Goal: Task Accomplishment & Management: Manage account settings

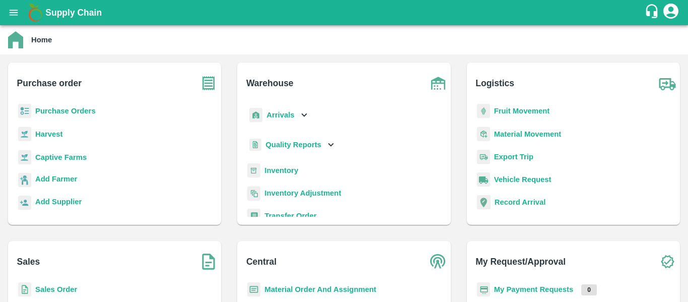
click at [94, 111] on b "Purchase Orders" at bounding box center [65, 111] width 60 height 8
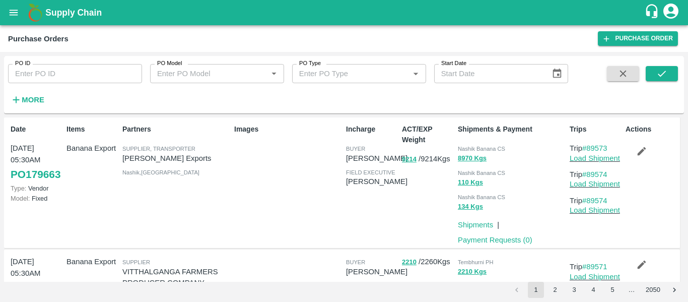
click at [44, 76] on input "PO ID" at bounding box center [75, 73] width 134 height 19
paste input "179475"
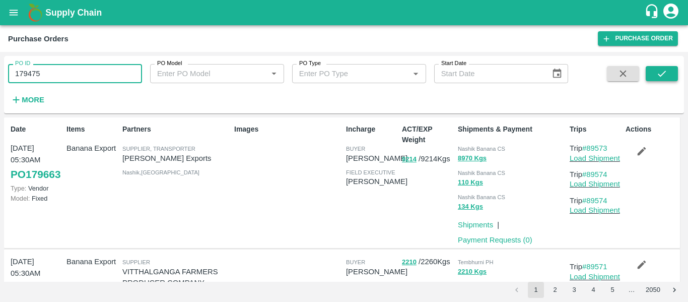
type input "179475"
click at [650, 80] on button "submit" at bounding box center [661, 73] width 32 height 15
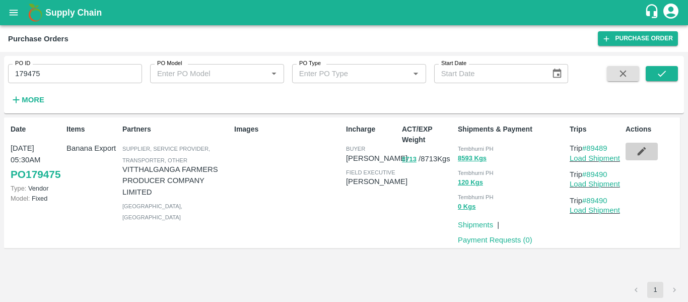
click at [641, 151] on icon "button" at bounding box center [641, 151] width 9 height 9
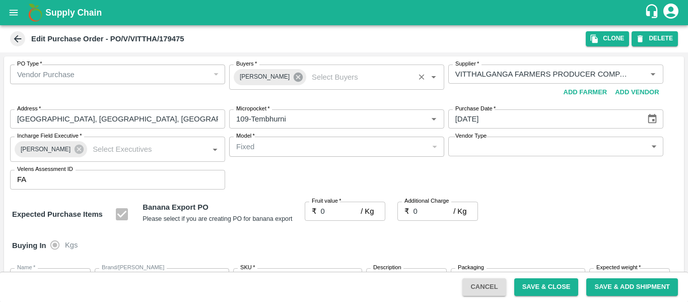
click at [293, 80] on icon at bounding box center [297, 76] width 9 height 9
click at [265, 76] on input "Buyers   *" at bounding box center [328, 73] width 192 height 13
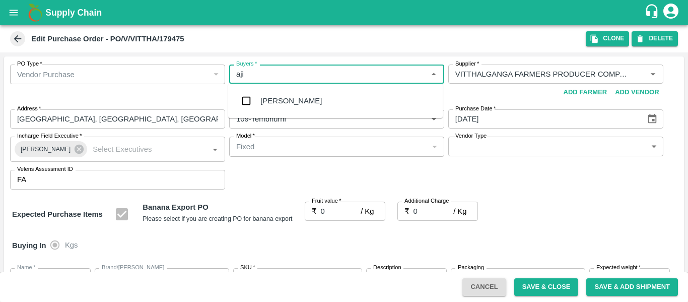
type input "ajit"
click at [268, 101] on div "Ajit Otari" at bounding box center [290, 100] width 61 height 11
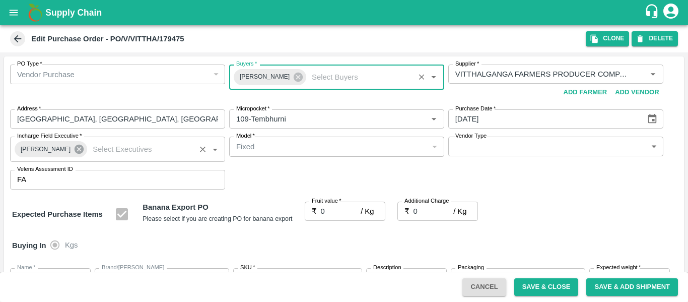
click at [75, 153] on icon at bounding box center [79, 148] width 9 height 9
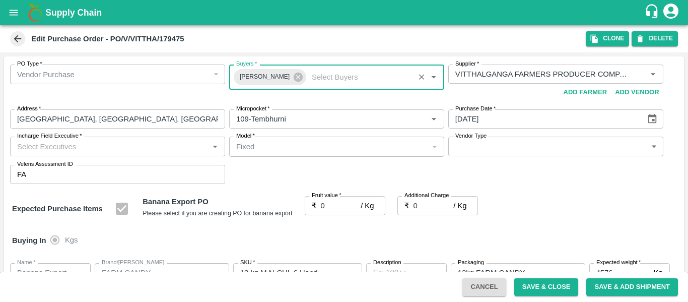
click at [42, 151] on input "Incharge Field Executive   *" at bounding box center [109, 145] width 192 height 13
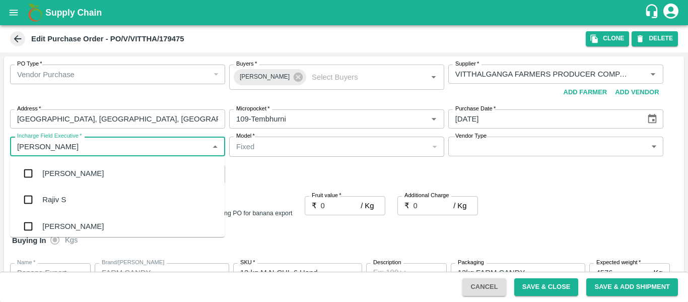
type input "jayd"
click at [49, 172] on div "jaydip Tale" at bounding box center [80, 173] width 77 height 11
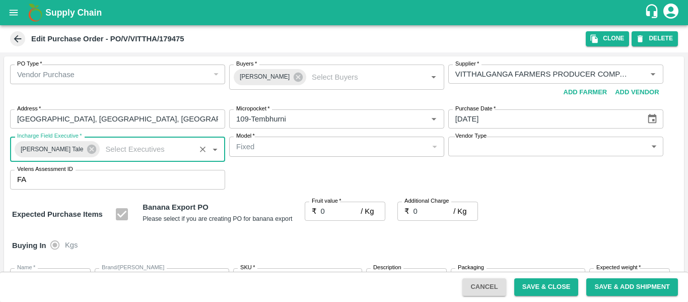
click at [322, 214] on input "0" at bounding box center [341, 210] width 40 height 19
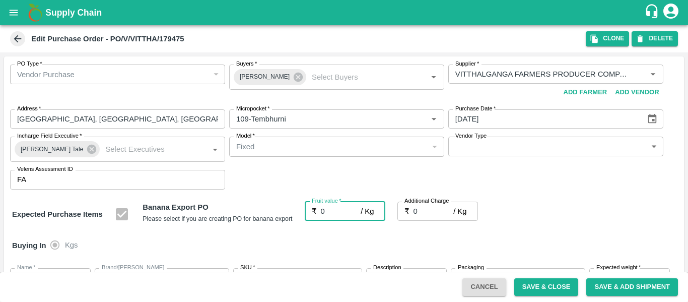
click at [335, 215] on input "0" at bounding box center [341, 210] width 40 height 19
type input "2"
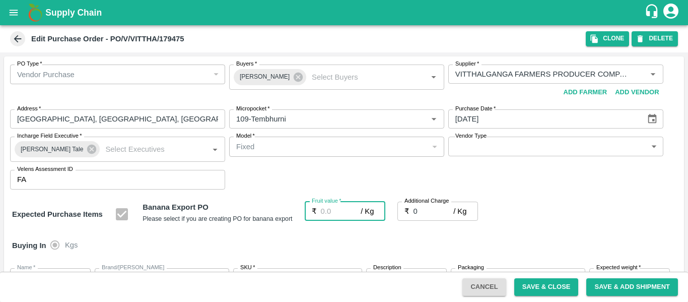
type input "2"
type input "21"
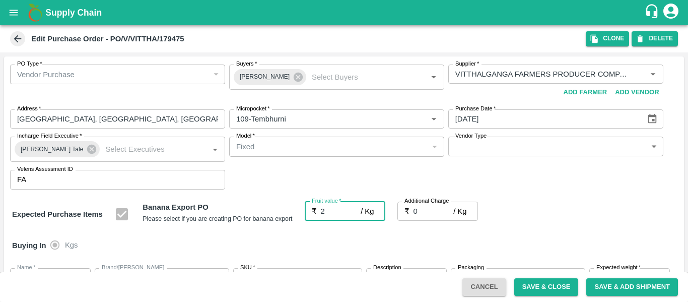
type input "21"
click at [427, 210] on input "0" at bounding box center [433, 210] width 40 height 19
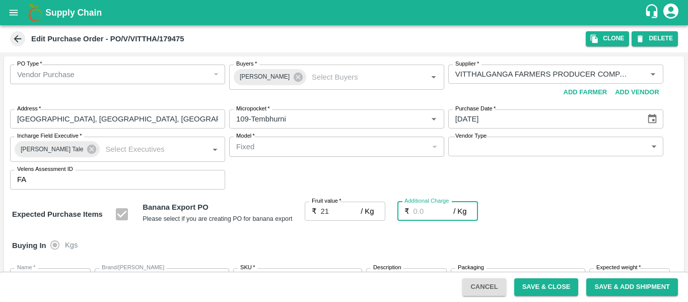
type input "2"
type input "23"
type input "2.7"
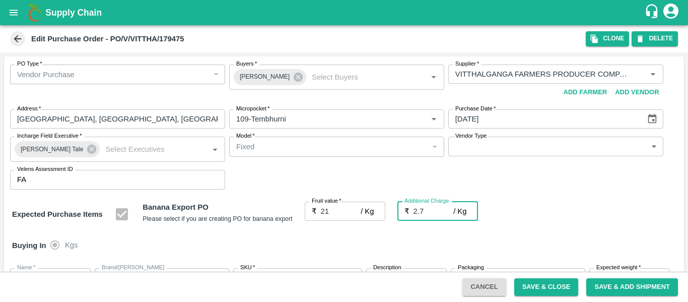
type input "23.7"
type input "2.75"
type input "23.75"
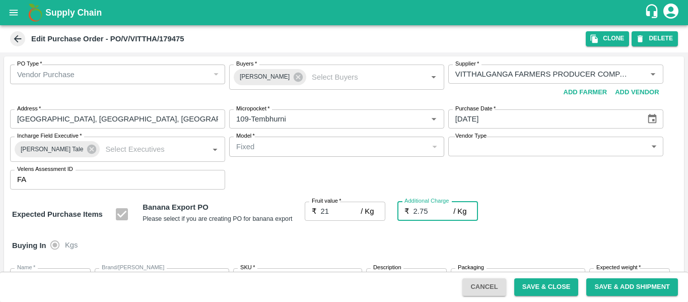
type input "23.75"
type input "2.75"
click at [549, 214] on div "Expected Purchase Items Banana Export PO Please select if you are creating PO f…" at bounding box center [344, 214] width 664 height 26
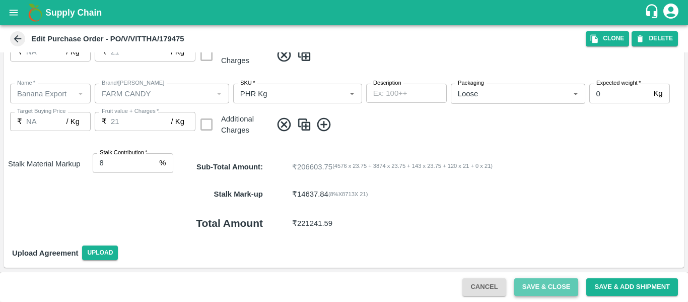
click at [535, 288] on button "Save & Close" at bounding box center [546, 287] width 64 height 18
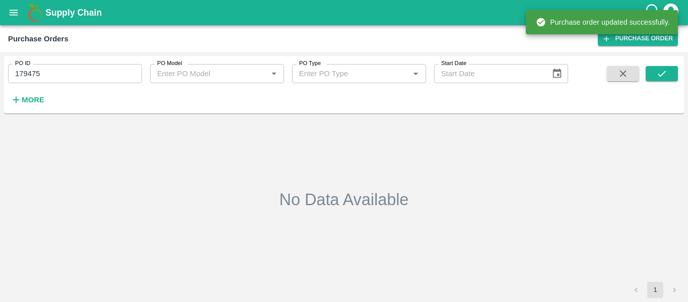
type input "179475"
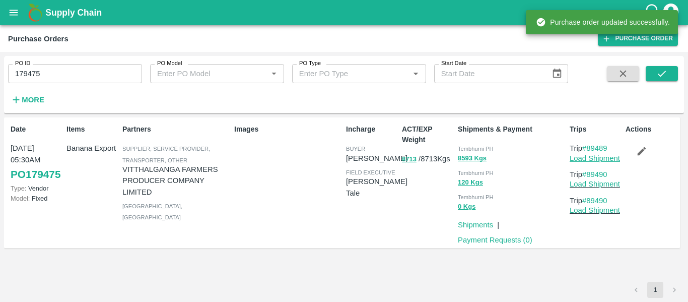
click at [585, 157] on link "Load Shipment" at bounding box center [594, 158] width 50 height 8
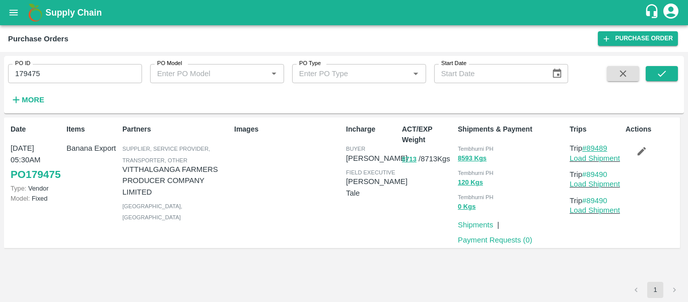
drag, startPoint x: 613, startPoint y: 147, endPoint x: 588, endPoint y: 149, distance: 25.3
click at [588, 149] on p "Trip #89489" at bounding box center [595, 147] width 52 height 11
copy link "89489"
drag, startPoint x: 620, startPoint y: 175, endPoint x: 589, endPoint y: 177, distance: 30.8
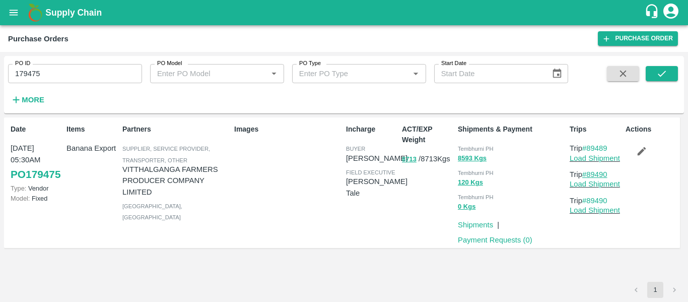
click at [589, 177] on p "Trip #89490" at bounding box center [595, 174] width 52 height 11
copy link "89490"
click at [581, 157] on link "Load Shipment" at bounding box center [594, 158] width 50 height 8
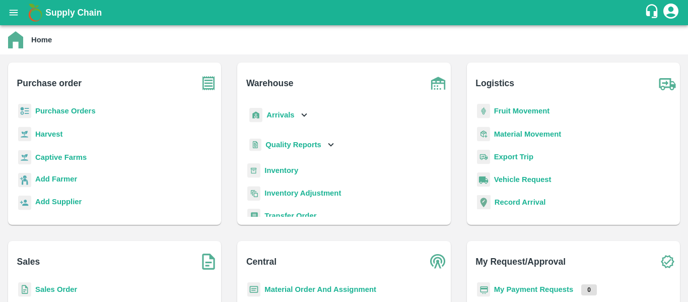
click at [500, 109] on b "Fruit Movement" at bounding box center [522, 111] width 56 height 8
click at [500, 109] on main "Home Purchase order Purchase Orders Harvest Captive Farms Add Farmer Add Suppli…" at bounding box center [344, 163] width 688 height 276
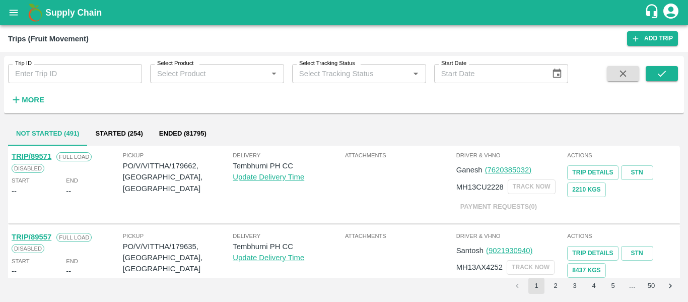
click at [56, 66] on input "Trip ID" at bounding box center [75, 73] width 134 height 19
paste input "89489"
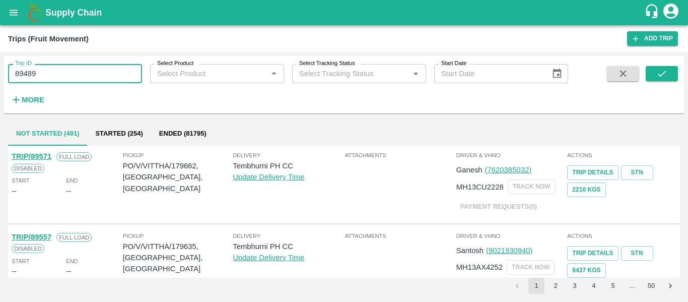
click at [56, 66] on input "89489" at bounding box center [75, 73] width 134 height 19
type input "89489"
click at [662, 80] on button "submit" at bounding box center [661, 73] width 32 height 15
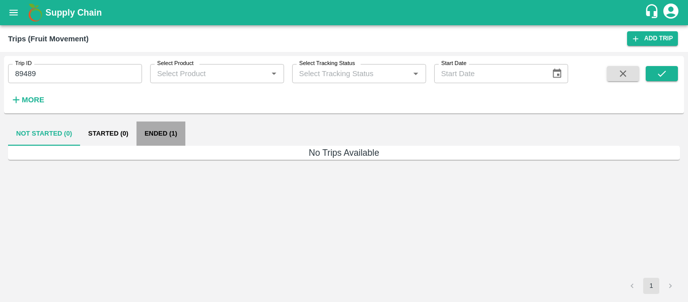
click at [148, 130] on button "Ended (1)" at bounding box center [160, 133] width 49 height 24
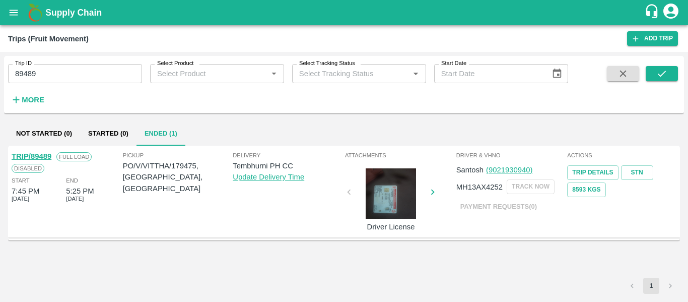
click at [36, 157] on link "TRIP/89489" at bounding box center [32, 156] width 40 height 8
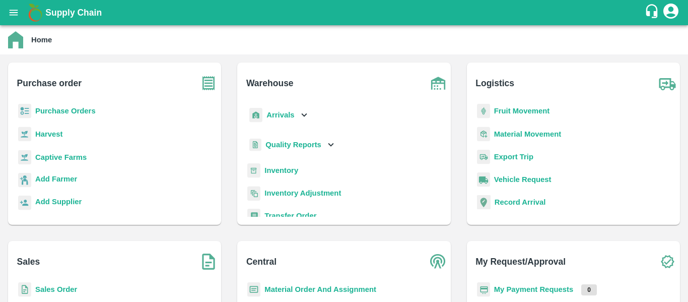
click at [279, 119] on p "Arrivals" at bounding box center [280, 114] width 28 height 11
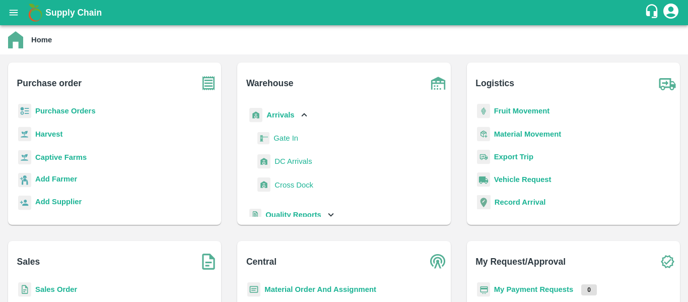
click at [290, 160] on span "DC Arrivals" at bounding box center [292, 161] width 37 height 11
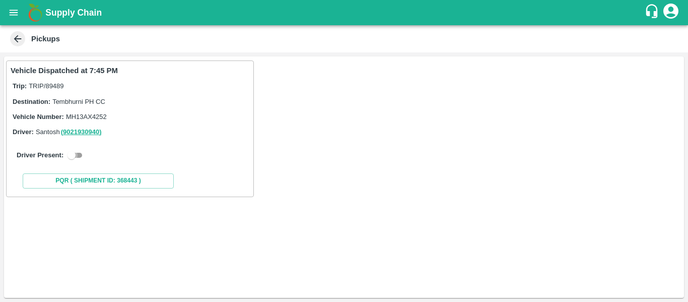
click at [73, 152] on input "checkbox" at bounding box center [71, 155] width 36 height 12
checkbox input "true"
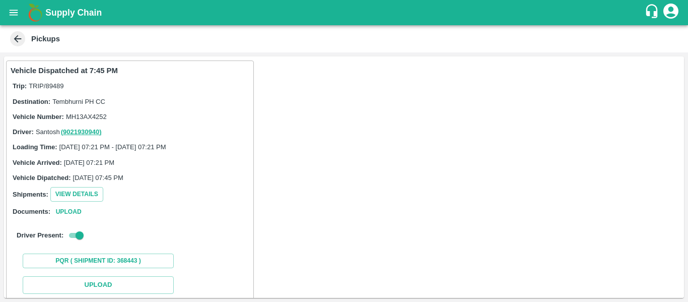
scroll to position [148, 0]
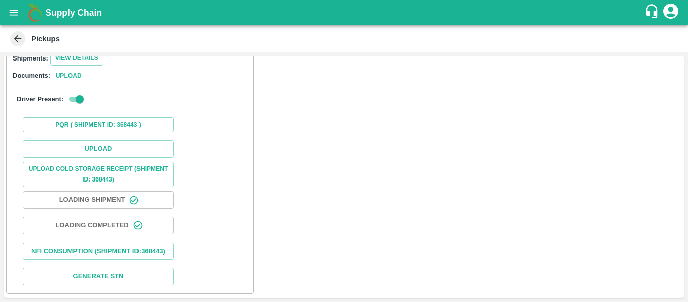
click at [105, 147] on div "Upload Upload Cold Storage Receipt (SHIPMENT ID: 368443) Loading Shipment Loadi…" at bounding box center [130, 212] width 239 height 153
click at [103, 140] on button "Upload" at bounding box center [98, 149] width 151 height 18
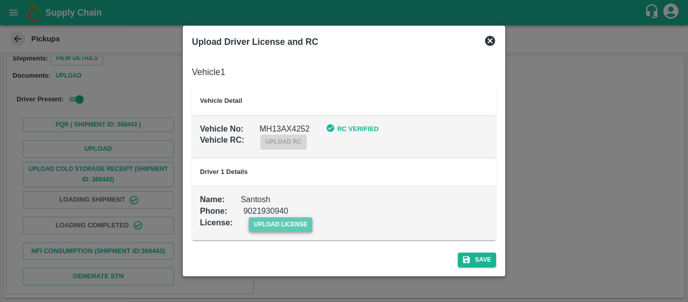
click at [257, 227] on span "upload license" at bounding box center [281, 224] width 64 height 15
click at [0, 0] on input "upload license" at bounding box center [0, 0] width 0 height 0
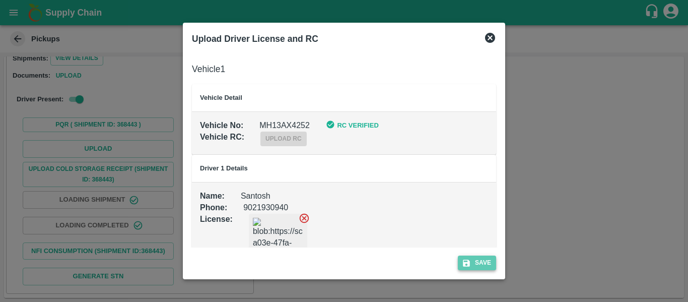
click at [490, 262] on button "Save" at bounding box center [477, 262] width 38 height 15
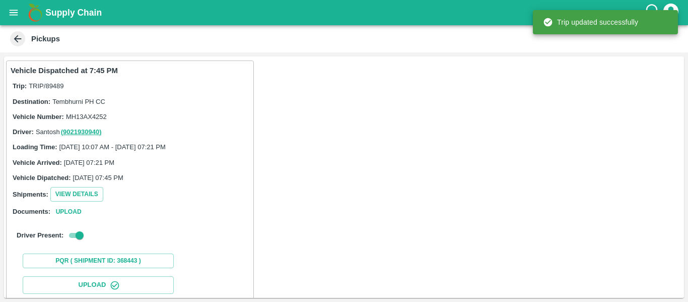
scroll to position [173, 0]
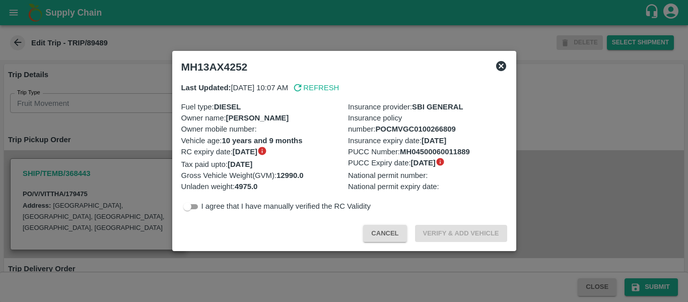
click at [111, 129] on div at bounding box center [344, 151] width 688 height 302
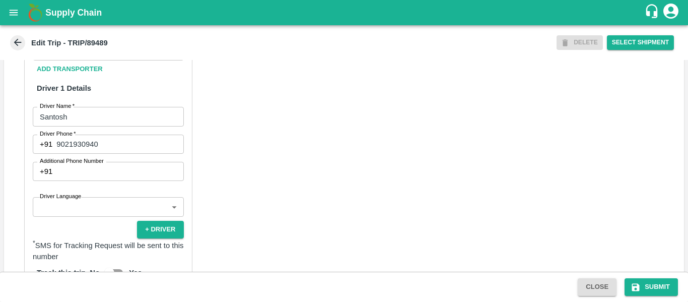
scroll to position [774, 0]
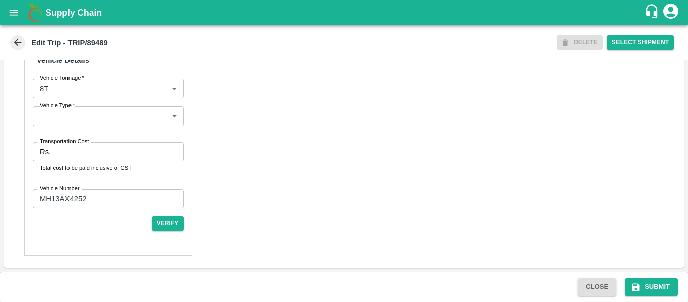
click at [70, 139] on label "Transportation Cost" at bounding box center [64, 141] width 49 height 8
click at [70, 142] on input "Transportation Cost" at bounding box center [119, 151] width 128 height 19
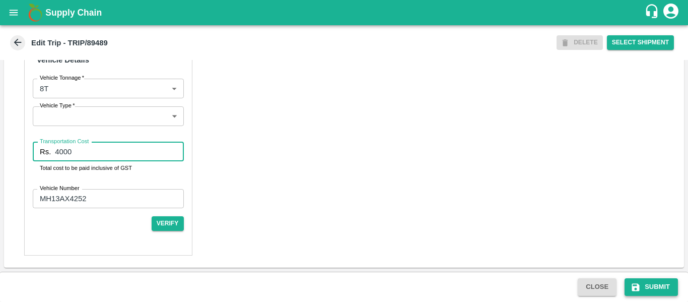
type input "4000"
click at [645, 285] on button "Submit" at bounding box center [650, 287] width 53 height 18
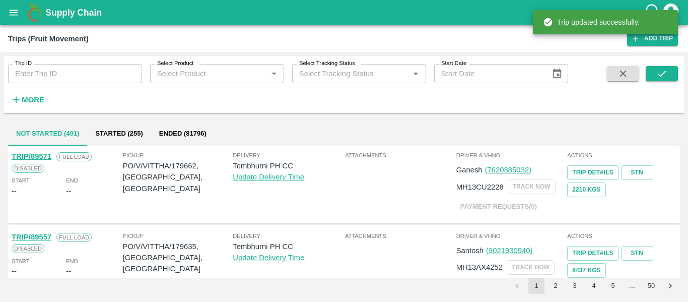
click at [89, 63] on div "Trip ID Trip ID" at bounding box center [71, 69] width 142 height 27
click at [90, 76] on input "Trip ID" at bounding box center [75, 73] width 134 height 19
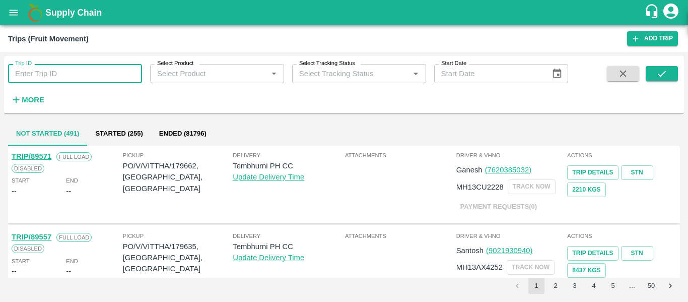
paste input "89490"
type input "89490"
click at [648, 70] on button "submit" at bounding box center [661, 73] width 32 height 15
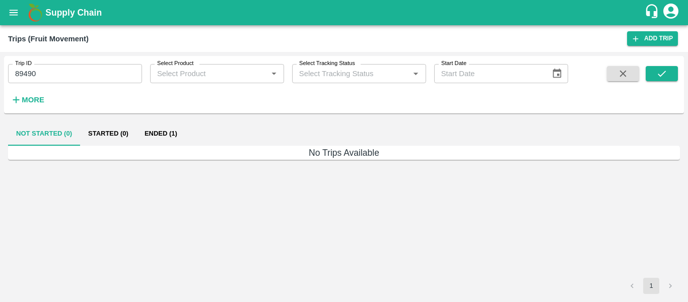
click at [158, 138] on button "Ended (1)" at bounding box center [160, 133] width 49 height 24
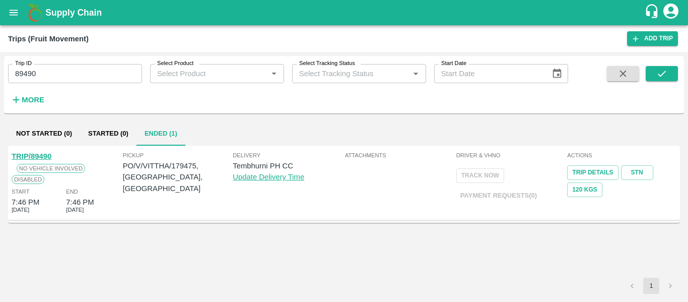
click at [38, 151] on div "TRIP/89490" at bounding box center [32, 156] width 40 height 11
click at [39, 155] on link "TRIP/89490" at bounding box center [32, 156] width 40 height 8
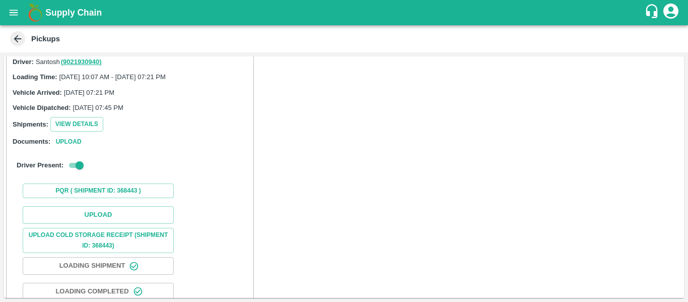
scroll to position [70, 0]
click at [90, 211] on button "Upload" at bounding box center [98, 214] width 151 height 18
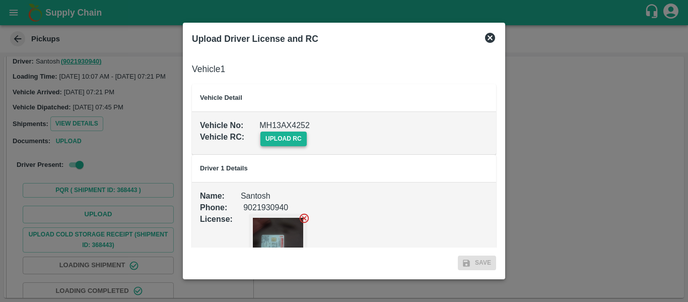
click at [283, 143] on span "upload rc" at bounding box center [283, 138] width 46 height 15
click at [0, 0] on input "upload rc" at bounding box center [0, 0] width 0 height 0
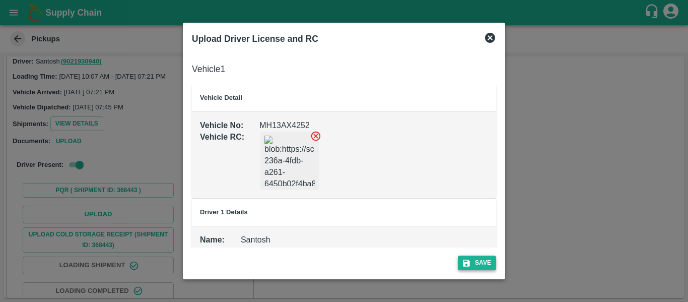
click at [492, 258] on button "Save" at bounding box center [477, 262] width 38 height 15
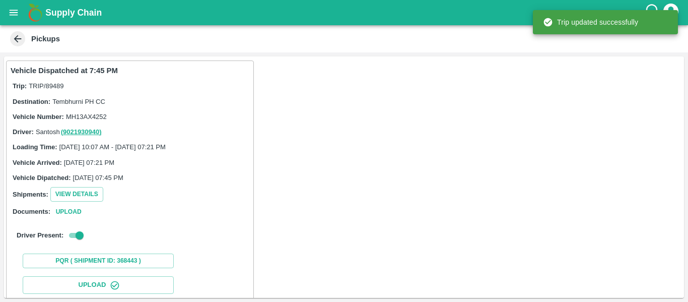
scroll to position [173, 0]
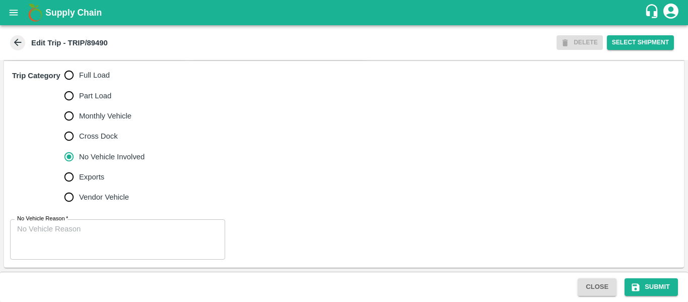
scroll to position [316, 0]
click at [72, 85] on input "Full Load" at bounding box center [69, 75] width 20 height 20
radio input "true"
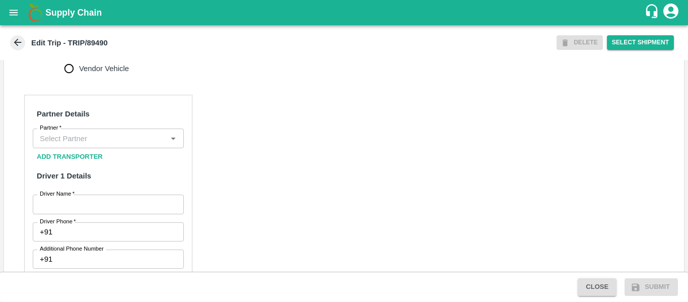
scroll to position [441, 0]
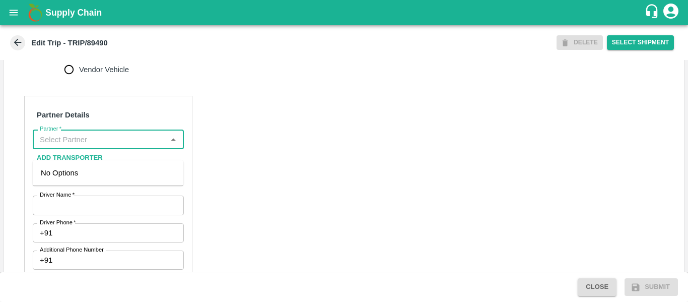
click at [117, 145] on input "Partner   *" at bounding box center [100, 138] width 128 height 13
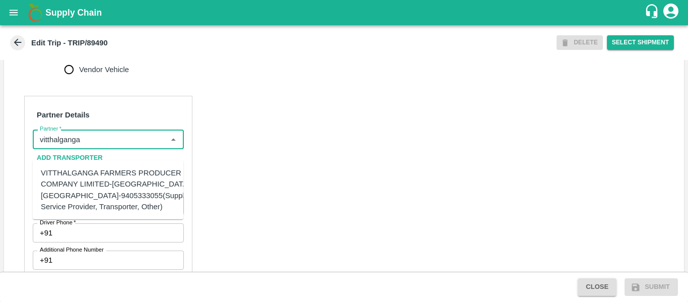
click at [118, 183] on div "VITTHALGANGA FARMERS PRODUCER COMPANY LIMITED-[GEOGRAPHIC_DATA], [GEOGRAPHIC_DA…" at bounding box center [118, 189] width 154 height 45
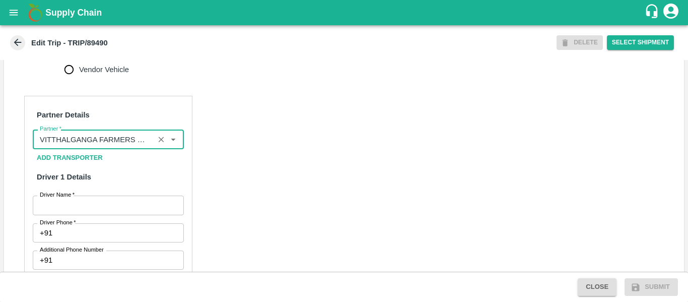
scroll to position [551, 0]
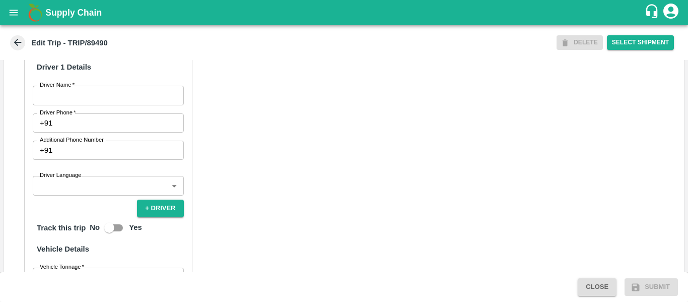
type input "VITTHALGANGA FARMERS PRODUCER COMPANY LIMITED-[GEOGRAPHIC_DATA], [GEOGRAPHIC_DA…"
click at [94, 105] on input "Driver Name   *" at bounding box center [108, 95] width 151 height 19
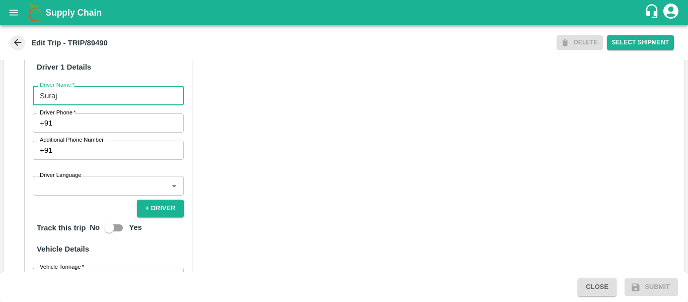
type input "Suraj"
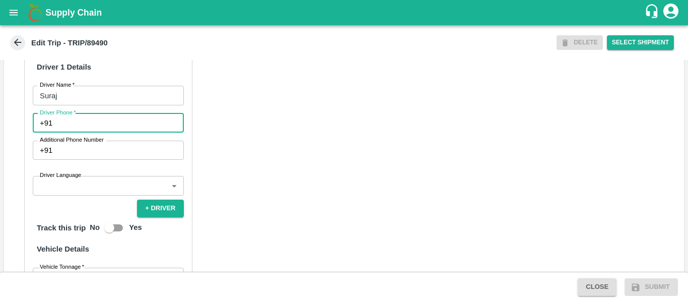
click at [96, 132] on input "Driver Phone   *" at bounding box center [119, 122] width 127 height 19
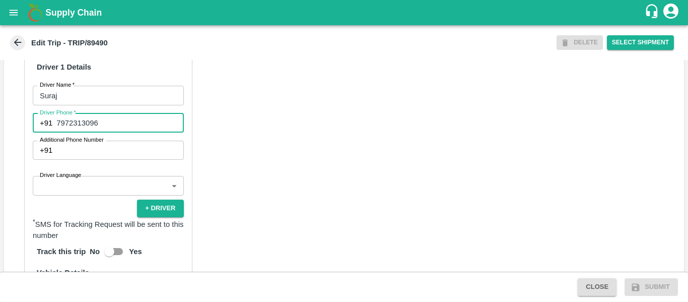
type input "7972313096"
click at [324, 179] on div "Partner Details Partner   * Partner Add Transporter Driver 1 Details Driver Nam…" at bounding box center [344, 226] width 680 height 505
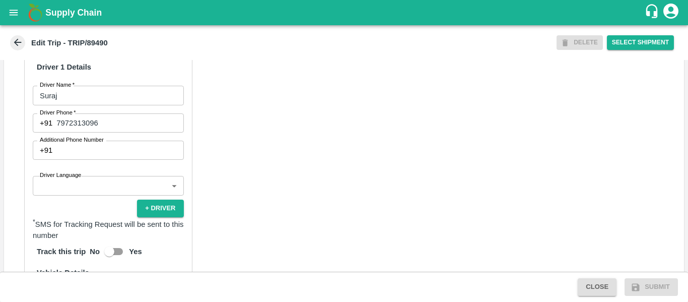
scroll to position [774, 0]
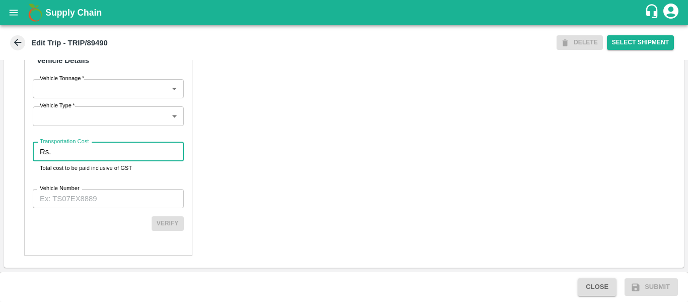
click at [90, 155] on input "Transportation Cost" at bounding box center [119, 151] width 128 height 19
type input "1230"
click at [93, 187] on div "Partner Details Partner   * Partner Add Transporter Driver 1 Details Driver Nam…" at bounding box center [108, 14] width 168 height 481
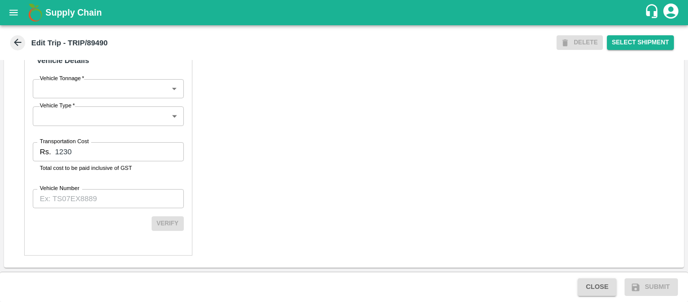
click at [95, 195] on input "Vehicle Number" at bounding box center [108, 198] width 151 height 19
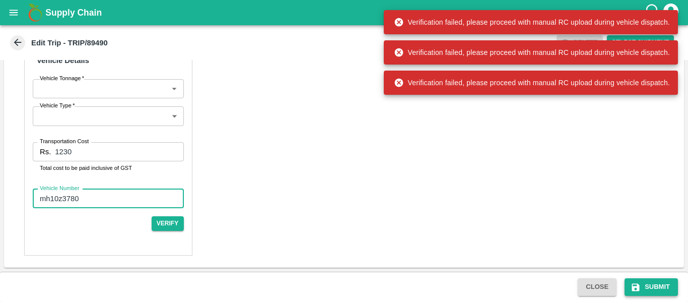
type input "mh10z3780"
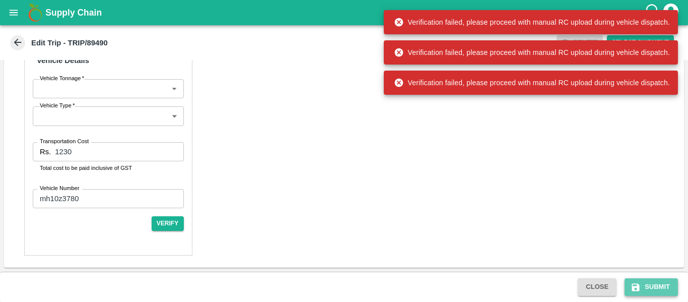
click at [645, 280] on button "Submit" at bounding box center [650, 287] width 53 height 18
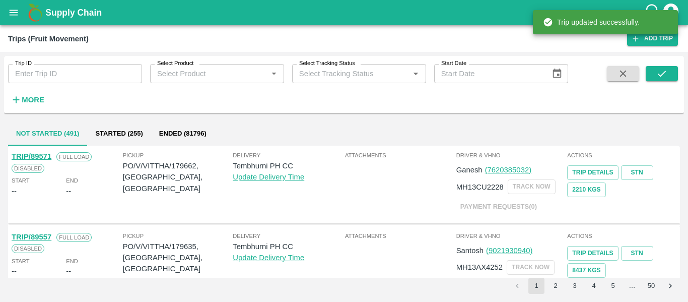
click at [88, 75] on input "Trip ID" at bounding box center [75, 73] width 134 height 19
paste input "89490"
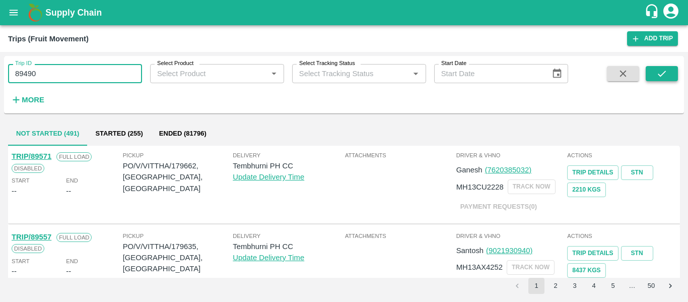
type input "89490"
click at [647, 71] on button "submit" at bounding box center [661, 73] width 32 height 15
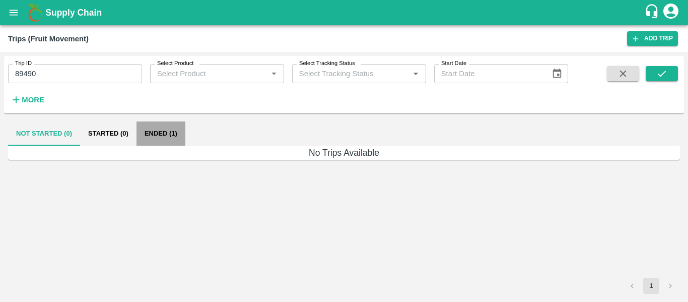
click at [167, 134] on button "Ended (1)" at bounding box center [160, 133] width 49 height 24
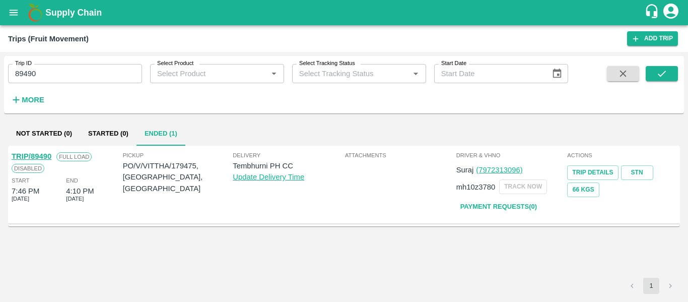
click at [42, 156] on link "TRIP/89490" at bounding box center [32, 156] width 40 height 8
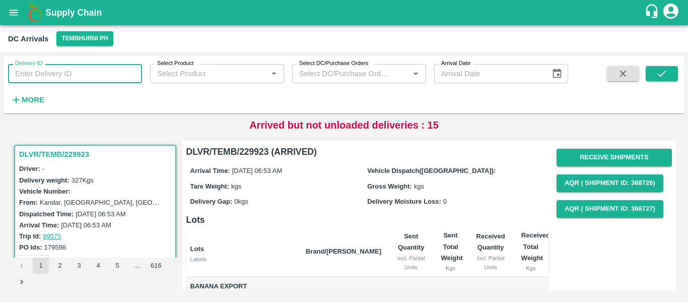
click at [73, 72] on input "Delivery ID" at bounding box center [75, 73] width 134 height 19
click at [23, 97] on strong "More" at bounding box center [33, 100] width 23 height 8
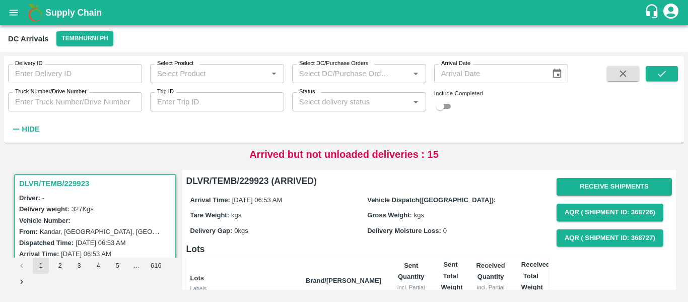
click at [200, 96] on input "Trip ID" at bounding box center [217, 101] width 134 height 19
paste input "89490"
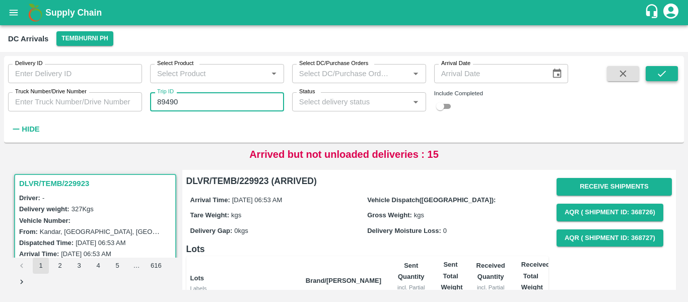
type input "89490"
click at [664, 75] on icon "submit" at bounding box center [661, 73] width 11 height 11
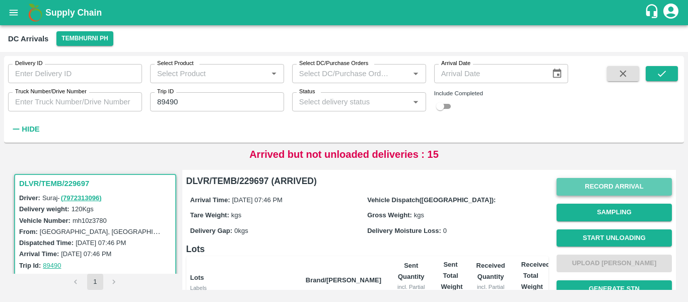
click at [579, 187] on button "Record Arrival" at bounding box center [613, 187] width 115 height 18
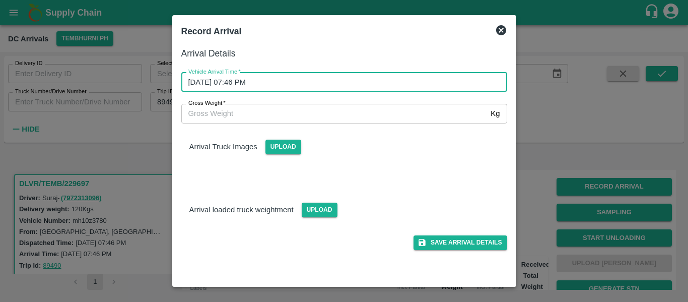
click at [281, 79] on input "05/10/2025 07:46 PM" at bounding box center [340, 81] width 319 height 19
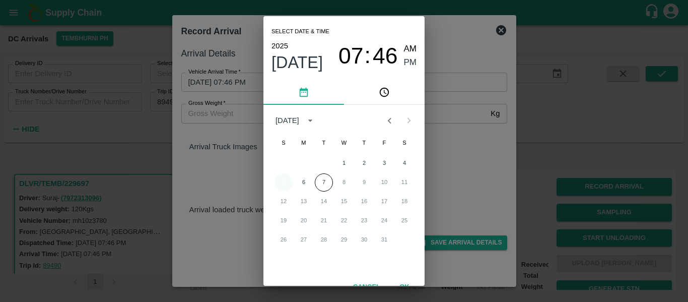
click at [285, 182] on button "5" at bounding box center [283, 182] width 18 height 18
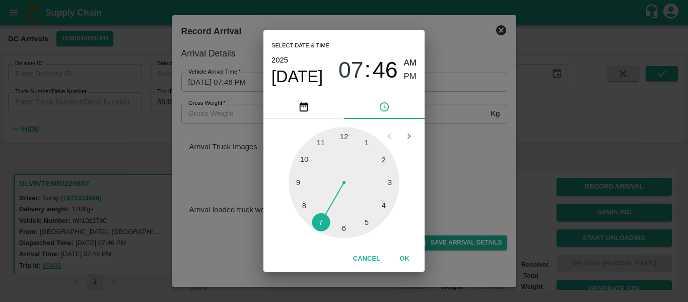
click at [375, 207] on div at bounding box center [343, 182] width 111 height 111
click at [384, 158] on div at bounding box center [343, 182] width 111 height 111
type input "05/10/2025 04:10 PM"
click at [411, 76] on span "PM" at bounding box center [410, 77] width 13 height 14
click at [407, 258] on button "OK" at bounding box center [404, 259] width 32 height 18
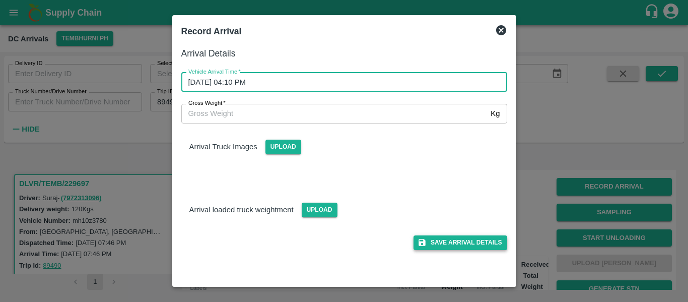
click at [436, 248] on button "Save Arrival Details" at bounding box center [459, 242] width 93 height 15
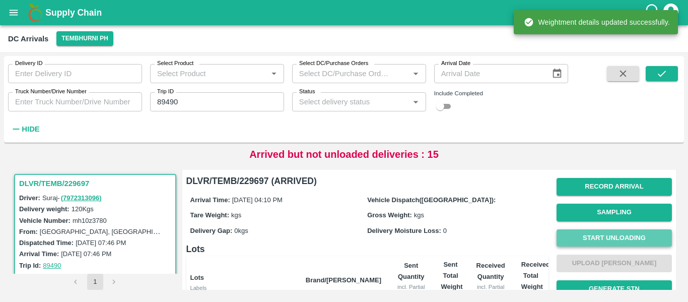
click at [577, 235] on button "Start Unloading" at bounding box center [613, 238] width 115 height 18
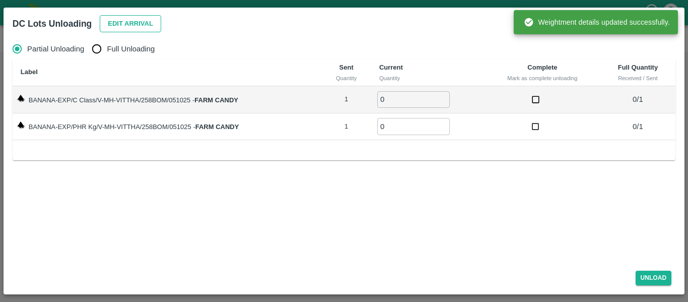
click at [129, 30] on button "Edit Arrival" at bounding box center [130, 24] width 61 height 18
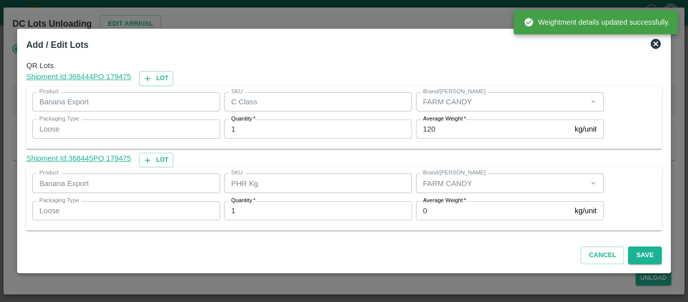
click at [437, 204] on label "Average Weight   *" at bounding box center [444, 200] width 43 height 8
click at [437, 204] on input "0" at bounding box center [493, 210] width 155 height 19
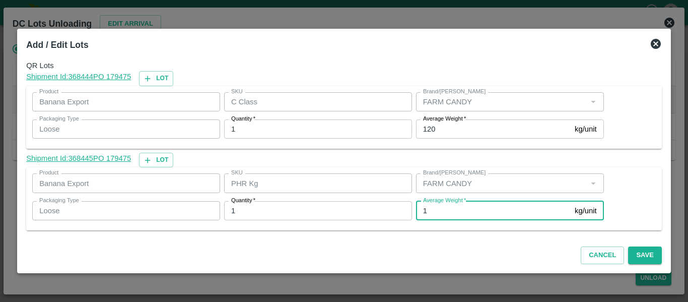
type input "1"
click at [436, 129] on input "120" at bounding box center [493, 128] width 155 height 19
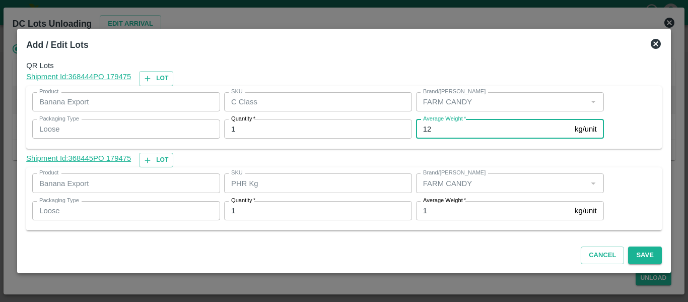
type input "1"
type input "65"
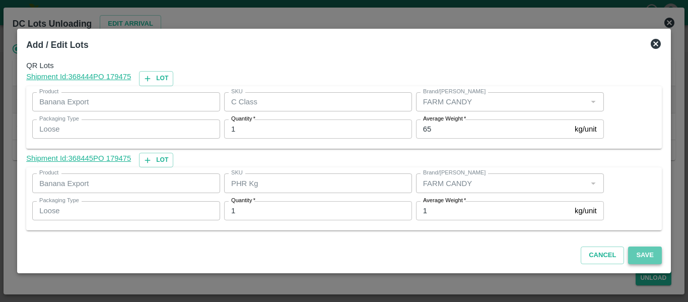
click at [641, 255] on button "Save" at bounding box center [644, 255] width 33 height 18
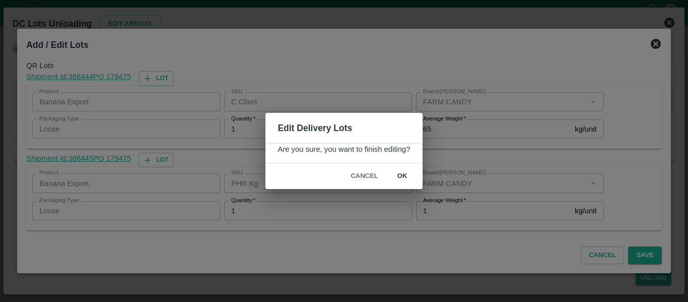
click at [399, 180] on button "ok" at bounding box center [402, 176] width 32 height 18
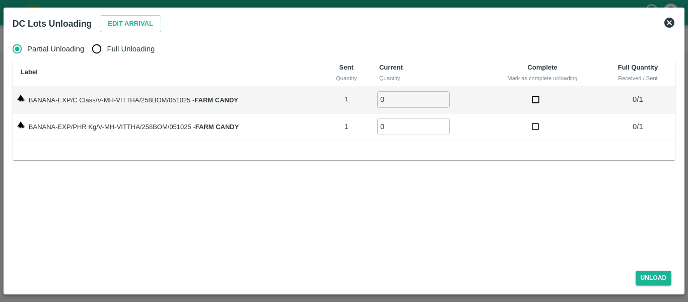
click at [100, 47] on input "Full Unloading" at bounding box center [97, 49] width 20 height 20
radio input "true"
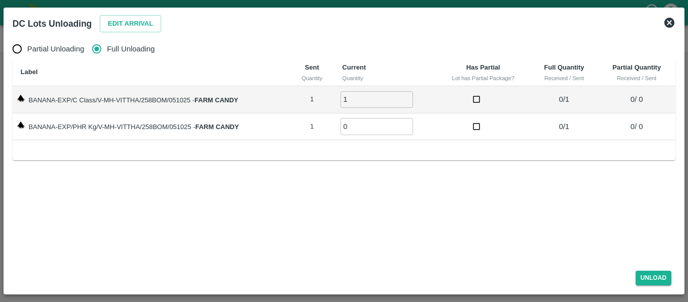
type input "1"
click at [404, 96] on input "1" at bounding box center [376, 99] width 72 height 17
type input "1"
click at [408, 123] on input "1" at bounding box center [376, 126] width 72 height 17
click at [659, 278] on button "Unload" at bounding box center [653, 277] width 36 height 15
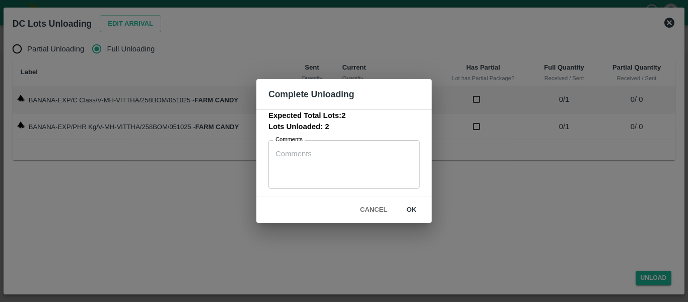
click at [428, 194] on div "Expected Total Lots: 2 Lots Unloaded: 2 Comments x Comments" at bounding box center [343, 153] width 175 height 88
click at [419, 208] on button "ok" at bounding box center [411, 210] width 32 height 18
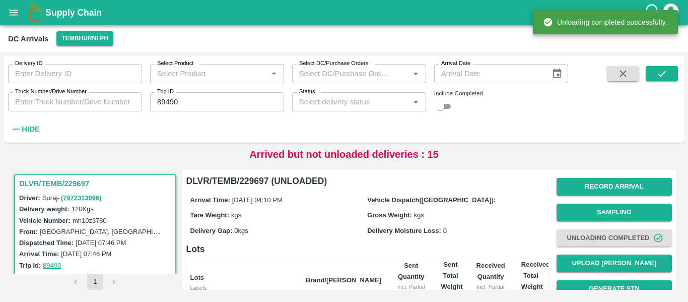
scroll to position [120, 0]
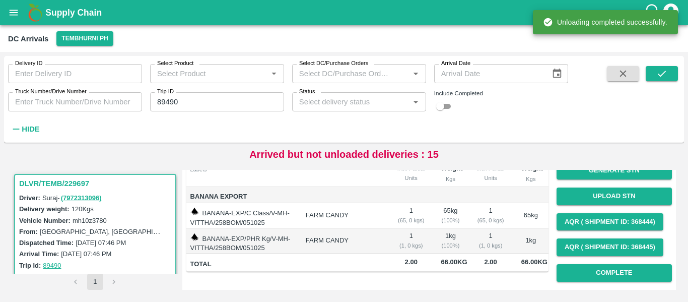
click at [627, 282] on div "Record Arrival Sampling Unloading Completed Upload Tare Weight Generate STN Upl…" at bounding box center [613, 170] width 115 height 230
click at [617, 278] on button "Complete" at bounding box center [613, 273] width 115 height 18
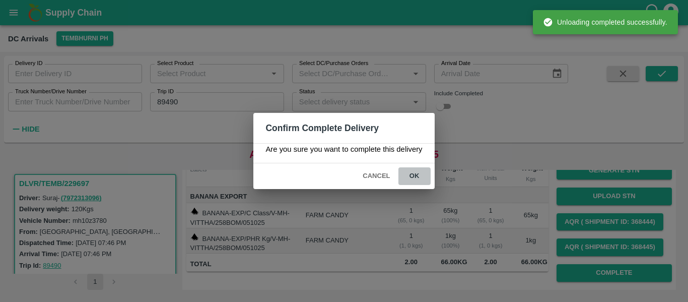
click at [418, 183] on button "ok" at bounding box center [414, 176] width 32 height 18
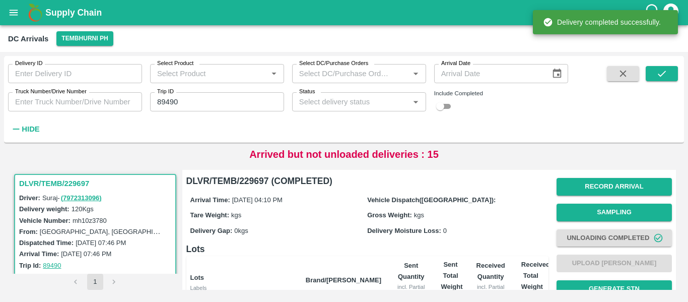
click at [158, 104] on input "89490" at bounding box center [217, 101] width 134 height 19
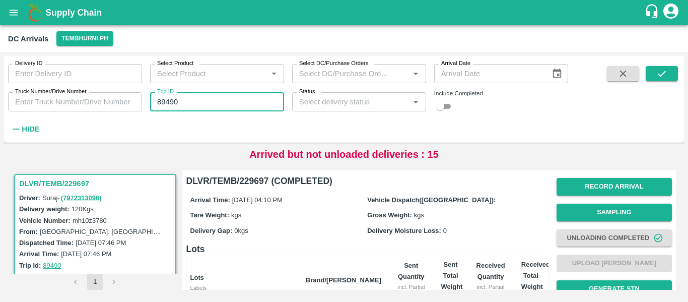
paste input "text"
type input "89526"
click at [676, 76] on button "submit" at bounding box center [661, 73] width 32 height 15
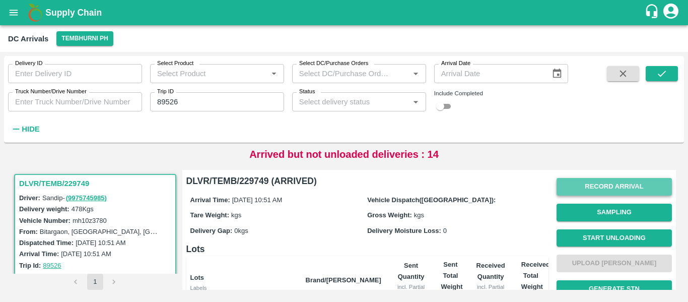
click at [584, 182] on button "Record Arrival" at bounding box center [613, 187] width 115 height 18
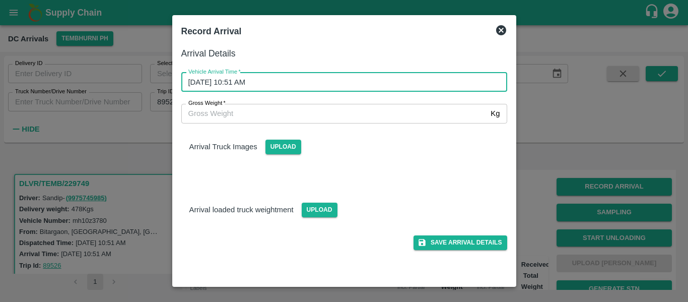
click at [262, 73] on input "06/10/2025 10:51 AM" at bounding box center [340, 81] width 319 height 19
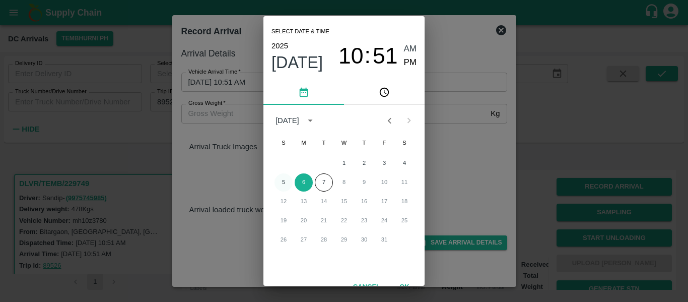
click at [282, 182] on button "5" at bounding box center [283, 182] width 18 height 18
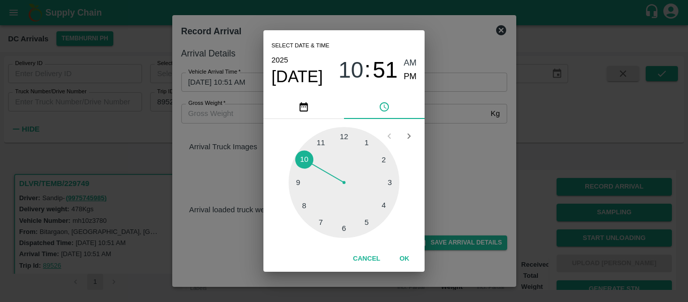
click at [390, 184] on div at bounding box center [343, 182] width 111 height 111
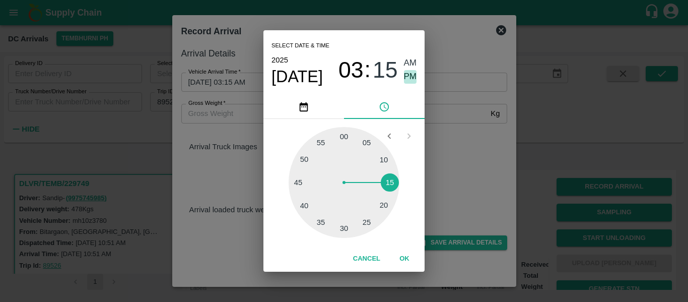
click at [407, 77] on span "PM" at bounding box center [410, 77] width 13 height 14
type input "05/10/2025 03:15 PM"
click at [408, 258] on button "OK" at bounding box center [404, 259] width 32 height 18
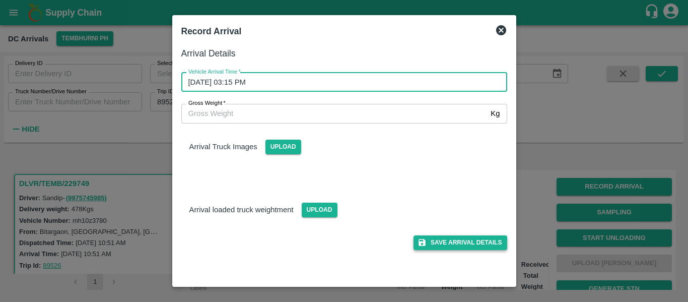
click at [450, 241] on button "Save Arrival Details" at bounding box center [459, 242] width 93 height 15
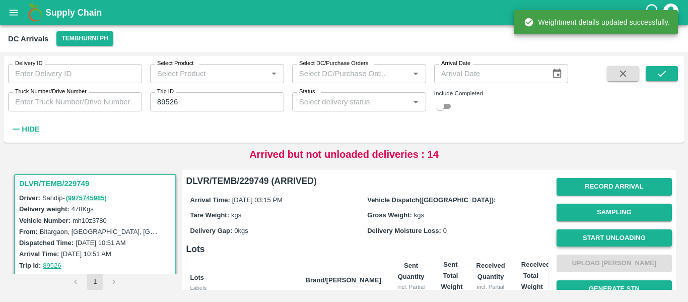
click at [604, 242] on button "Start Unloading" at bounding box center [613, 238] width 115 height 18
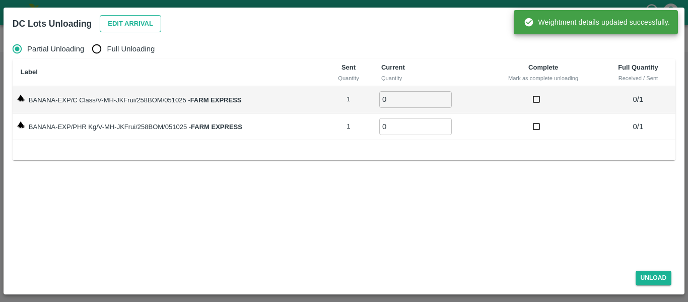
click at [115, 19] on button "Edit Arrival" at bounding box center [130, 24] width 61 height 18
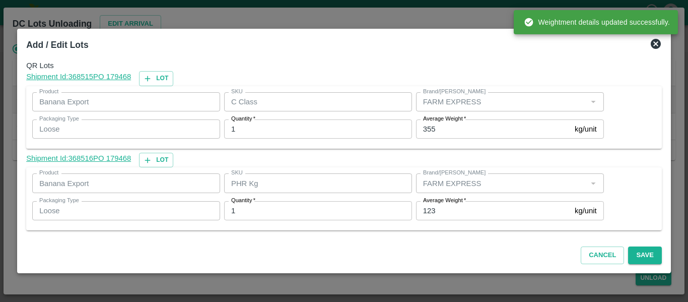
click at [447, 196] on label "Average Weight   *" at bounding box center [444, 200] width 43 height 8
click at [447, 201] on input "123" at bounding box center [493, 210] width 155 height 19
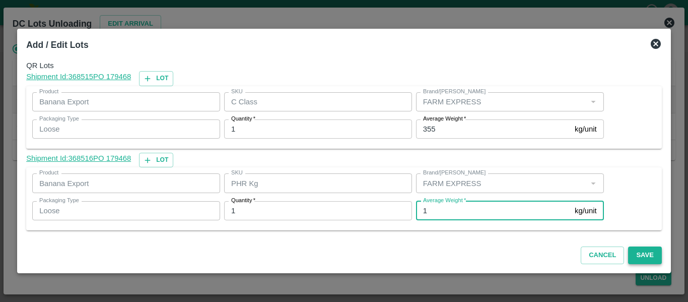
type input "1"
click at [644, 256] on button "Save" at bounding box center [644, 255] width 33 height 18
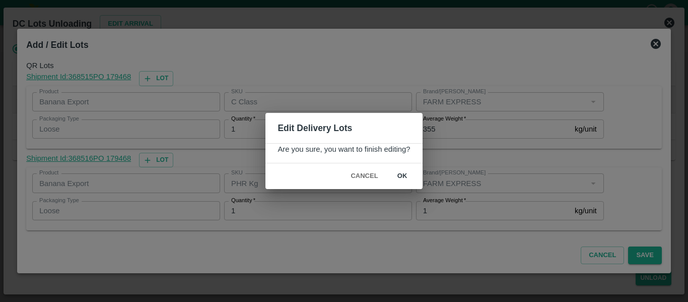
click at [406, 179] on button "ok" at bounding box center [402, 176] width 32 height 18
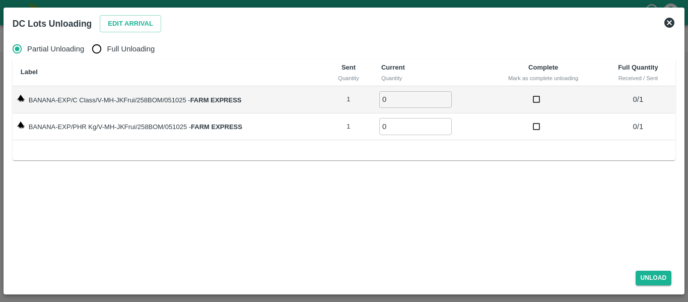
click at [119, 55] on label "Full Unloading" at bounding box center [121, 49] width 68 height 20
click at [107, 55] on input "Full Unloading" at bounding box center [97, 49] width 20 height 20
radio input "true"
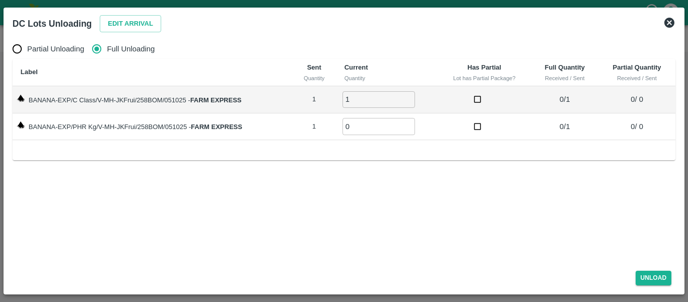
type input "1"
click at [407, 97] on input "1" at bounding box center [378, 99] width 72 height 17
type input "1"
click at [409, 123] on input "1" at bounding box center [378, 126] width 72 height 17
click at [650, 277] on button "Unload" at bounding box center [653, 277] width 36 height 15
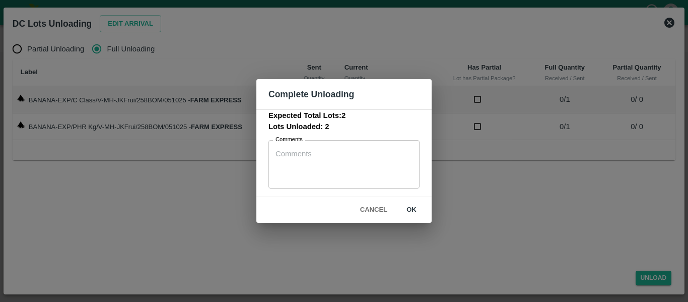
click at [422, 206] on button "ok" at bounding box center [411, 210] width 32 height 18
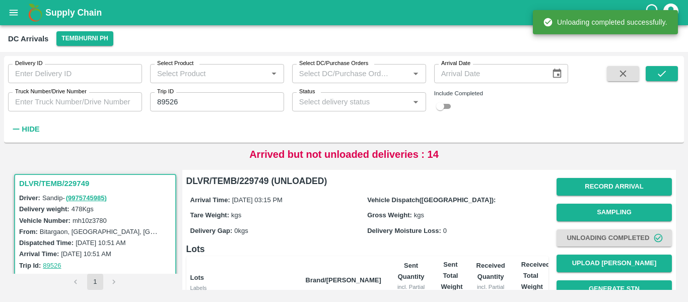
scroll to position [129, 0]
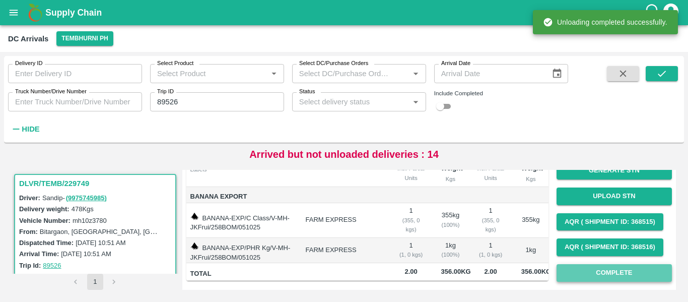
click at [645, 267] on button "Complete" at bounding box center [613, 273] width 115 height 18
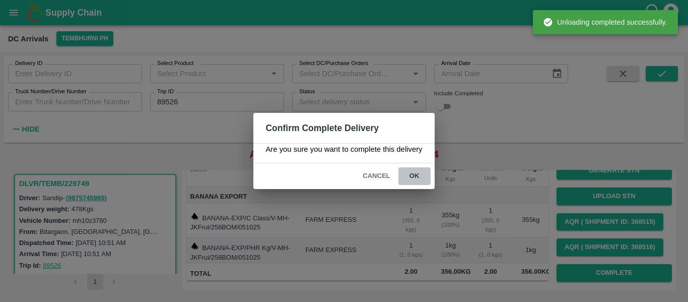
click at [411, 177] on button "ok" at bounding box center [414, 176] width 32 height 18
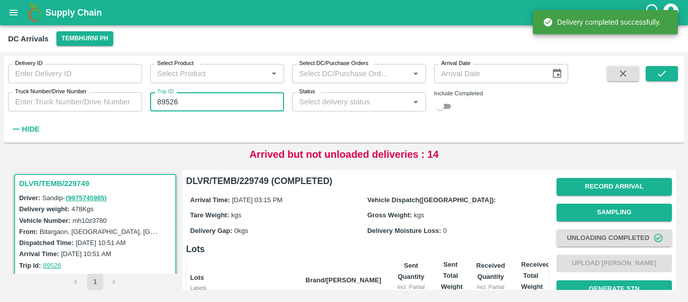
click at [175, 104] on input "89526" at bounding box center [217, 101] width 134 height 19
paste input "text"
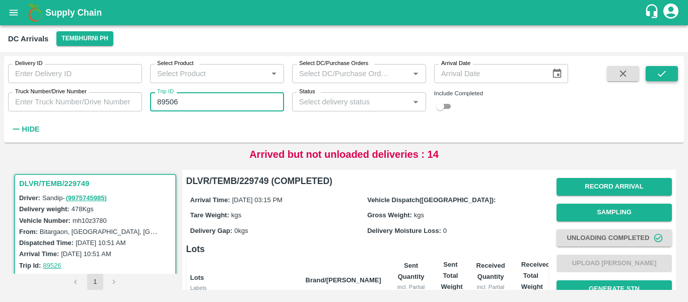
type input "89506"
click at [661, 75] on icon "submit" at bounding box center [661, 73] width 8 height 6
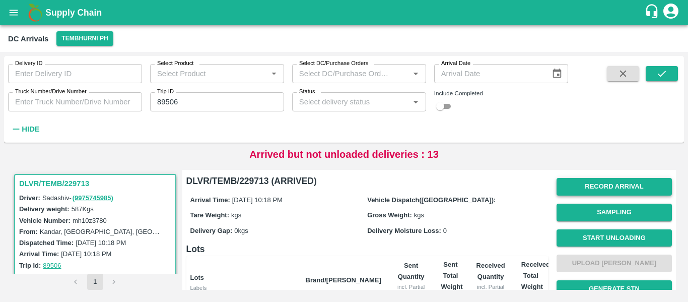
click at [608, 186] on button "Record Arrival" at bounding box center [613, 187] width 115 height 18
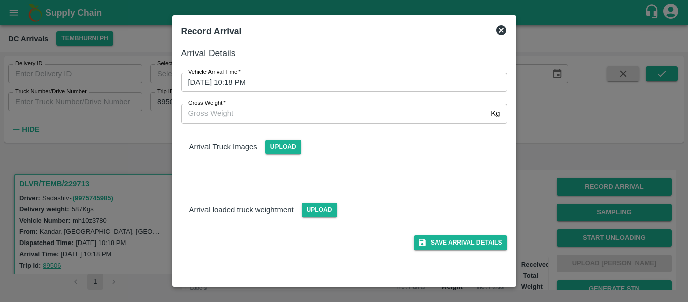
click at [284, 82] on input "05/10/2025 10:18 PM" at bounding box center [340, 81] width 319 height 19
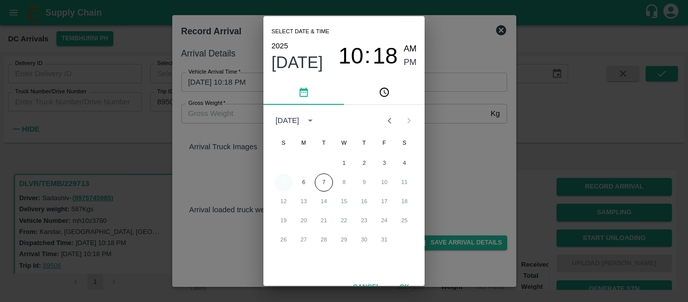
click at [286, 180] on button "5" at bounding box center [283, 182] width 18 height 18
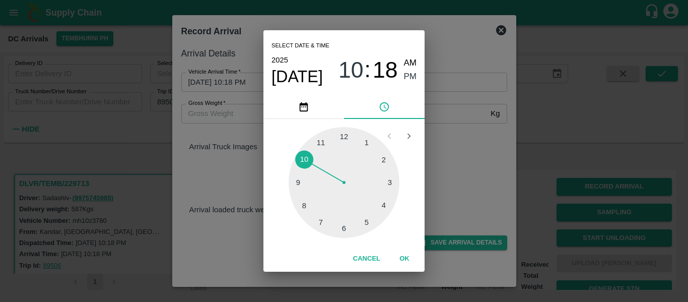
click at [368, 218] on div at bounding box center [343, 182] width 111 height 111
type input "05/10/2025 05:24 PM"
click at [406, 78] on span "PM" at bounding box center [410, 77] width 13 height 14
click at [403, 254] on button "OK" at bounding box center [404, 259] width 32 height 18
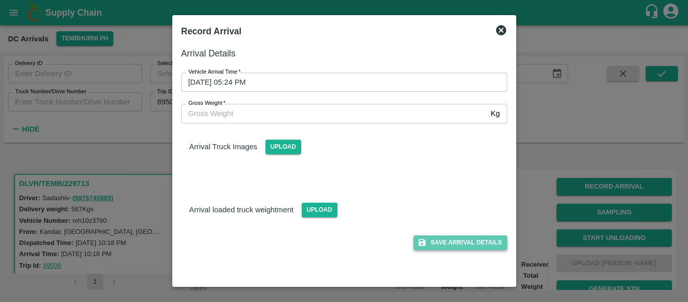
click at [465, 239] on button "Save Arrival Details" at bounding box center [459, 242] width 93 height 15
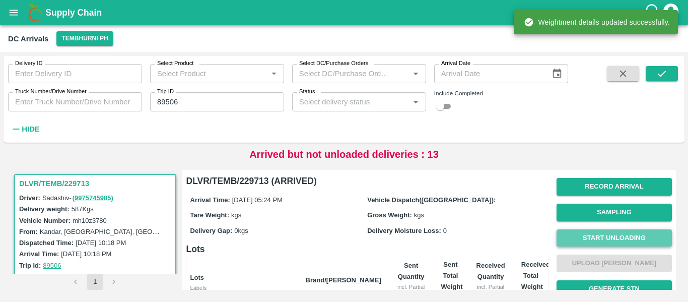
click at [606, 234] on button "Start Unloading" at bounding box center [613, 238] width 115 height 18
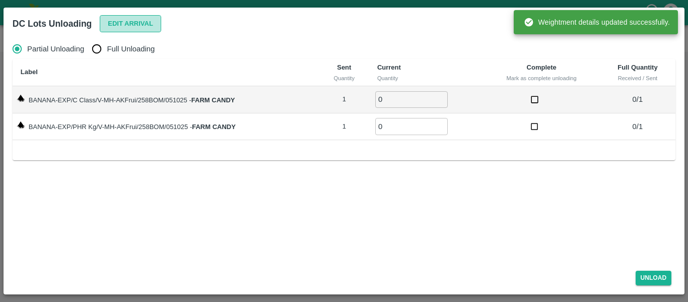
click at [133, 21] on button "Edit Arrival" at bounding box center [130, 24] width 61 height 18
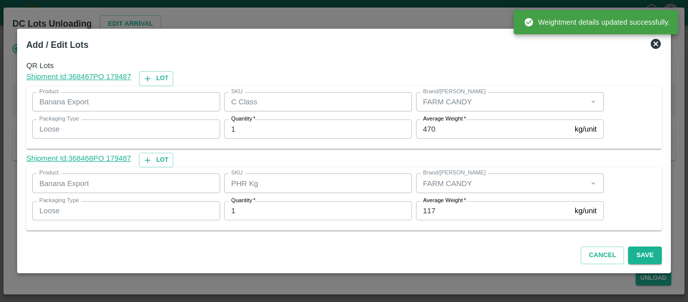
click at [433, 207] on input "117" at bounding box center [493, 210] width 155 height 19
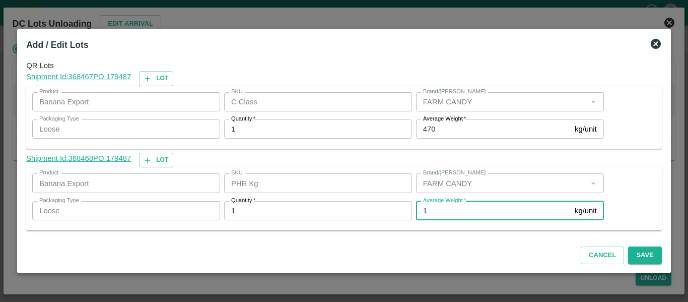
type input "1"
click at [439, 117] on label "Average Weight   *" at bounding box center [444, 119] width 43 height 8
click at [439, 119] on input "470" at bounding box center [493, 128] width 155 height 19
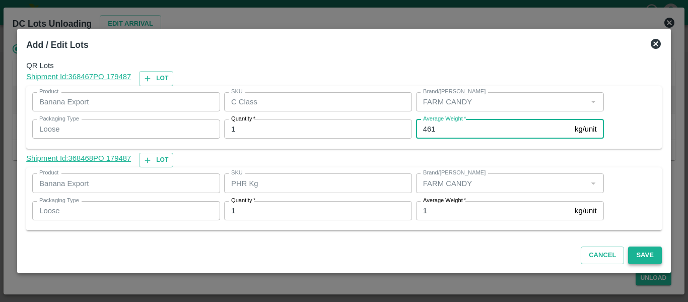
type input "461"
click at [636, 254] on button "Save" at bounding box center [644, 255] width 33 height 18
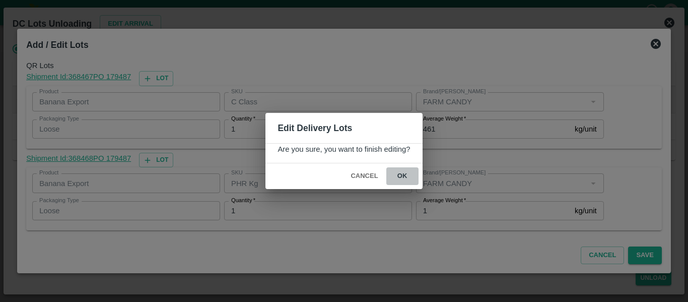
click at [401, 175] on button "ok" at bounding box center [402, 176] width 32 height 18
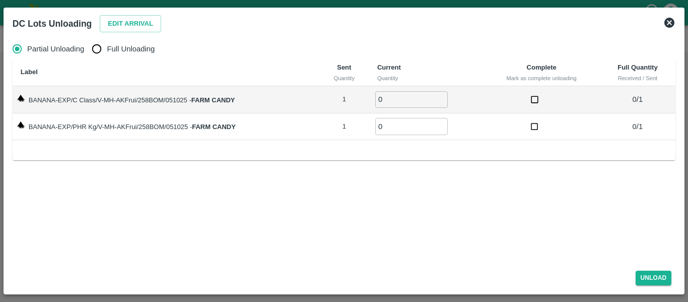
click at [112, 51] on span "Full Unloading" at bounding box center [131, 48] width 48 height 11
click at [107, 51] on input "Full Unloading" at bounding box center [97, 49] width 20 height 20
radio input "true"
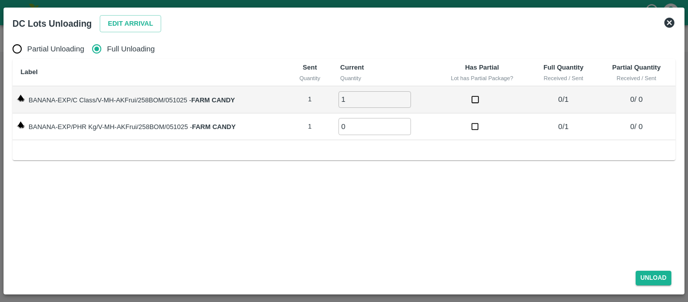
type input "1"
click at [402, 98] on input "1" at bounding box center [374, 99] width 72 height 17
type input "1"
click at [404, 123] on input "1" at bounding box center [374, 126] width 72 height 17
click at [647, 277] on button "Unload" at bounding box center [653, 277] width 36 height 15
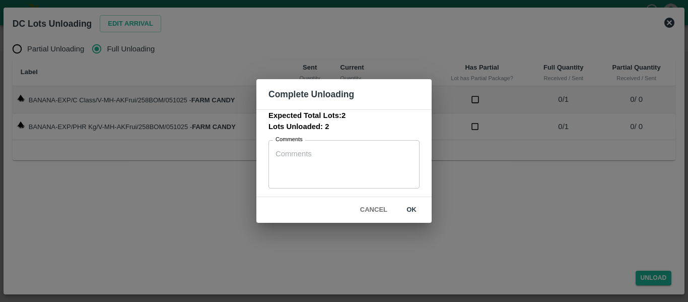
click at [409, 214] on button "ok" at bounding box center [411, 210] width 32 height 18
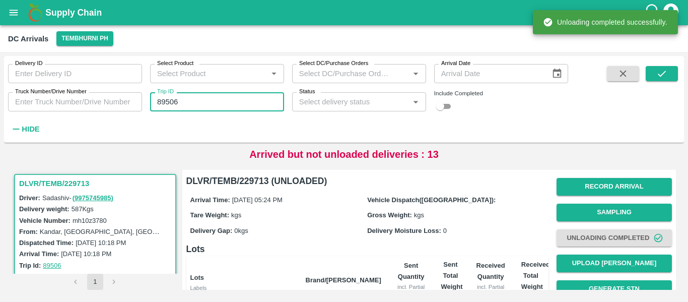
click at [181, 110] on input "89506" at bounding box center [217, 101] width 134 height 19
paste input "text"
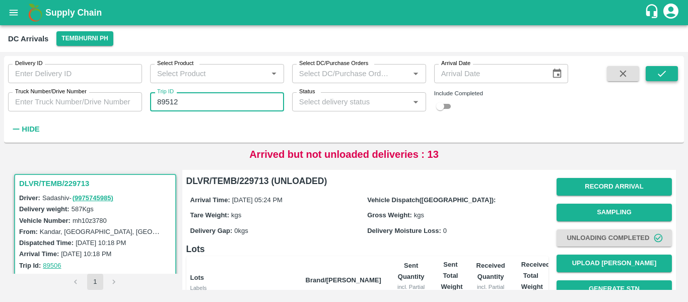
type input "89512"
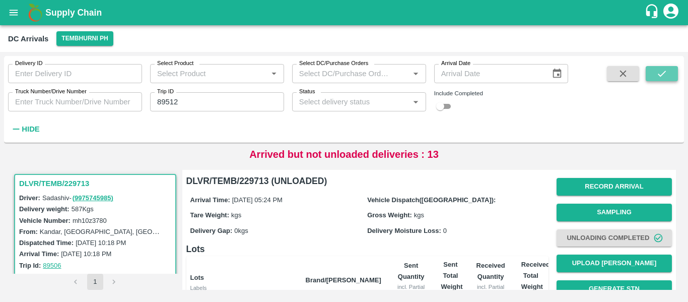
click at [659, 72] on icon "submit" at bounding box center [661, 73] width 11 height 11
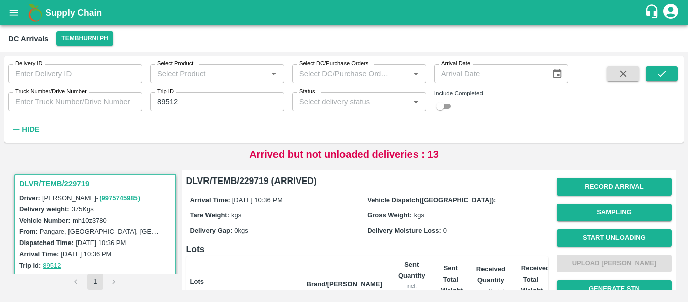
click at [604, 190] on button "Record Arrival" at bounding box center [613, 187] width 115 height 18
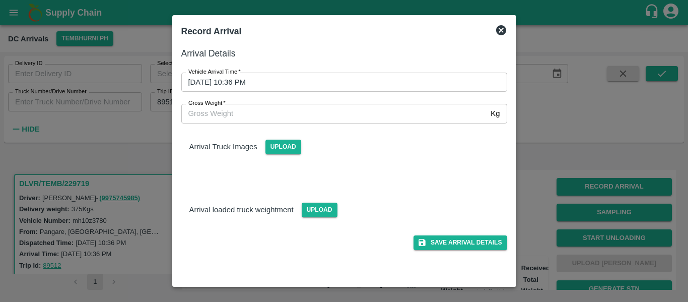
click at [299, 87] on input "05/10/2025 10:36 PM" at bounding box center [340, 81] width 319 height 19
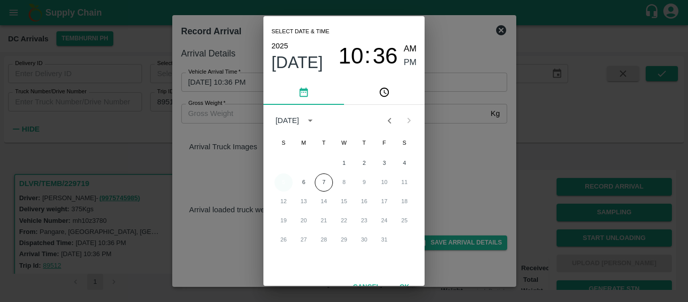
click at [287, 178] on button "5" at bounding box center [283, 182] width 18 height 18
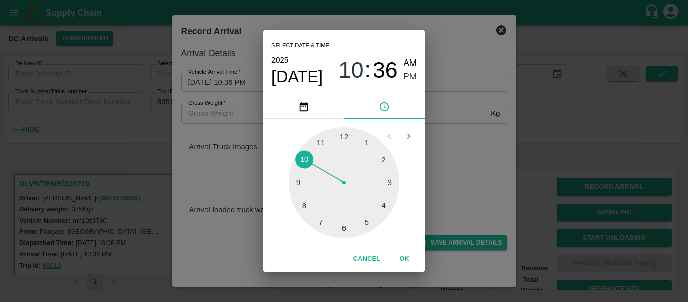
click at [350, 229] on div at bounding box center [343, 182] width 111 height 111
click at [391, 181] on div at bounding box center [343, 182] width 111 height 111
type input "05/10/2025 06:15 PM"
click at [408, 75] on span "PM" at bounding box center [410, 77] width 13 height 14
click at [408, 257] on button "OK" at bounding box center [404, 259] width 32 height 18
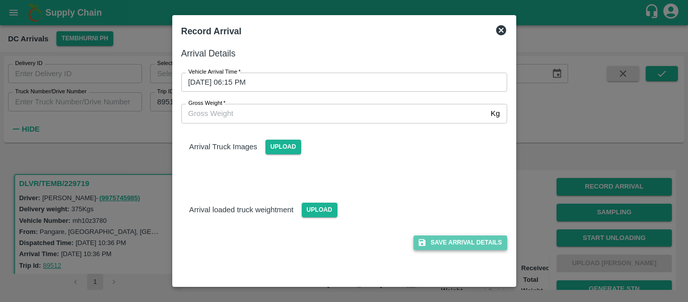
click at [445, 248] on button "Save Arrival Details" at bounding box center [459, 242] width 93 height 15
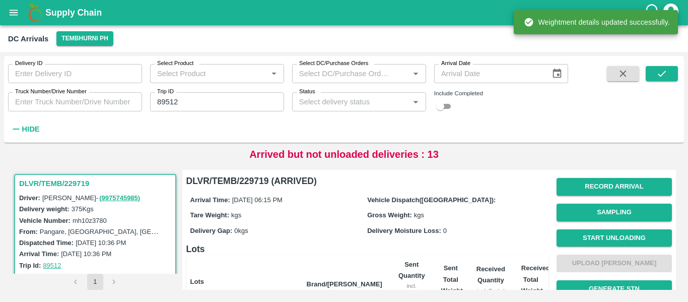
click at [638, 224] on div "Record Arrival Sampling Start Unloading Upload Tare Weight Generate STN Upload …" at bounding box center [613, 289] width 115 height 230
click at [645, 228] on span "Start Unloading" at bounding box center [613, 238] width 115 height 26
click at [643, 240] on button "Start Unloading" at bounding box center [613, 238] width 115 height 18
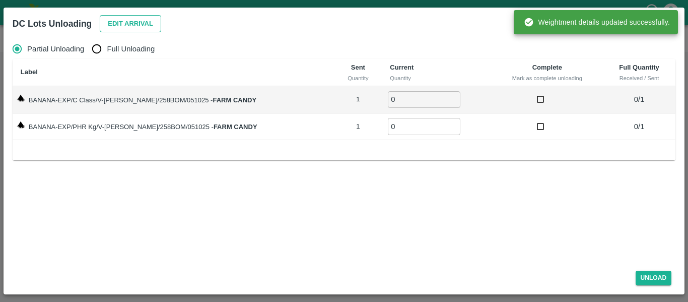
click at [140, 18] on button "Edit Arrival" at bounding box center [130, 24] width 61 height 18
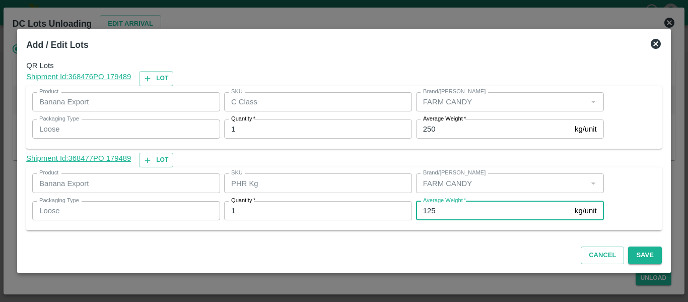
click at [441, 213] on input "125" at bounding box center [493, 210] width 155 height 19
type input "1"
type input "90"
click at [649, 255] on button "Save" at bounding box center [644, 255] width 33 height 18
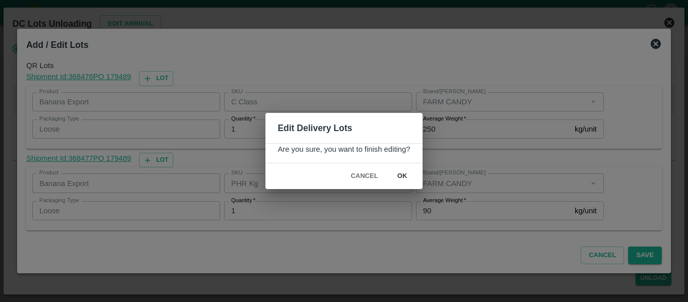
click at [398, 176] on button "ok" at bounding box center [402, 176] width 32 height 18
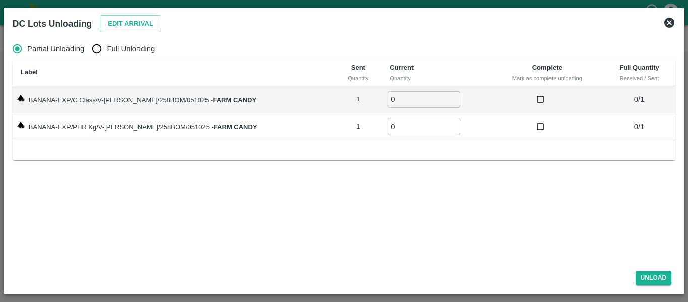
click at [121, 55] on label "Full Unloading" at bounding box center [121, 49] width 68 height 20
click at [107, 55] on input "Full Unloading" at bounding box center [97, 49] width 20 height 20
radio input "true"
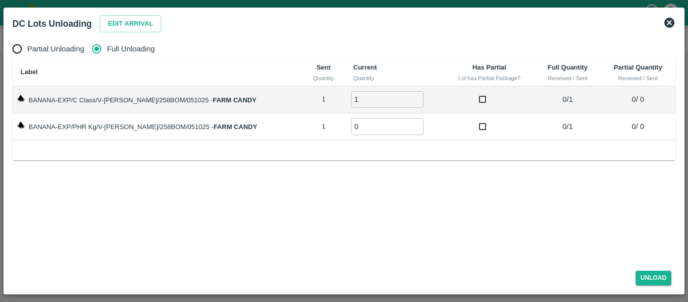
type input "1"
click at [406, 97] on input "1" at bounding box center [387, 99] width 72 height 17
type input "1"
click at [404, 123] on input "1" at bounding box center [387, 126] width 72 height 17
click at [648, 272] on button "Unload" at bounding box center [653, 277] width 36 height 15
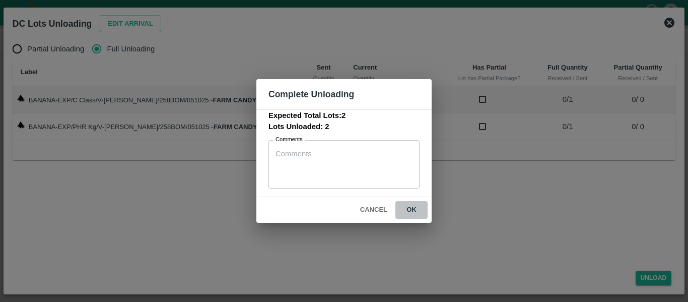
click at [424, 208] on button "ok" at bounding box center [411, 210] width 32 height 18
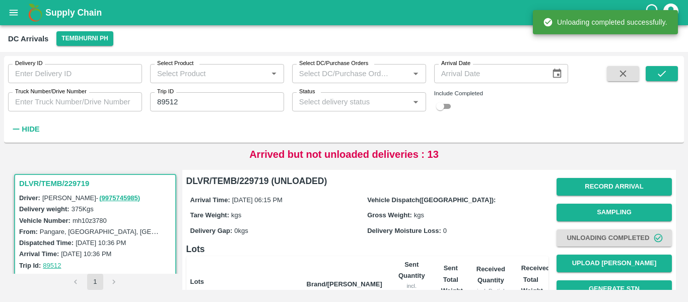
scroll to position [129, 0]
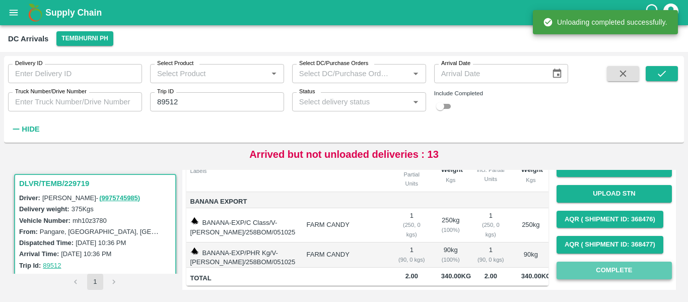
click at [623, 269] on button "Complete" at bounding box center [613, 270] width 115 height 18
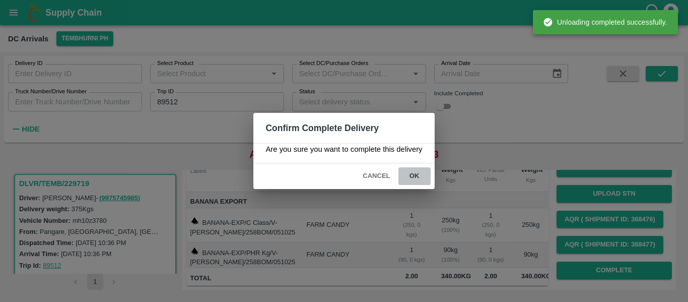
click at [412, 175] on button "ok" at bounding box center [414, 176] width 32 height 18
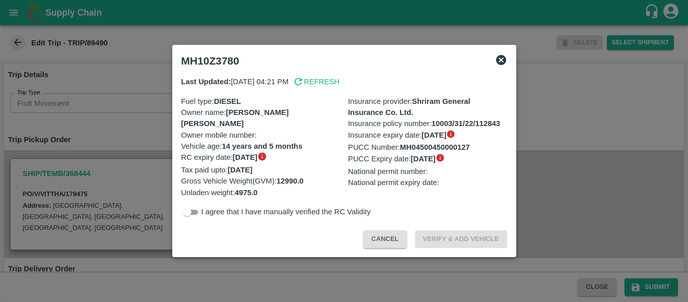
click at [103, 147] on div at bounding box center [344, 151] width 688 height 302
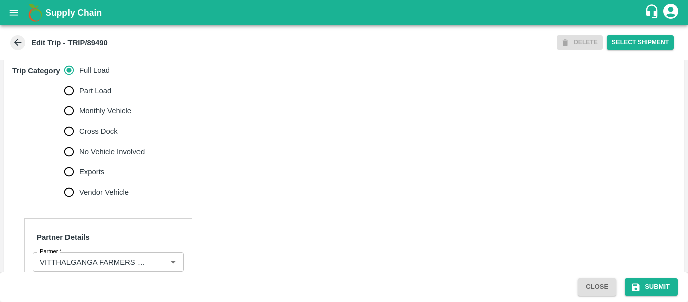
scroll to position [319, 0]
click at [89, 157] on span "No Vehicle Involved" at bounding box center [111, 150] width 65 height 11
click at [79, 160] on input "No Vehicle Involved" at bounding box center [69, 151] width 20 height 20
radio input "true"
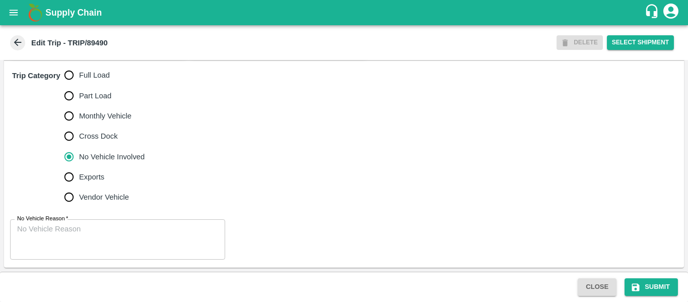
click at [81, 265] on div "No Vehicle Reason   * x No Vehicle Reason" at bounding box center [344, 239] width 680 height 56
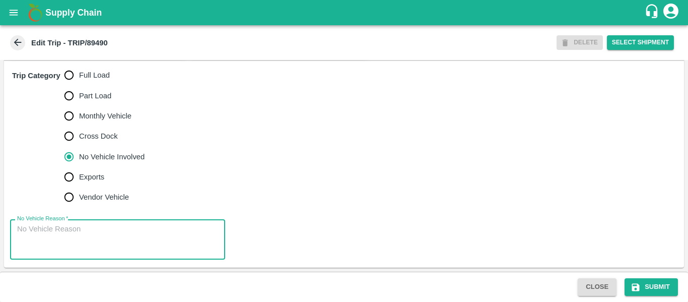
click at [52, 249] on textarea "No Vehicle Reason   *" at bounding box center [117, 240] width 201 height 32
type textarea "Field Dump"
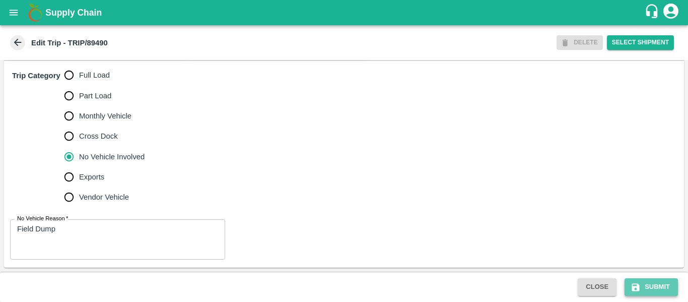
click at [648, 286] on button "Submit" at bounding box center [650, 287] width 53 height 18
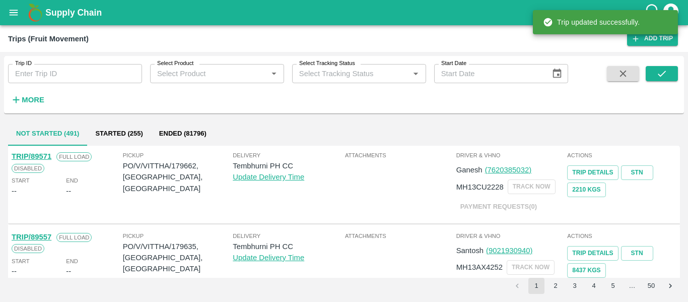
click at [53, 56] on div "Trip ID Trip ID" at bounding box center [71, 69] width 142 height 27
click at [55, 73] on input "Trip ID" at bounding box center [75, 73] width 134 height 19
paste input "89480"
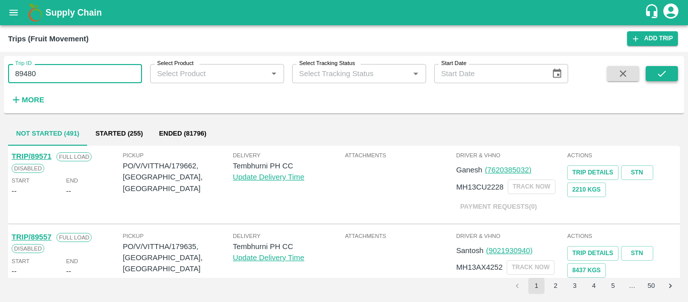
type input "89480"
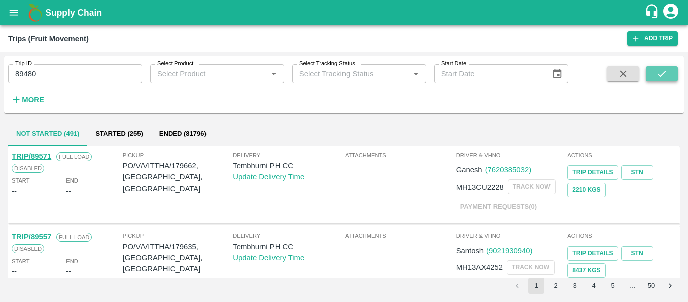
click at [659, 70] on icon "submit" at bounding box center [661, 73] width 11 height 11
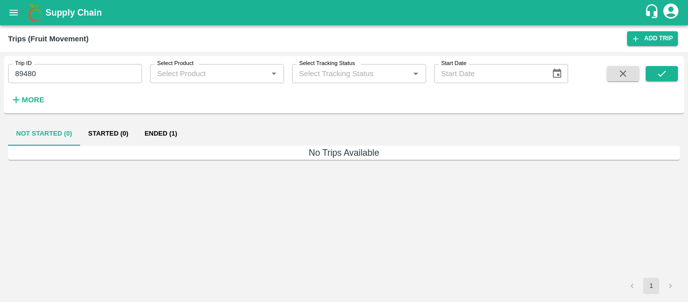
click at [170, 133] on button "Ended (1)" at bounding box center [160, 133] width 49 height 24
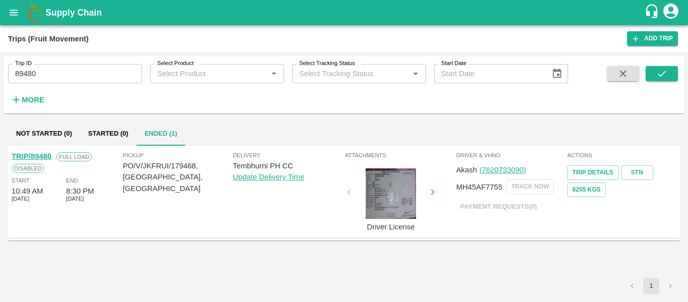
click at [41, 156] on link "TRIP/89480" at bounding box center [32, 156] width 40 height 8
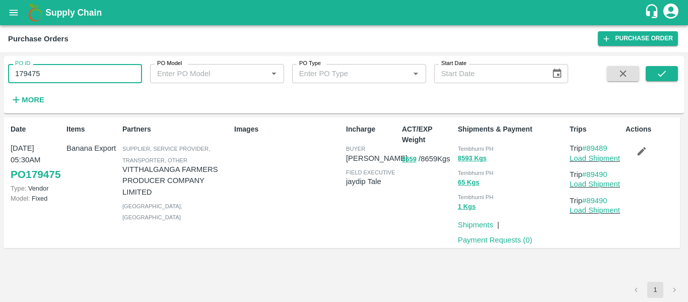
click at [44, 76] on input "179475" at bounding box center [75, 73] width 134 height 19
paste input "text"
type input "179468"
click at [649, 79] on button "submit" at bounding box center [661, 73] width 32 height 15
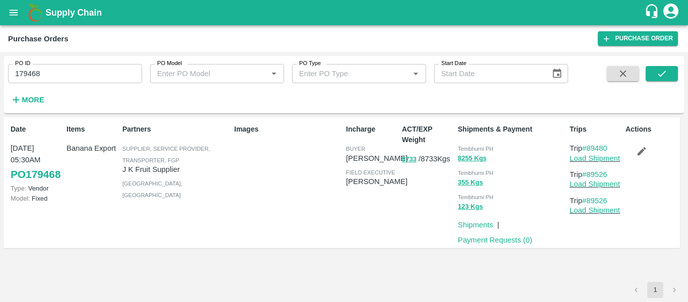
click at [642, 151] on icon "button" at bounding box center [641, 151] width 9 height 9
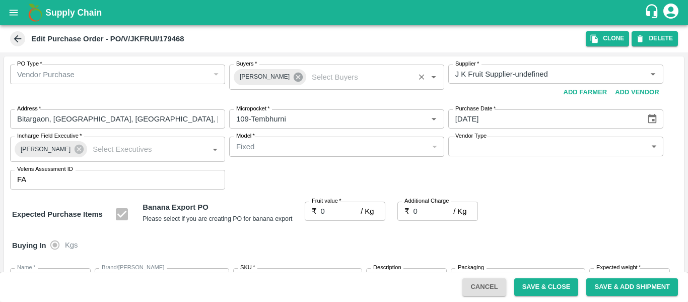
click at [295, 80] on icon at bounding box center [297, 76] width 9 height 9
click at [266, 77] on input "Buyers   *" at bounding box center [328, 73] width 192 height 13
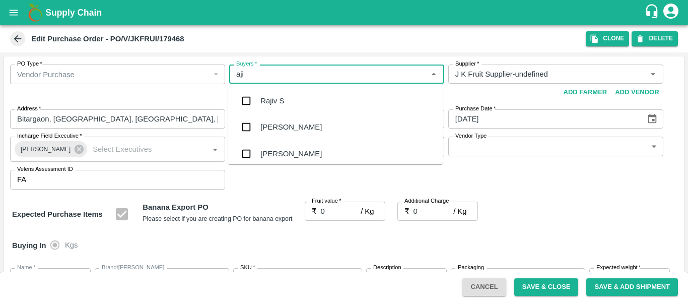
type input "ajit"
click at [268, 93] on div "Ajit Otari" at bounding box center [335, 101] width 214 height 26
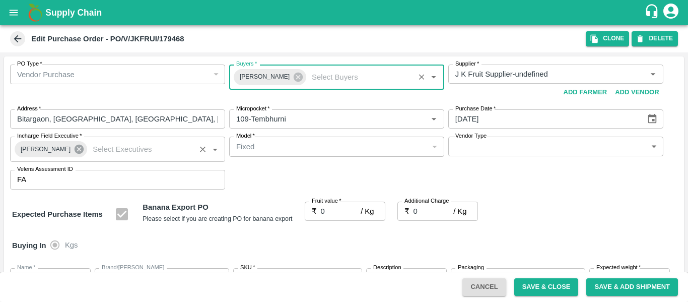
click at [75, 151] on icon at bounding box center [79, 148] width 9 height 9
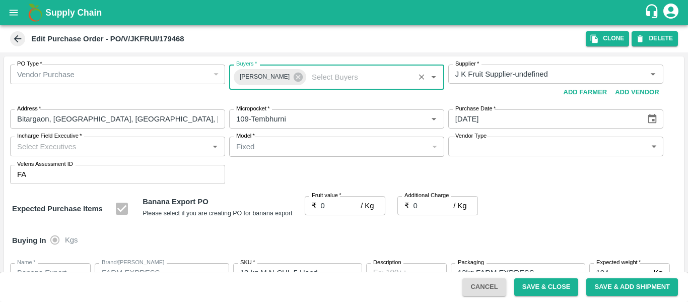
click at [48, 150] on input "Incharge Field Executive   *" at bounding box center [109, 145] width 192 height 13
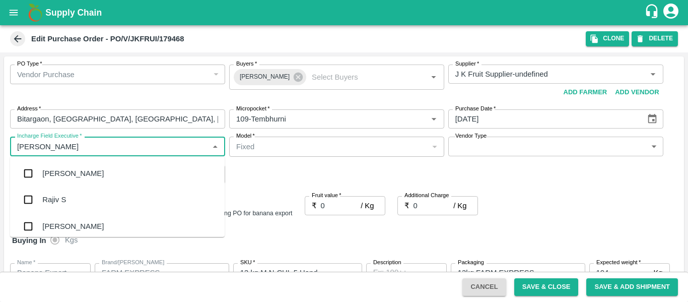
type input "jayd"
click at [52, 169] on div "jaydip Tale" at bounding box center [59, 173] width 35 height 11
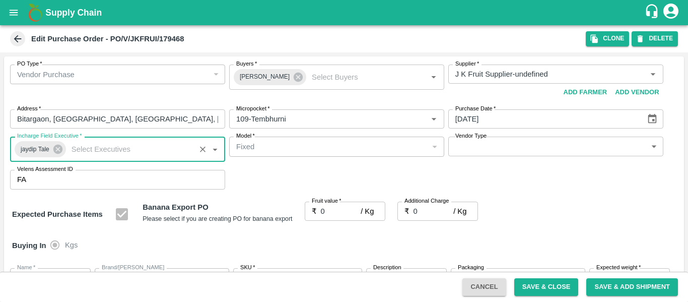
click at [338, 208] on input "0" at bounding box center [341, 210] width 40 height 19
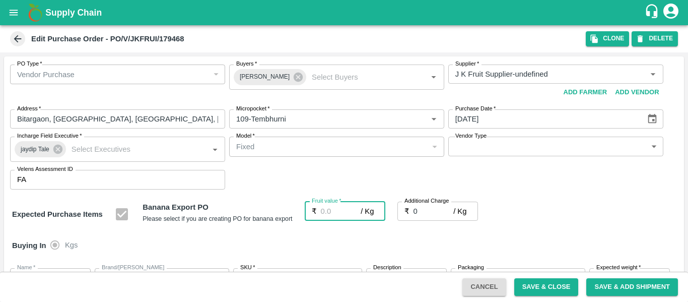
type input "2"
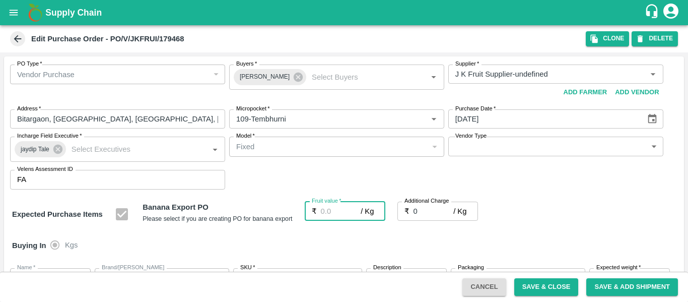
type input "2"
type input "21"
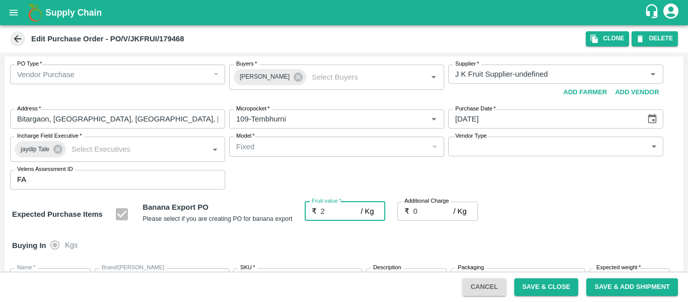
type input "21"
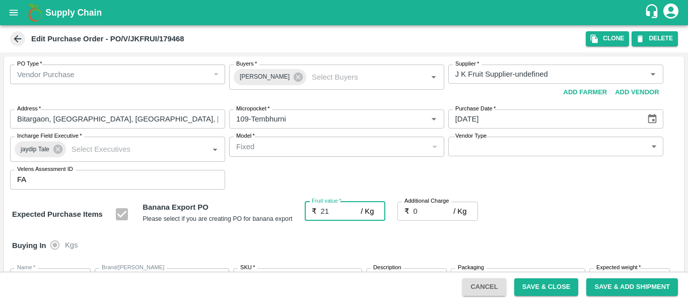
click at [426, 212] on input "0" at bounding box center [433, 210] width 40 height 19
type input "2"
type input "23"
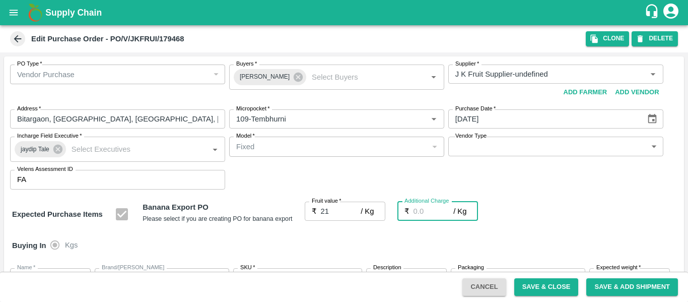
type input "23"
type input "2.7"
type input "23.7"
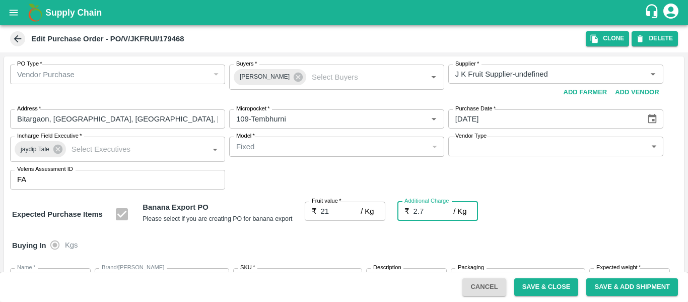
type input "23.7"
type input "2.75"
type input "23.75"
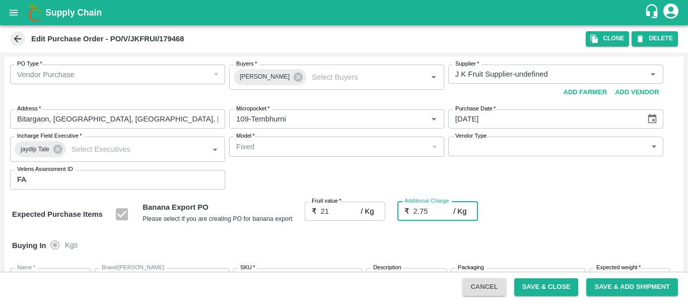
type input "23.75"
type input "2.75"
click at [579, 215] on div "Expected Purchase Items Banana Export PO Please select if you are creating PO f…" at bounding box center [344, 214] width 664 height 26
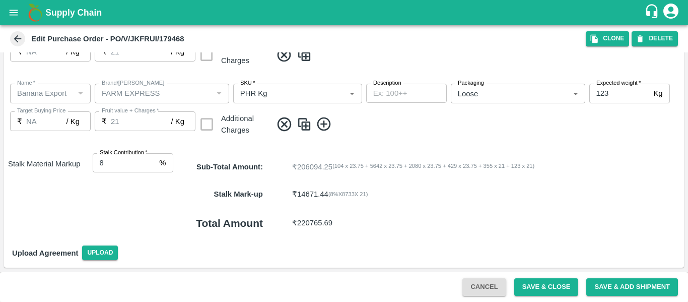
click at [543, 278] on button "Save & Close" at bounding box center [546, 287] width 64 height 18
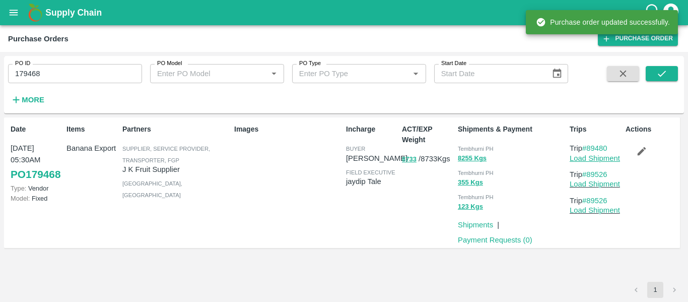
click at [585, 157] on link "Load Shipment" at bounding box center [594, 158] width 50 height 8
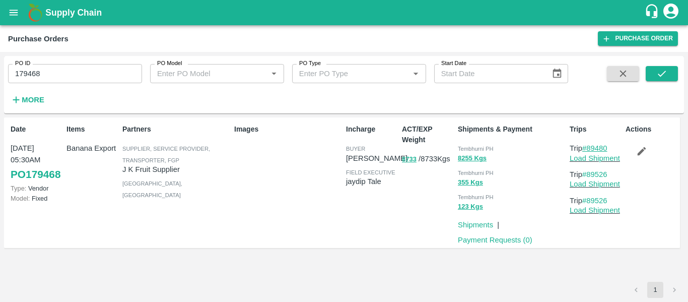
drag, startPoint x: 617, startPoint y: 149, endPoint x: 588, endPoint y: 149, distance: 28.7
click at [588, 149] on p "Trip #89480" at bounding box center [595, 147] width 52 height 11
copy link "89480"
click at [587, 163] on p "Load Shipment" at bounding box center [595, 158] width 52 height 11
click at [596, 162] on p "Load Shipment" at bounding box center [595, 158] width 52 height 11
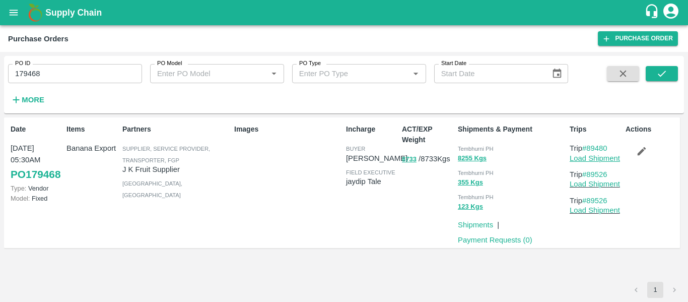
click at [586, 159] on link "Load Shipment" at bounding box center [594, 158] width 50 height 8
drag, startPoint x: 610, startPoint y: 172, endPoint x: 588, endPoint y: 174, distance: 21.7
click at [588, 174] on p "Trip #89526" at bounding box center [595, 174] width 52 height 11
copy link "89526"
click at [45, 72] on input "179468" at bounding box center [75, 73] width 134 height 19
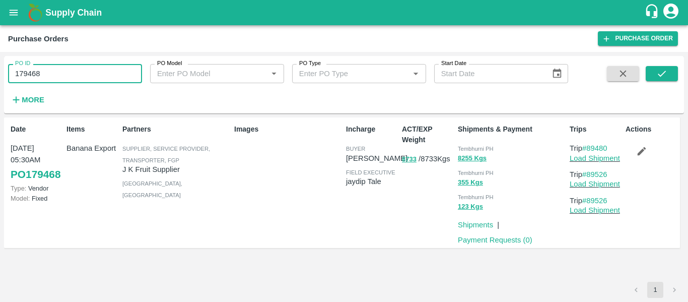
click at [45, 72] on input "179468" at bounding box center [75, 73] width 134 height 19
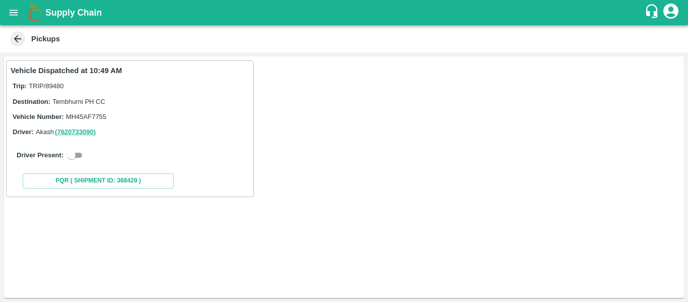
click at [68, 158] on input "checkbox" at bounding box center [71, 155] width 36 height 12
checkbox input "true"
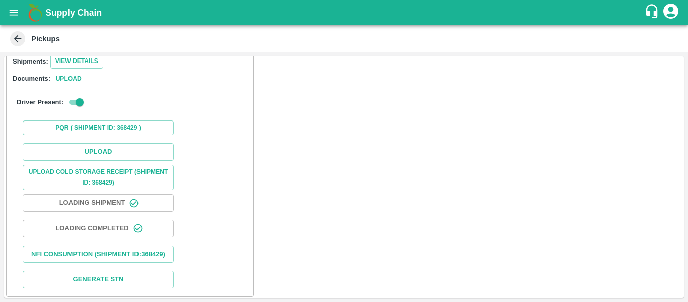
scroll to position [136, 0]
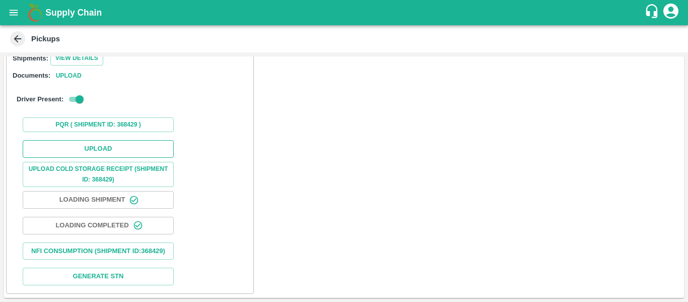
click at [104, 155] on button "Upload" at bounding box center [98, 149] width 151 height 18
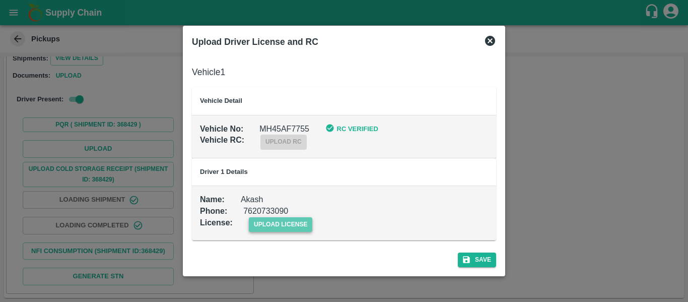
click at [253, 223] on span "upload license" at bounding box center [281, 224] width 64 height 15
click at [0, 0] on input "upload license" at bounding box center [0, 0] width 0 height 0
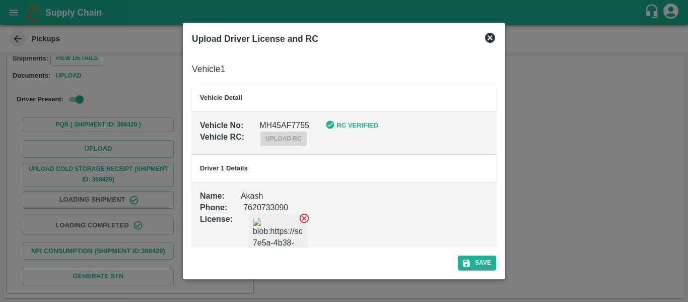
click at [454, 257] on div "Save" at bounding box center [344, 260] width 312 height 27
click at [468, 259] on icon "submit" at bounding box center [466, 262] width 9 height 9
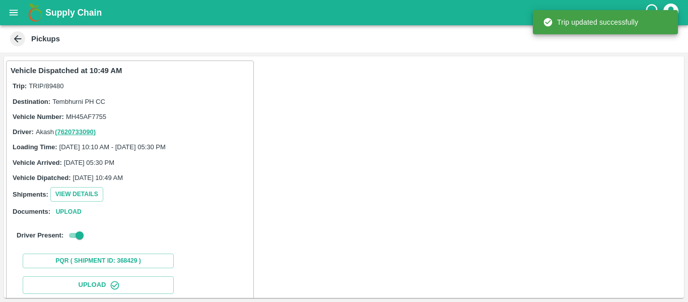
scroll to position [173, 0]
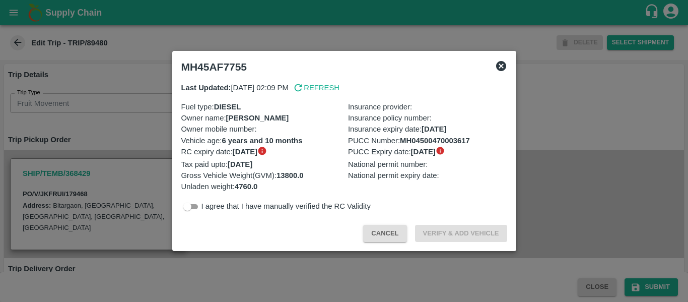
click at [104, 141] on div at bounding box center [344, 151] width 688 height 302
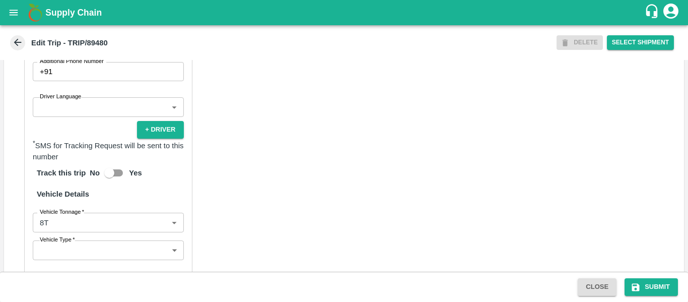
scroll to position [774, 0]
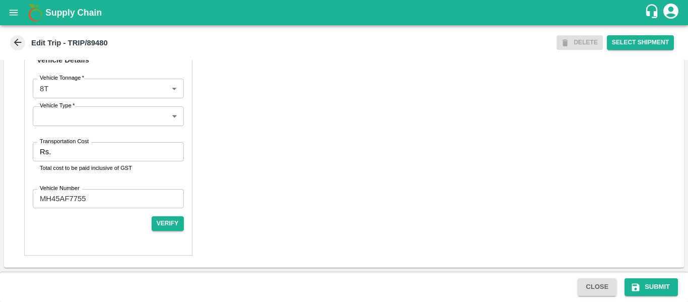
click at [72, 141] on label "Transportation Cost" at bounding box center [64, 141] width 49 height 8
click at [72, 142] on input "Transportation Cost" at bounding box center [119, 151] width 128 height 19
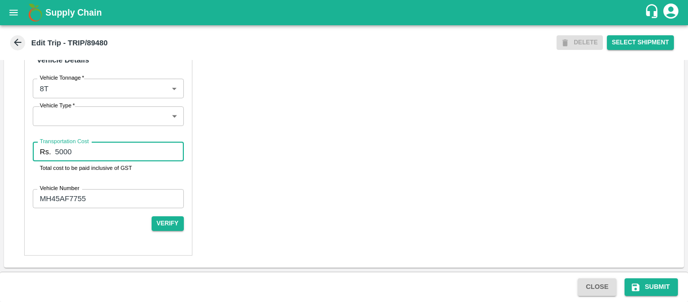
type input "5000"
click at [649, 276] on div "Close Submit" at bounding box center [344, 286] width 688 height 30
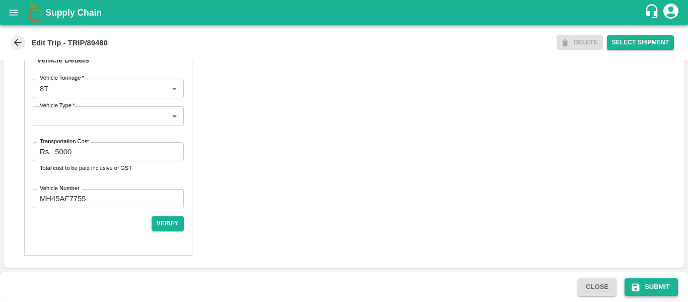
click at [648, 284] on button "Submit" at bounding box center [650, 287] width 53 height 18
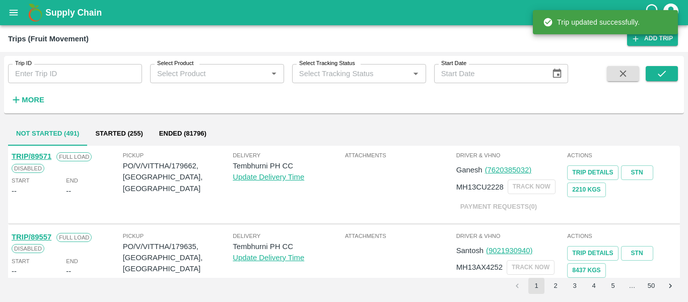
click at [43, 73] on input "Trip ID" at bounding box center [75, 73] width 134 height 19
paste input "89526"
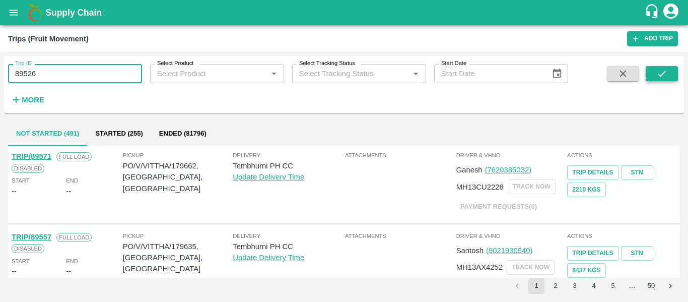
type input "89526"
click at [648, 76] on button "submit" at bounding box center [661, 73] width 32 height 15
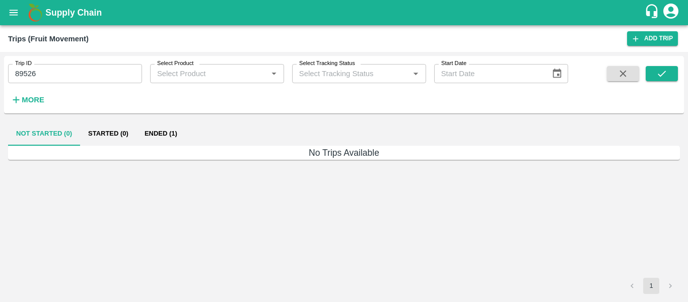
click at [172, 132] on button "Ended (1)" at bounding box center [160, 133] width 49 height 24
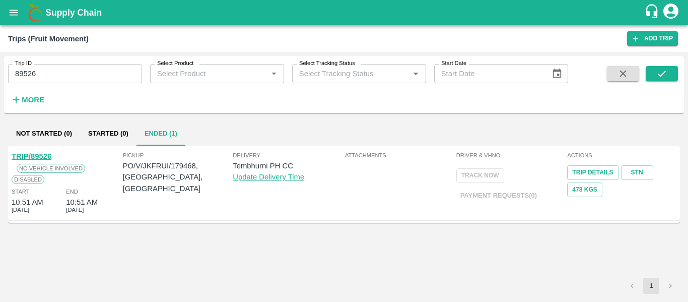
click at [37, 155] on link "TRIP/89526" at bounding box center [32, 156] width 40 height 8
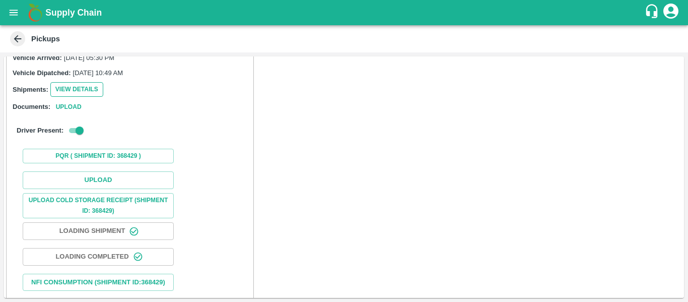
scroll to position [105, 0]
click at [83, 178] on button "Upload" at bounding box center [98, 180] width 151 height 18
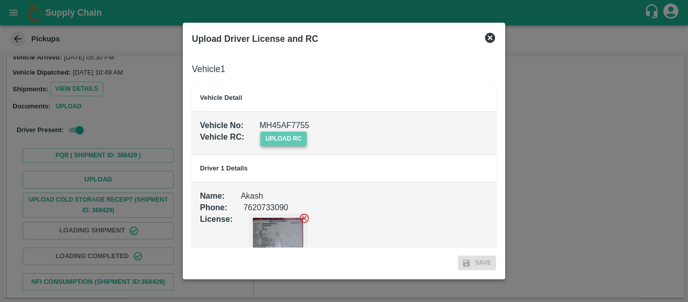
click at [293, 143] on span "upload rc" at bounding box center [283, 138] width 46 height 15
click at [0, 0] on input "upload rc" at bounding box center [0, 0] width 0 height 0
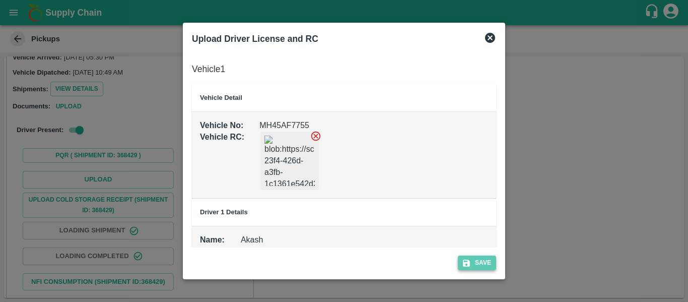
click at [468, 259] on icon "submit" at bounding box center [466, 262] width 9 height 9
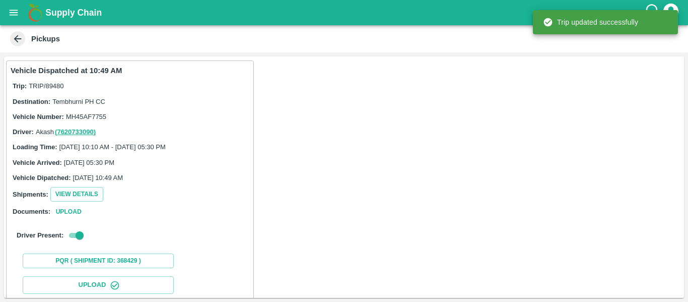
scroll to position [173, 0]
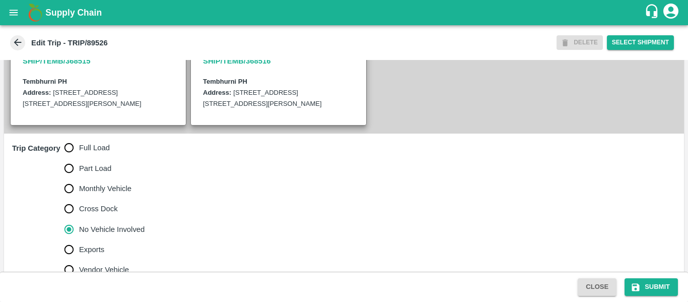
scroll to position [243, 0]
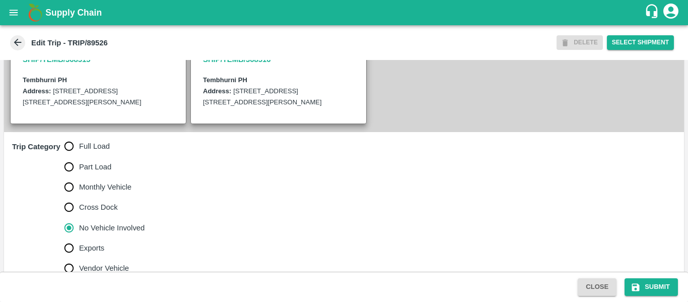
click at [80, 152] on span "Full Load" at bounding box center [94, 145] width 31 height 11
click at [79, 153] on input "Full Load" at bounding box center [69, 146] width 20 height 20
radio input "true"
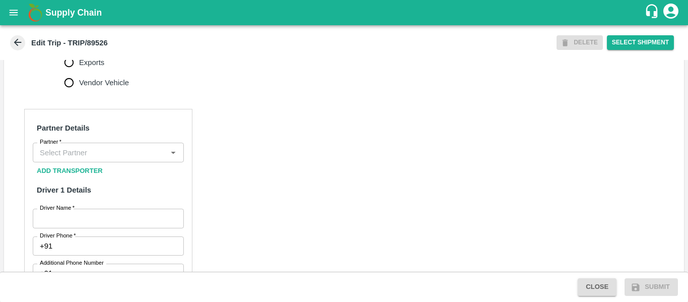
scroll to position [438, 0]
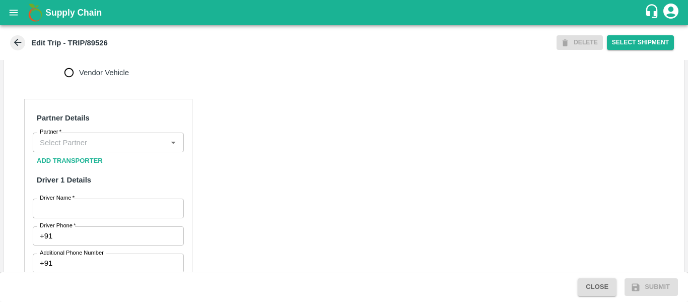
click at [89, 149] on input "Partner   *" at bounding box center [100, 141] width 128 height 13
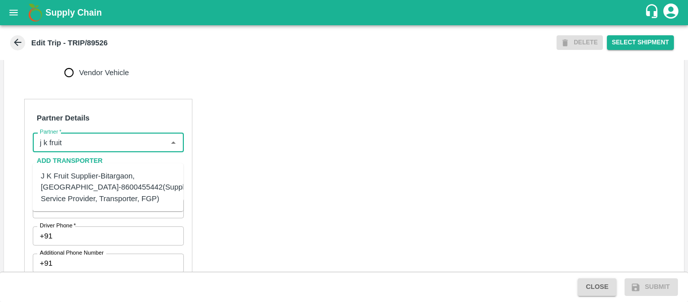
click at [89, 185] on div "J K Fruit Supplier-Bitargaon, [GEOGRAPHIC_DATA]-8600455442(Supplier, Service Pr…" at bounding box center [118, 187] width 154 height 34
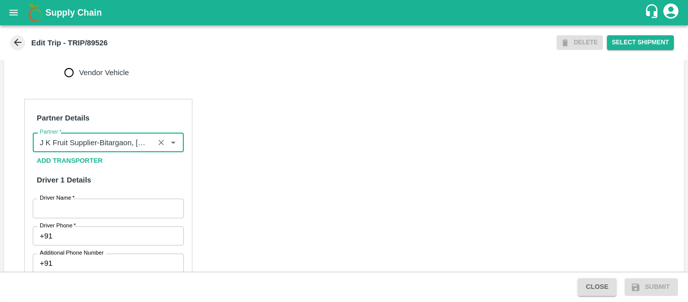
type input "J K Fruit Supplier-Bitargaon, [GEOGRAPHIC_DATA]-8600455442(Supplier, Service Pr…"
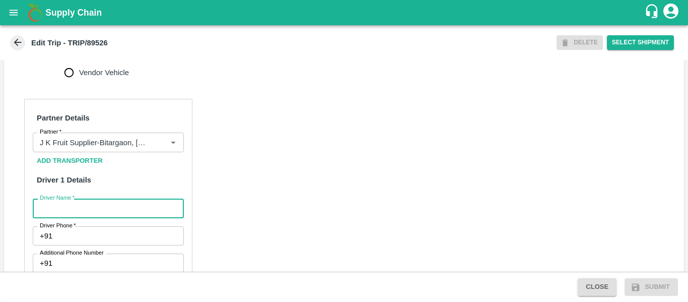
click at [93, 212] on input "Driver Name   *" at bounding box center [108, 207] width 151 height 19
type input "Sandip"
click at [99, 245] on input "Driver Phone   *" at bounding box center [119, 235] width 127 height 19
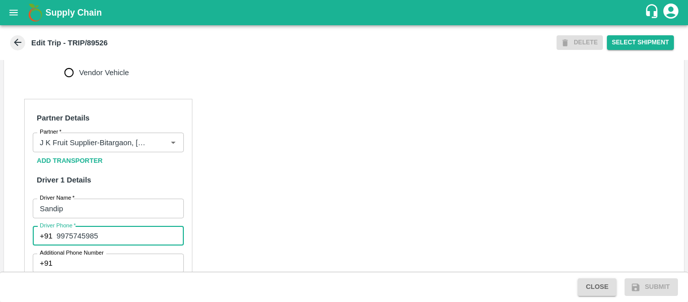
type input "9975745985"
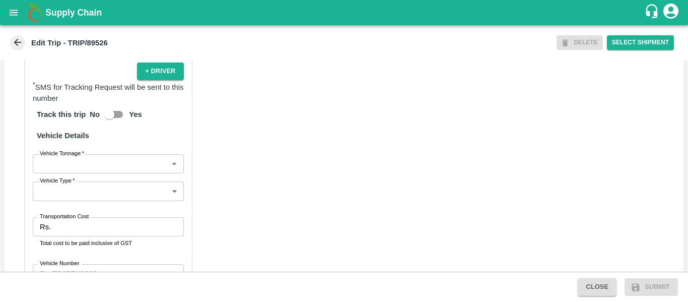
scroll to position [688, 0]
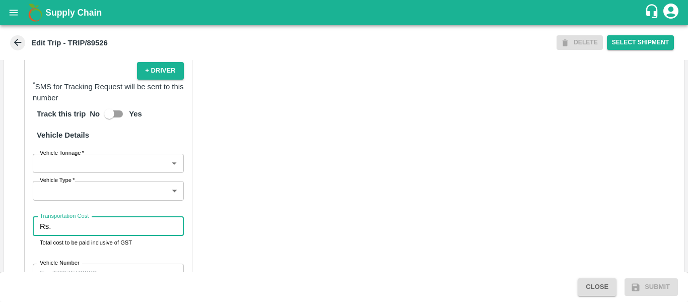
click at [91, 236] on input "Transportation Cost" at bounding box center [119, 225] width 128 height 19
type input "1234"
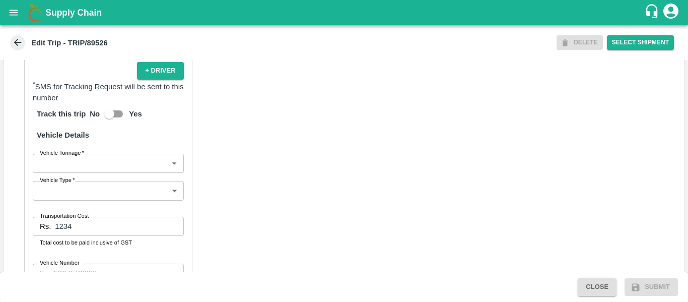
click at [347, 182] on div "Partner Details Partner   * Partner Add Transporter Driver 1 Details Driver Nam…" at bounding box center [344, 88] width 680 height 505
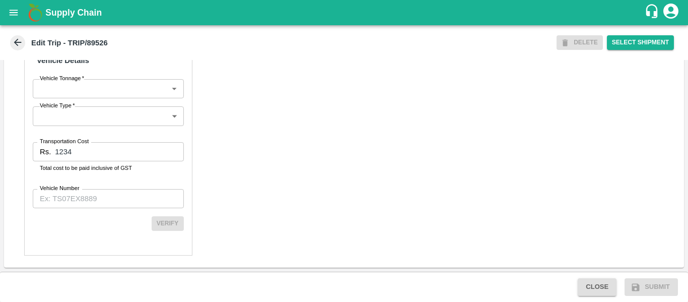
scroll to position [771, 0]
click at [104, 206] on input "Vehicle Number" at bounding box center [108, 198] width 151 height 19
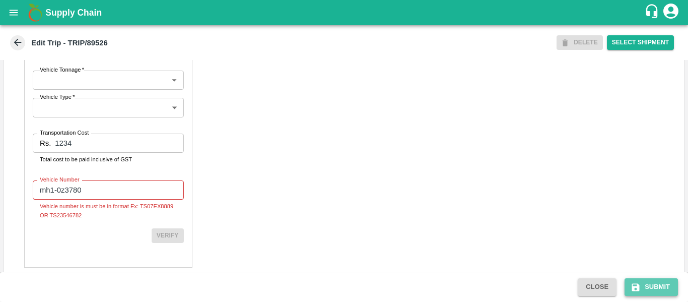
click at [652, 284] on button "Submit" at bounding box center [650, 287] width 53 height 18
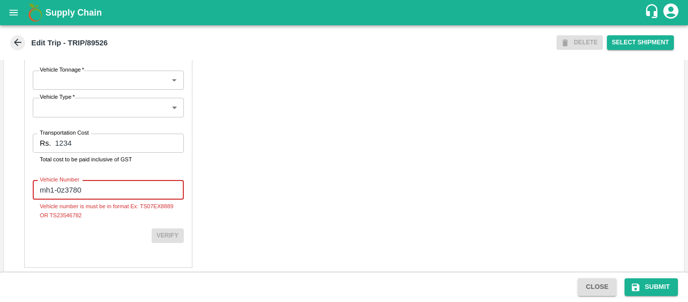
click at [58, 199] on input "mh1-0z3780" at bounding box center [108, 189] width 151 height 19
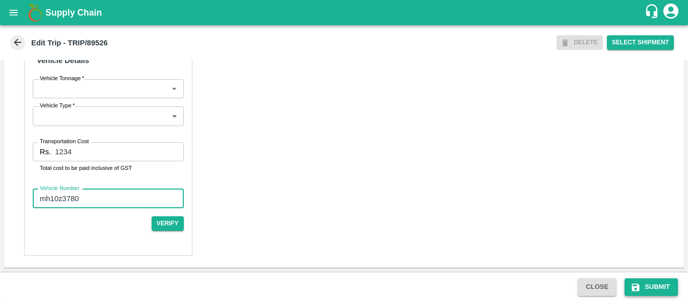
type input "mh10z3780"
click at [655, 285] on button "Submit" at bounding box center [650, 287] width 53 height 18
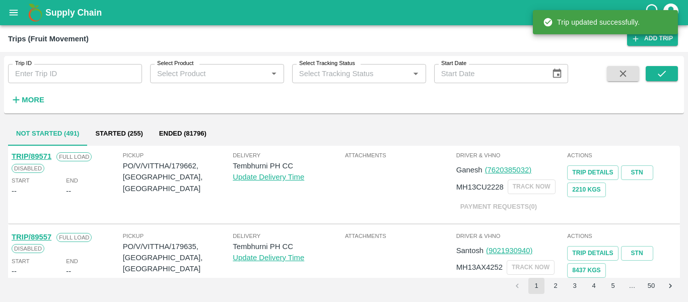
click at [59, 69] on input "Trip ID" at bounding box center [75, 73] width 134 height 19
paste input "89526"
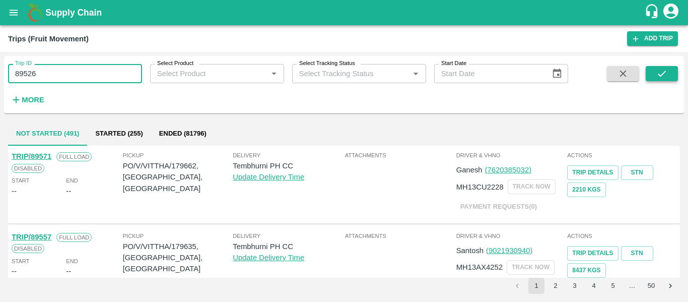
type input "89526"
click at [656, 75] on icon "submit" at bounding box center [661, 73] width 11 height 11
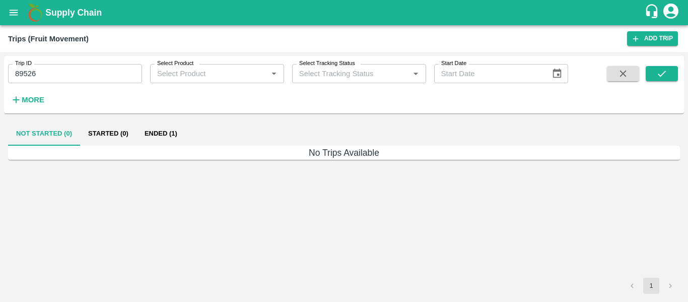
click at [169, 121] on button "Ended (1)" at bounding box center [160, 133] width 49 height 24
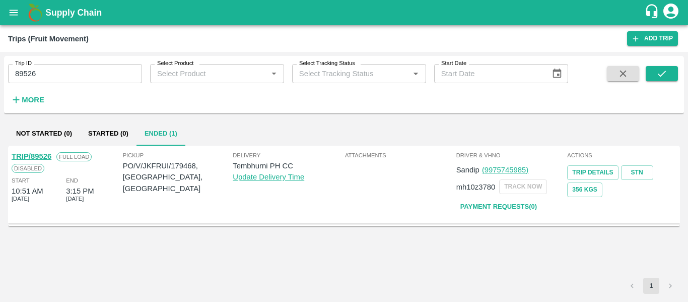
click at [31, 152] on link "TRIP/89526" at bounding box center [32, 156] width 40 height 8
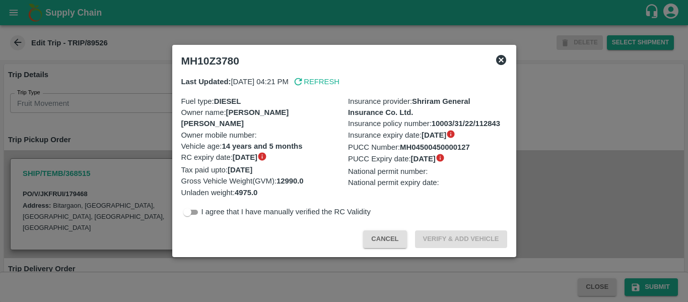
click at [116, 172] on div at bounding box center [344, 151] width 688 height 302
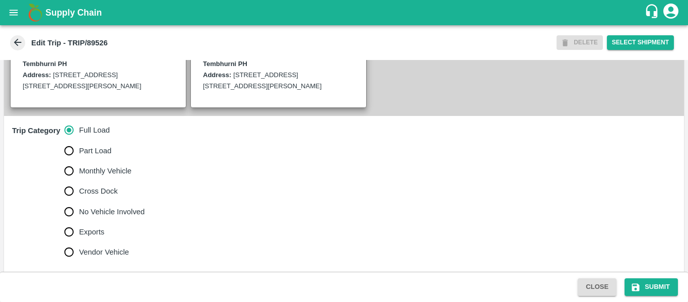
scroll to position [263, 0]
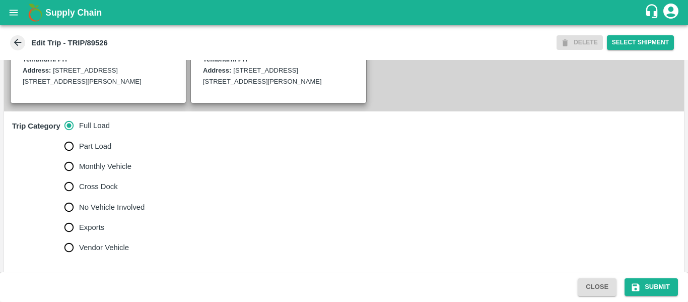
click at [112, 212] on span "No Vehicle Involved" at bounding box center [111, 206] width 65 height 11
click at [79, 217] on input "No Vehicle Involved" at bounding box center [69, 207] width 20 height 20
radio input "true"
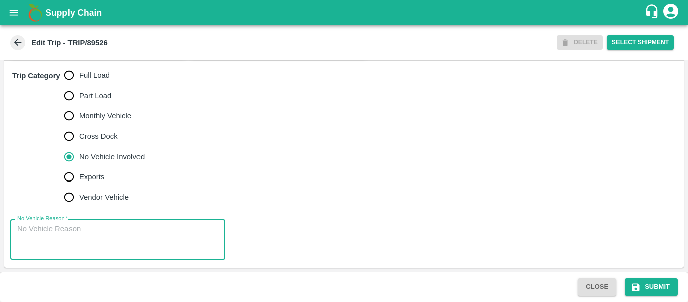
click at [133, 230] on textarea "No Vehicle Reason   *" at bounding box center [117, 240] width 201 height 32
type textarea "Field Dump"
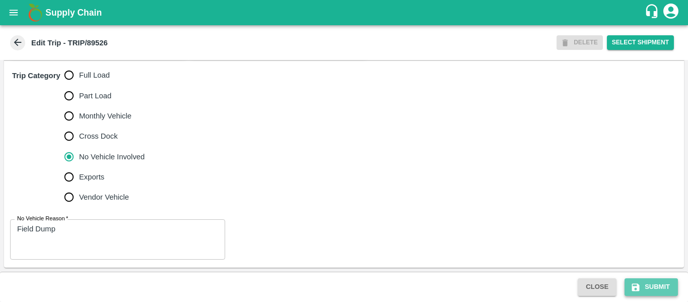
click at [665, 278] on button "Submit" at bounding box center [650, 287] width 53 height 18
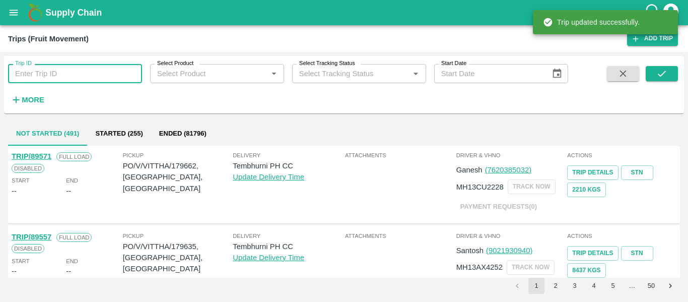
click at [52, 77] on input "Trip ID" at bounding box center [75, 73] width 134 height 19
paste input "89486"
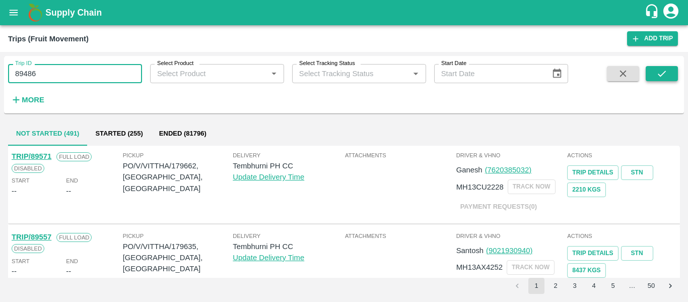
type input "89486"
click at [662, 67] on button "submit" at bounding box center [661, 73] width 32 height 15
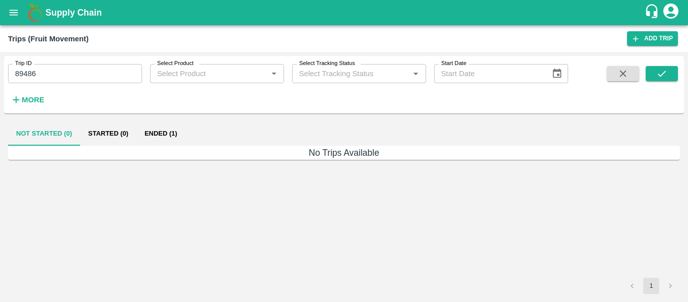
click at [167, 132] on button "Ended (1)" at bounding box center [160, 133] width 49 height 24
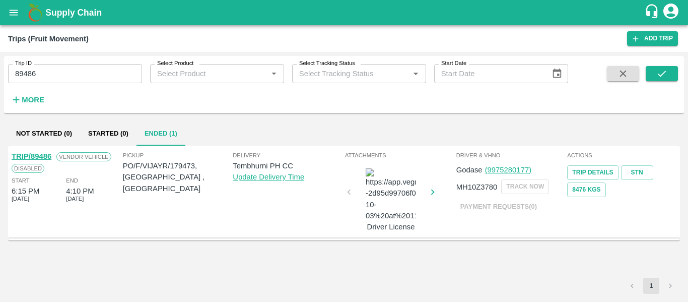
click at [38, 158] on link "TRIP/89486" at bounding box center [32, 156] width 40 height 8
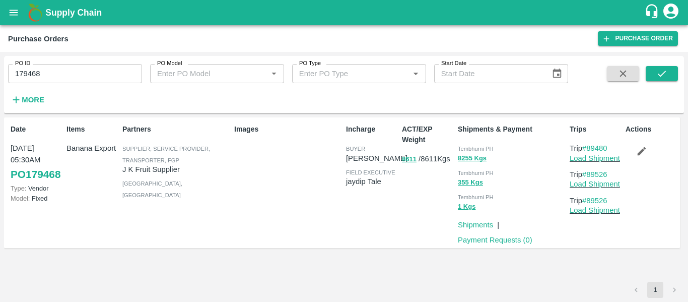
click at [32, 77] on input "179468" at bounding box center [75, 73] width 134 height 19
paste input "text"
click at [662, 71] on icon "submit" at bounding box center [661, 73] width 11 height 11
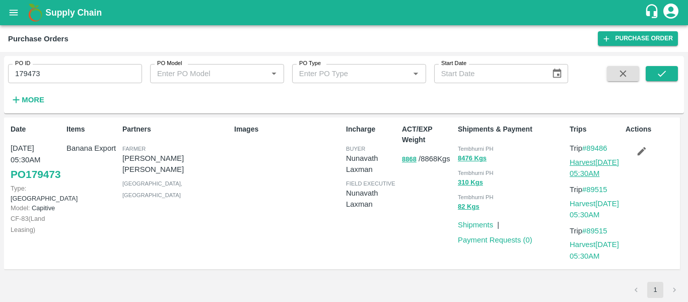
click at [580, 165] on link "Harvest 05 Oct, 05:30AM" at bounding box center [593, 167] width 49 height 19
drag, startPoint x: 615, startPoint y: 149, endPoint x: 589, endPoint y: 146, distance: 25.8
click at [589, 146] on p "Trip #89486" at bounding box center [595, 147] width 52 height 11
copy link "89486"
click at [41, 74] on input "179473" at bounding box center [75, 73] width 134 height 19
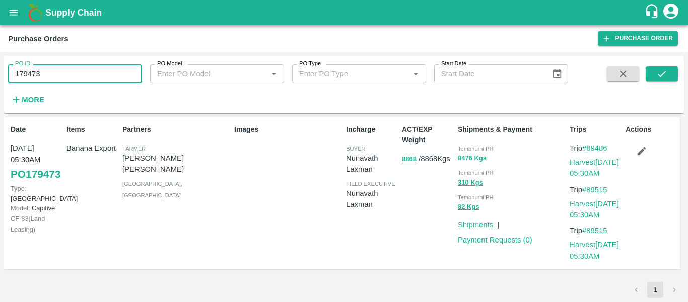
click at [41, 74] on input "179473" at bounding box center [75, 73] width 134 height 19
paste input "text"
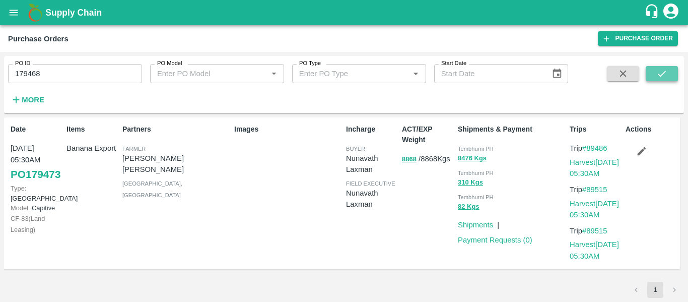
click at [659, 69] on icon "submit" at bounding box center [661, 73] width 11 height 11
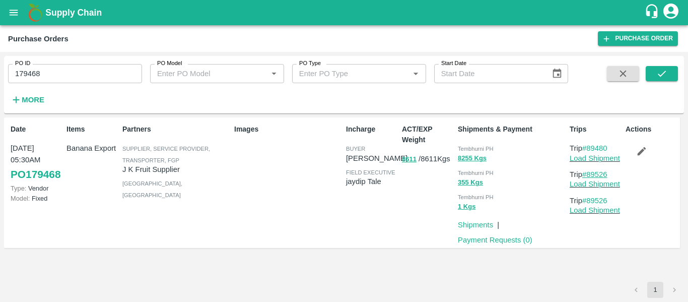
drag, startPoint x: 611, startPoint y: 173, endPoint x: 587, endPoint y: 175, distance: 23.3
click at [587, 175] on p "Trip #89526" at bounding box center [595, 174] width 52 height 11
copy link "89526"
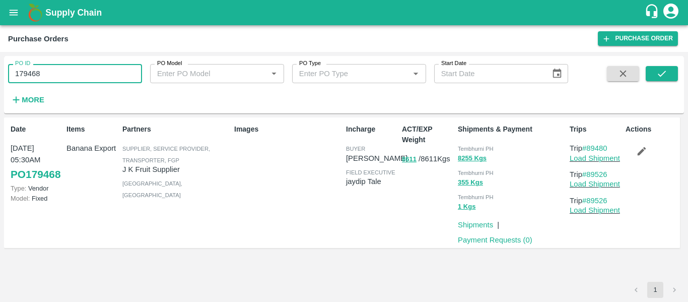
click at [31, 75] on input "179468" at bounding box center [75, 73] width 134 height 19
paste input "text"
type input "179481"
click at [673, 73] on button "submit" at bounding box center [661, 73] width 32 height 15
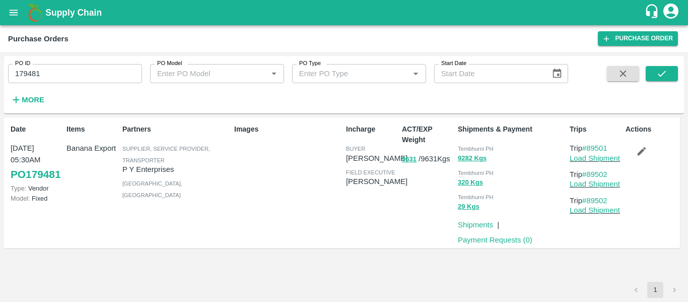
click at [633, 148] on button "button" at bounding box center [641, 150] width 32 height 17
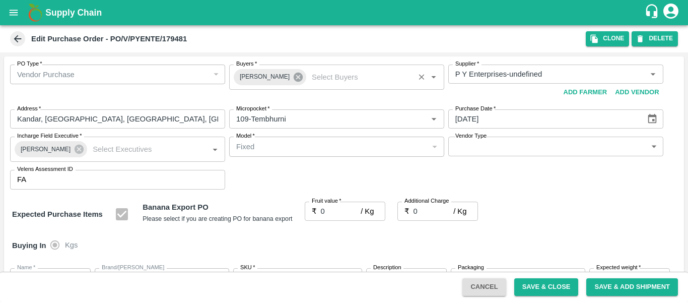
click at [293, 78] on icon at bounding box center [297, 76] width 9 height 9
click at [270, 76] on input "Buyers   *" at bounding box center [328, 73] width 192 height 13
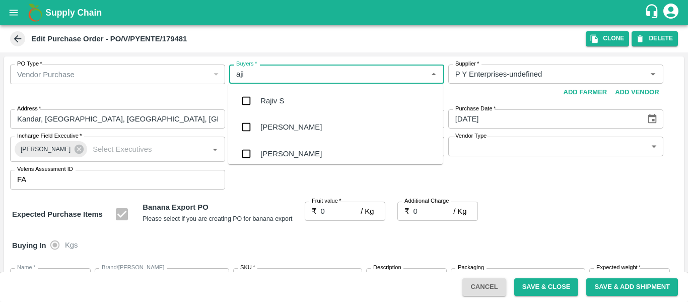
type input "ajit"
click at [271, 96] on div "Ajit Otari" at bounding box center [290, 100] width 61 height 11
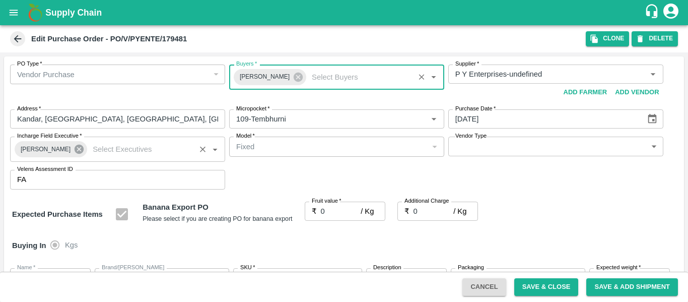
click at [75, 149] on icon at bounding box center [79, 148] width 9 height 9
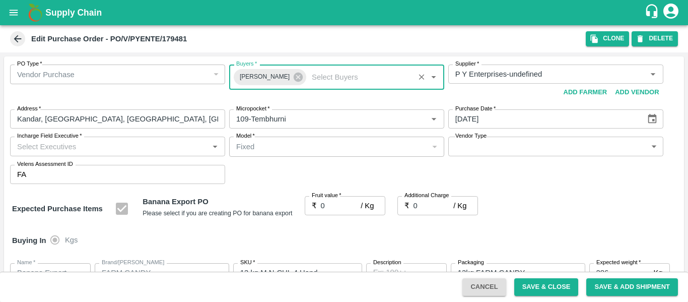
click at [44, 146] on input "Incharge Field Executive   *" at bounding box center [109, 145] width 192 height 13
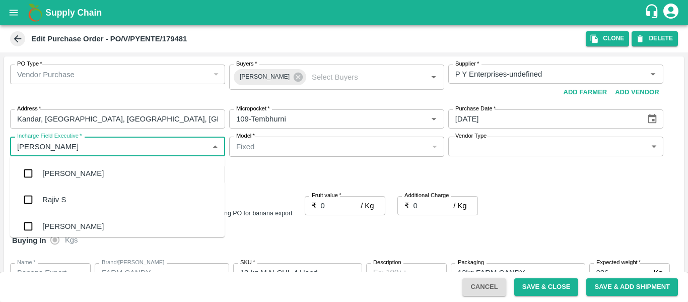
type input "jayd"
click at [50, 173] on div "jaydip Tale" at bounding box center [59, 173] width 35 height 11
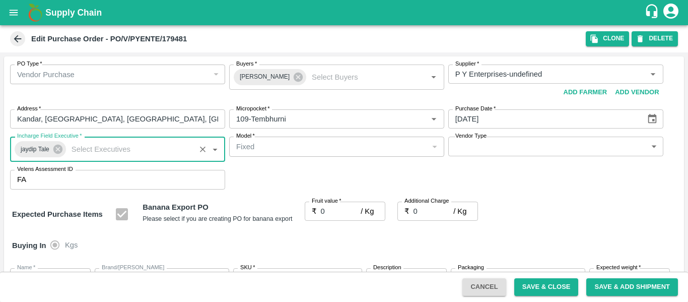
click at [336, 213] on input "0" at bounding box center [341, 210] width 40 height 19
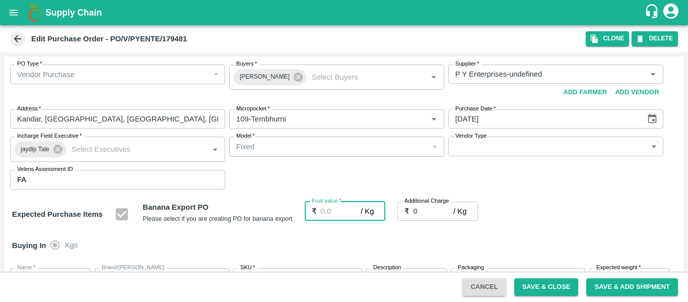
type input "2"
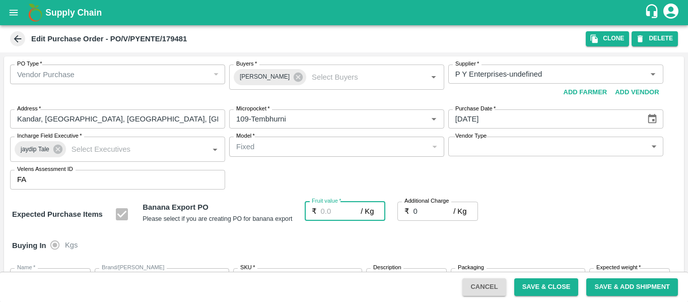
type input "2"
type input "21"
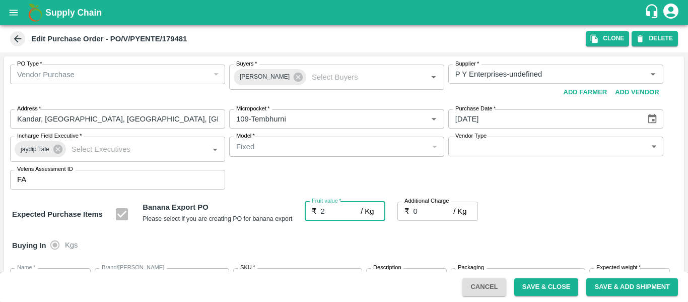
type input "21"
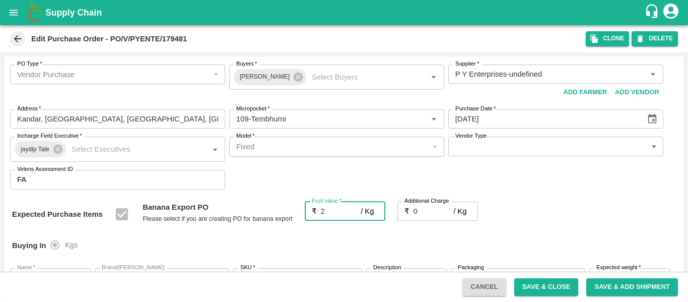
type input "21"
click at [422, 210] on input "0" at bounding box center [433, 210] width 40 height 19
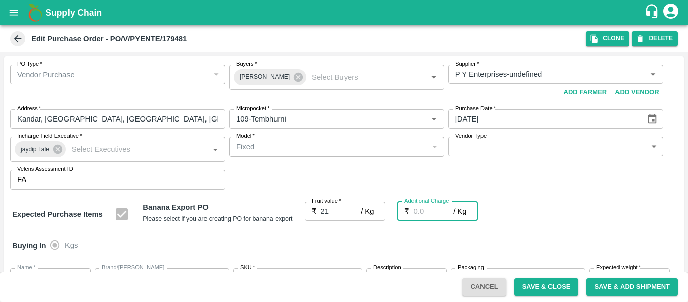
type input "2"
type input "23"
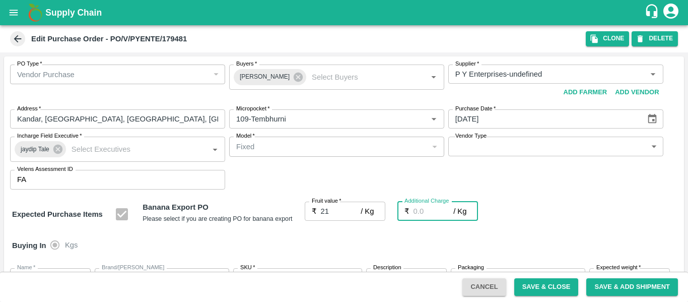
type input "23"
type input "2.7"
type input "23.7"
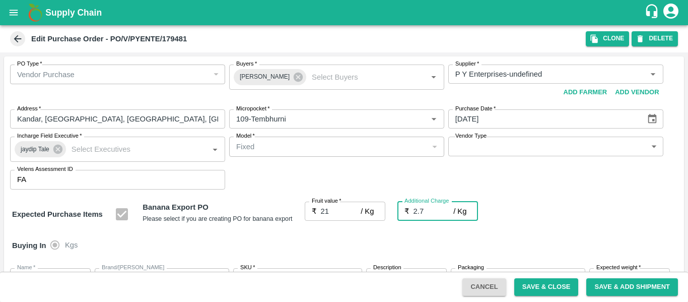
type input "23.7"
type input "2.75"
type input "23.75"
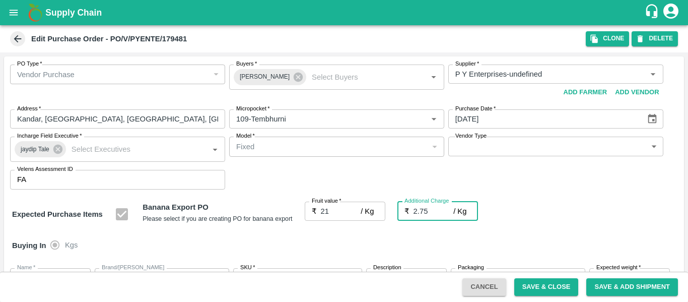
type input "23.75"
type input "2.75"
click at [605, 223] on div "Expected Purchase Items Banana Export PO Please select if you are creating PO f…" at bounding box center [344, 214] width 664 height 26
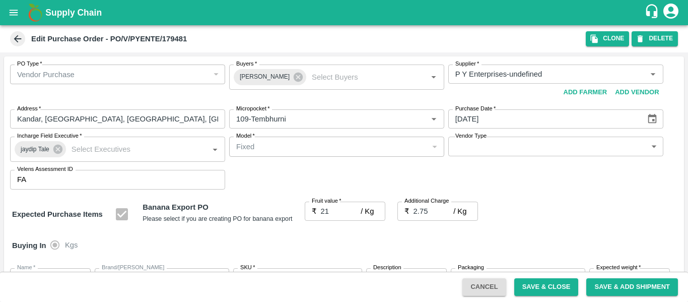
scroll to position [600, 0]
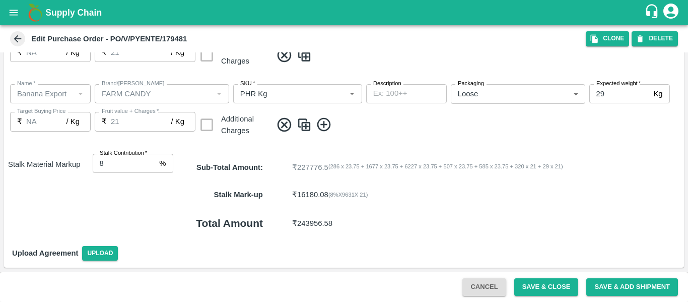
click at [539, 291] on button "Save & Close" at bounding box center [546, 287] width 64 height 18
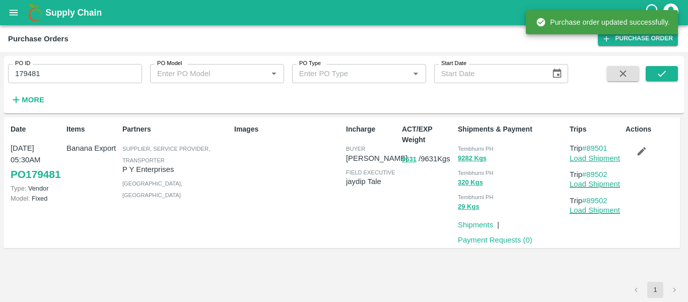
click at [584, 157] on link "Load Shipment" at bounding box center [594, 158] width 50 height 8
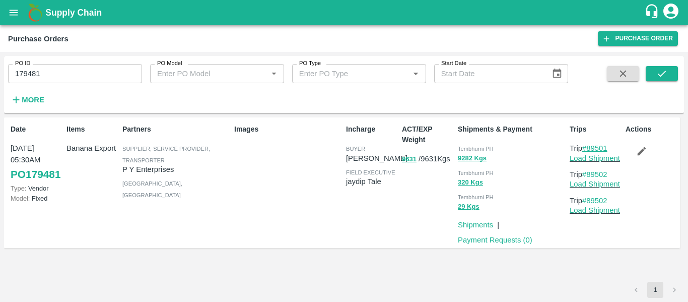
drag, startPoint x: 615, startPoint y: 147, endPoint x: 586, endPoint y: 148, distance: 28.7
click at [586, 148] on p "Trip #89501" at bounding box center [595, 147] width 52 height 11
copy link "89501"
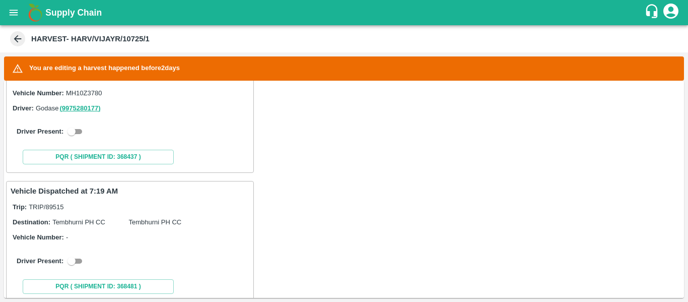
scroll to position [214, 0]
click at [81, 129] on input "checkbox" at bounding box center [71, 131] width 36 height 12
checkbox input "true"
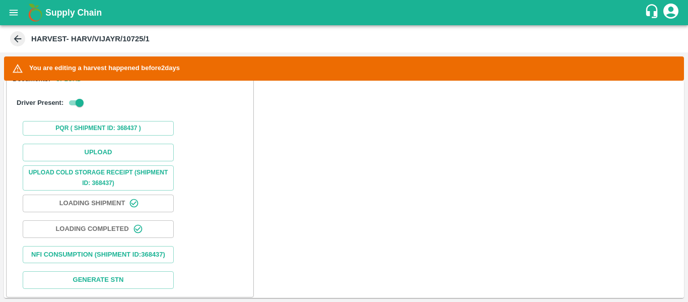
scroll to position [323, 0]
click at [109, 159] on button "Upload" at bounding box center [98, 152] width 151 height 18
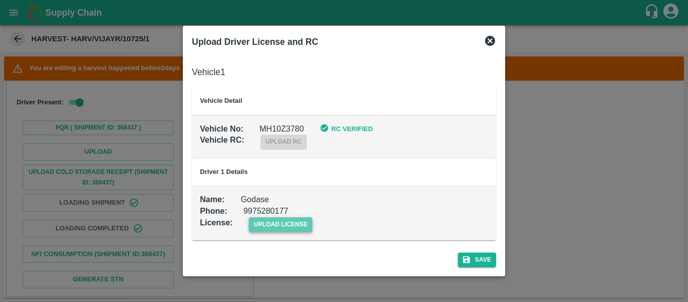
click at [275, 230] on span "upload license" at bounding box center [281, 224] width 64 height 15
click at [0, 0] on input "upload license" at bounding box center [0, 0] width 0 height 0
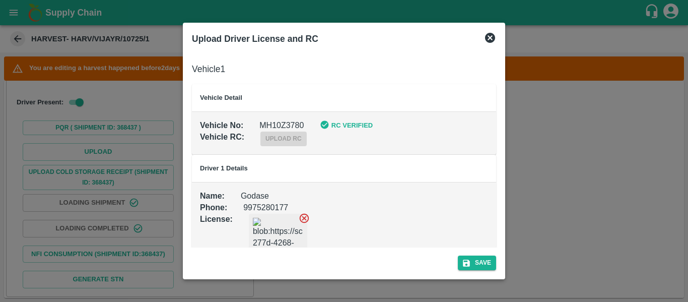
click at [455, 257] on div "Save" at bounding box center [344, 260] width 312 height 27
click at [470, 259] on icon "submit" at bounding box center [466, 262] width 9 height 9
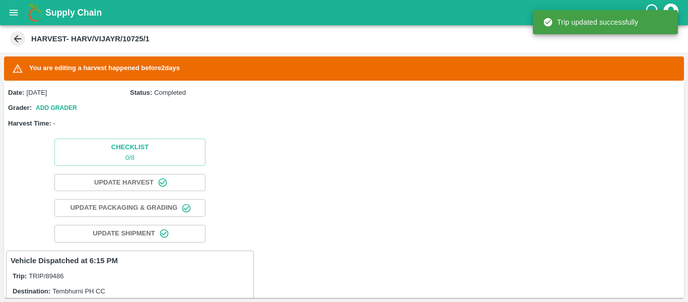
scroll to position [259, 0]
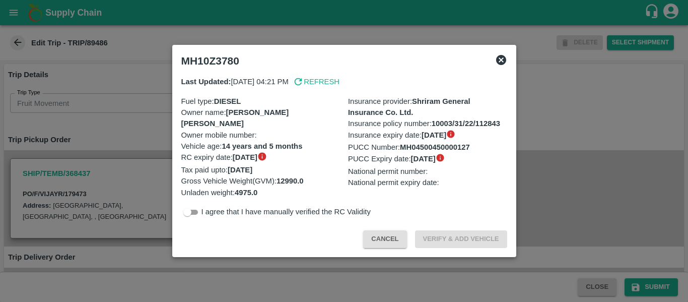
click at [117, 119] on div at bounding box center [344, 151] width 688 height 302
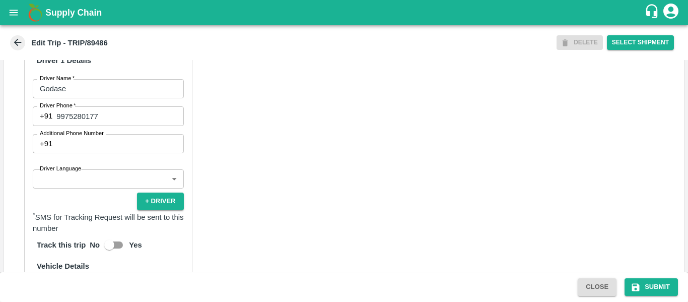
scroll to position [484, 0]
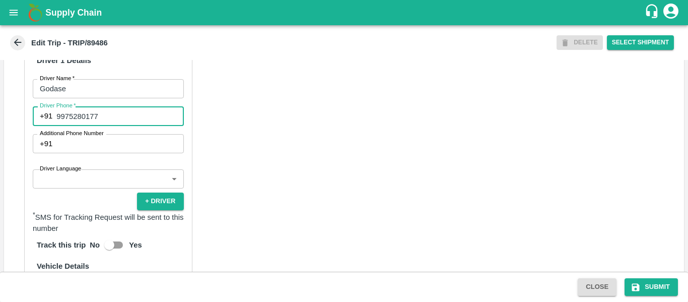
drag, startPoint x: 99, startPoint y: 128, endPoint x: 58, endPoint y: 128, distance: 40.8
click at [58, 125] on input "9975280177" at bounding box center [119, 115] width 127 height 19
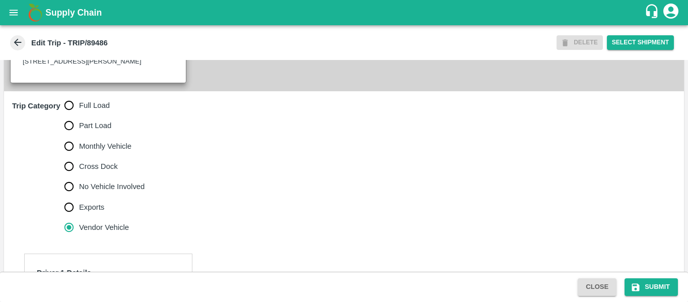
click at [94, 111] on span "Full Load" at bounding box center [94, 105] width 31 height 11
click at [79, 115] on input "Full Load" at bounding box center [69, 105] width 20 height 20
radio input "true"
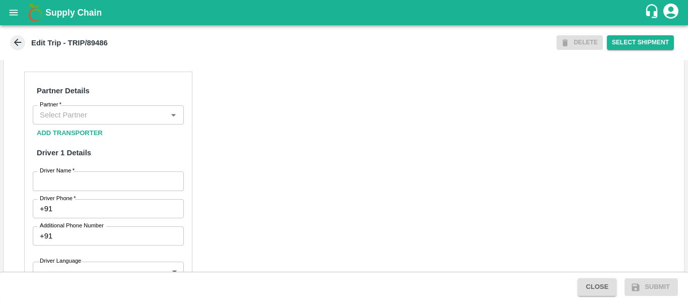
scroll to position [454, 0]
click at [90, 121] on input "Partner   *" at bounding box center [100, 114] width 128 height 13
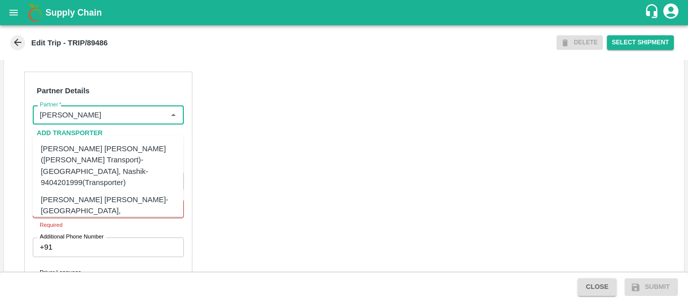
click at [95, 194] on div "[PERSON_NAME] [PERSON_NAME]-[GEOGRAPHIC_DATA], [GEOGRAPHIC_DATA]-9730316755(Tra…" at bounding box center [123, 211] width 165 height 34
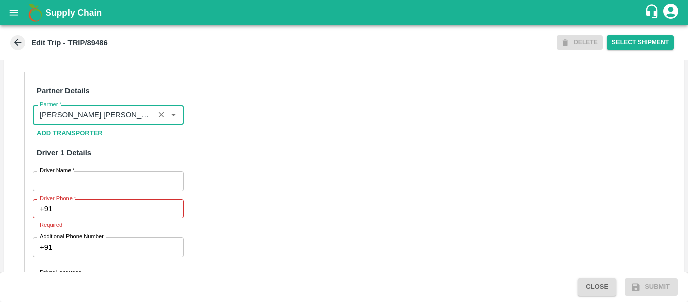
type input "Dnyaneshwar Vitthal Godse-Kandar, Solapur-9730316755(Transporter)"
click at [101, 190] on input "Driver Name   *" at bounding box center [108, 180] width 151 height 19
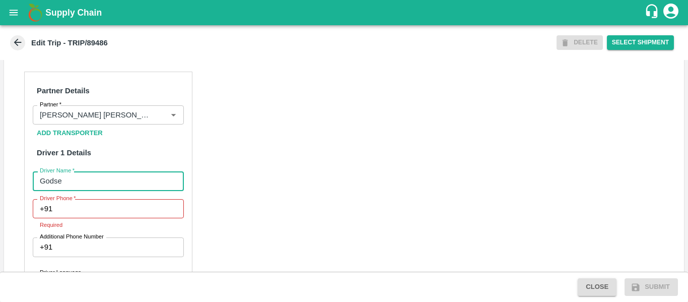
type input "Godse"
click at [102, 218] on input "Driver Phone   *" at bounding box center [119, 208] width 127 height 19
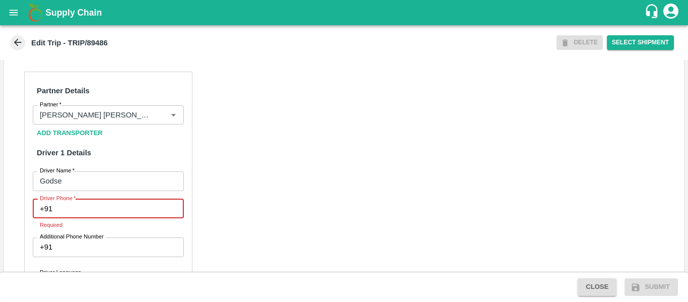
paste input "9975280177"
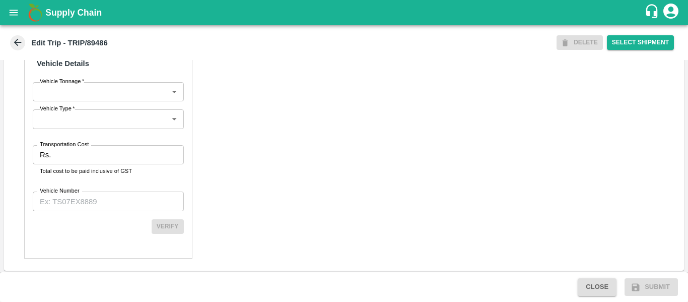
scroll to position [749, 0]
type input "9975280177"
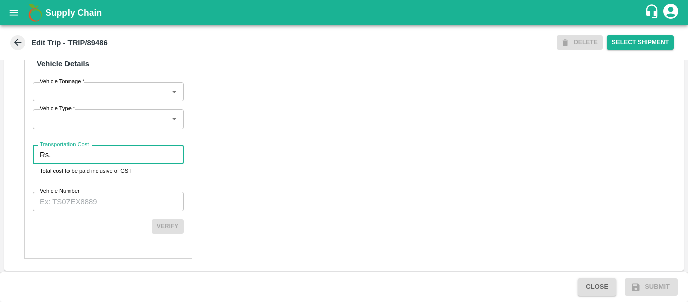
click at [118, 163] on input "Transportation Cost" at bounding box center [119, 154] width 128 height 19
type input "3762"
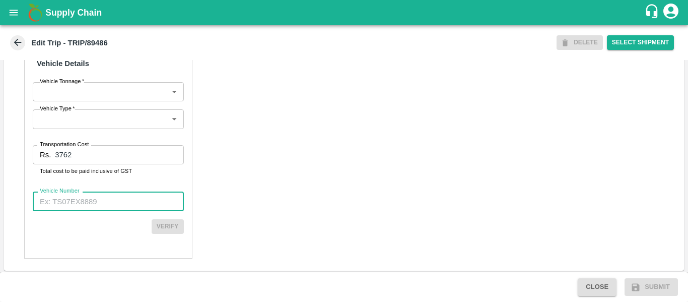
click at [75, 210] on input "Vehicle Number" at bounding box center [108, 200] width 151 height 19
paste input "MH10Z3780"
type input "MH10Z3780"
click at [165, 234] on button "Verify" at bounding box center [168, 226] width 32 height 15
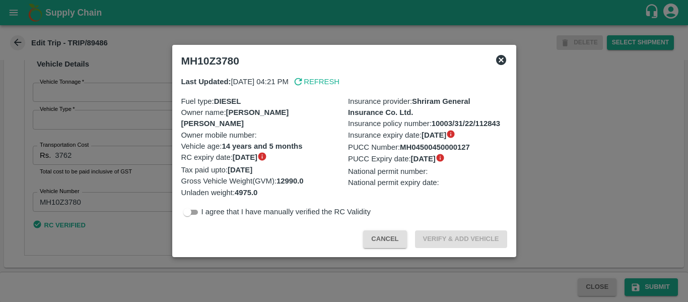
click at [195, 211] on input "checkbox" at bounding box center [187, 212] width 36 height 12
checkbox input "true"
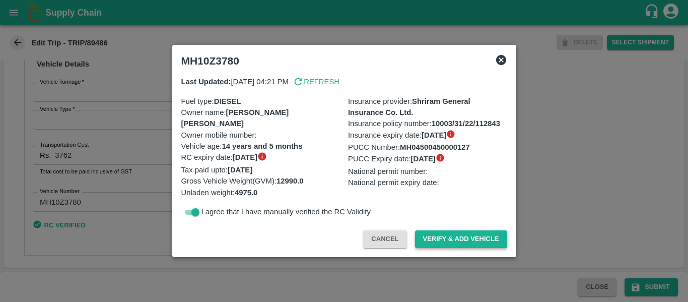
click at [431, 241] on button "Verify & Add Vehicle" at bounding box center [461, 239] width 92 height 18
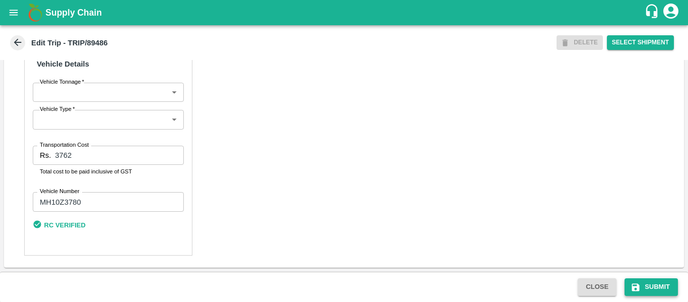
click at [644, 278] on button "Submit" at bounding box center [650, 287] width 53 height 18
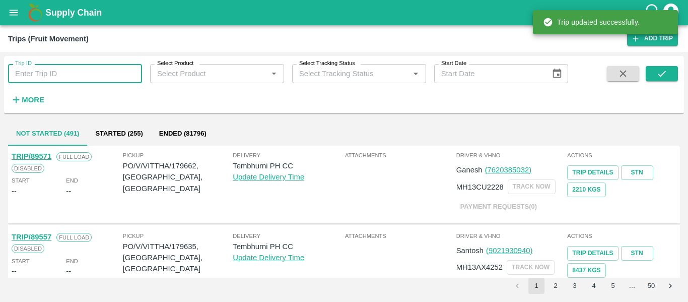
click at [33, 75] on input "Trip ID" at bounding box center [75, 73] width 134 height 19
paste input "89526"
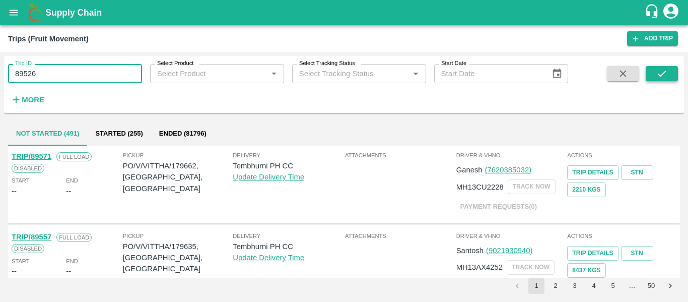
click at [652, 79] on button "submit" at bounding box center [661, 73] width 32 height 15
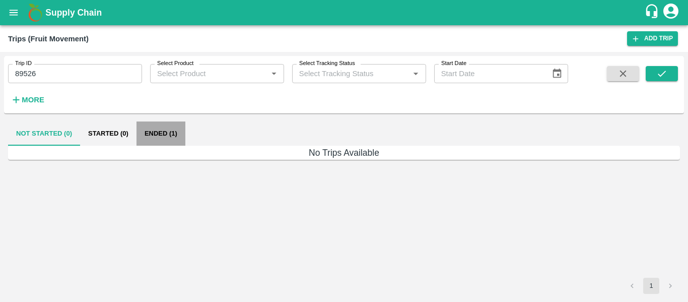
click at [152, 126] on button "Ended (1)" at bounding box center [160, 133] width 49 height 24
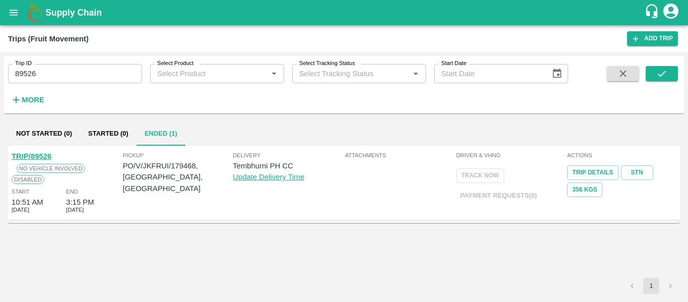
click at [63, 71] on input "89526" at bounding box center [75, 73] width 134 height 19
paste input "text"
type input "89501"
click at [665, 73] on icon "submit" at bounding box center [661, 73] width 11 height 11
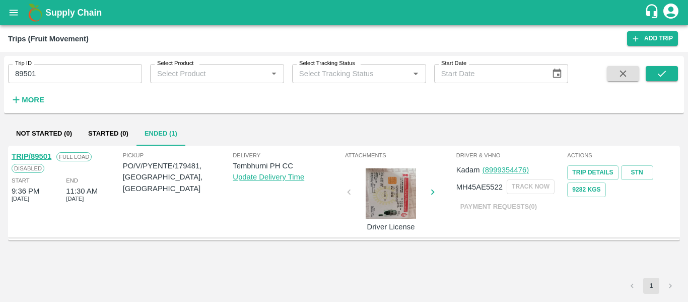
click at [45, 156] on link "TRIP/89501" at bounding box center [32, 156] width 40 height 8
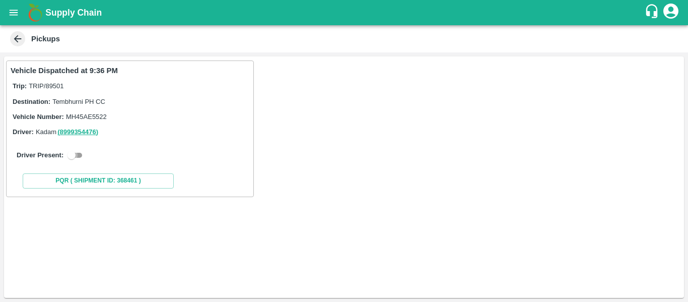
click at [80, 155] on input "checkbox" at bounding box center [71, 155] width 36 height 12
checkbox input "true"
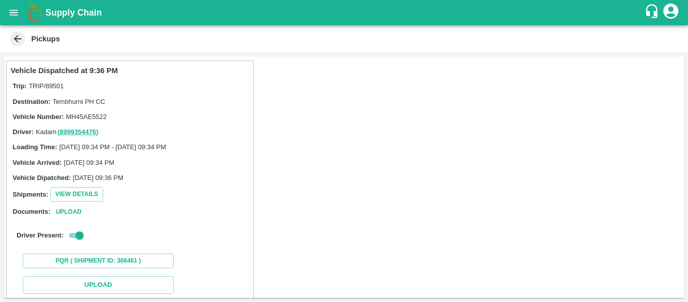
scroll to position [148, 0]
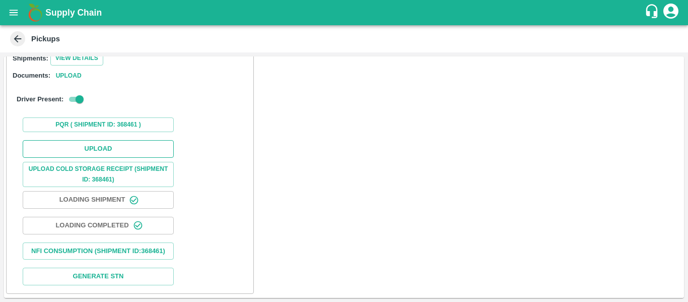
click at [91, 140] on button "Upload" at bounding box center [98, 149] width 151 height 18
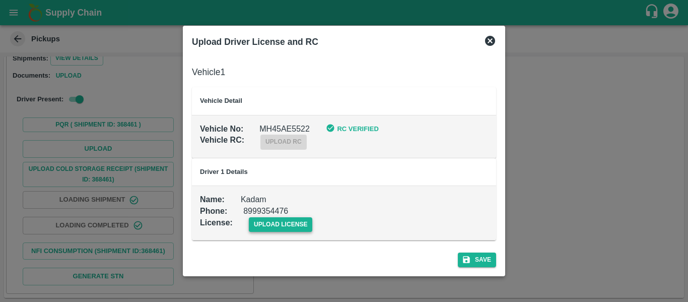
click at [272, 225] on span "upload license" at bounding box center [281, 224] width 64 height 15
click at [0, 0] on input "upload license" at bounding box center [0, 0] width 0 height 0
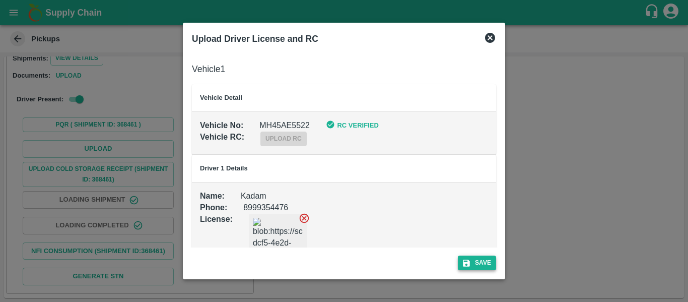
click at [478, 262] on button "Save" at bounding box center [477, 262] width 38 height 15
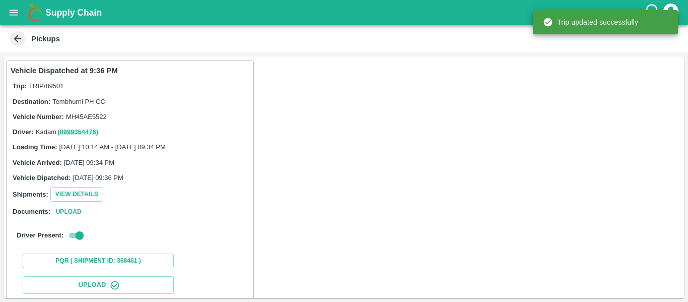
scroll to position [173, 0]
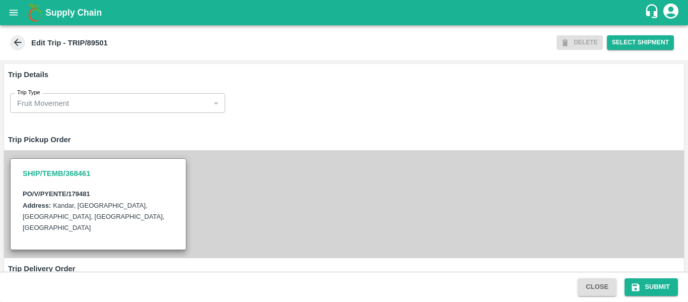
click at [184, 191] on div "SHIP/TEMB/368461 PO/V/PYENTE/179481 Address: [GEOGRAPHIC_DATA], [GEOGRAPHIC_DAT…" at bounding box center [98, 203] width 176 height 91
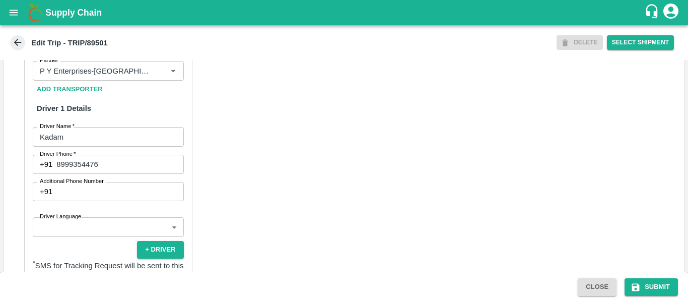
scroll to position [772, 0]
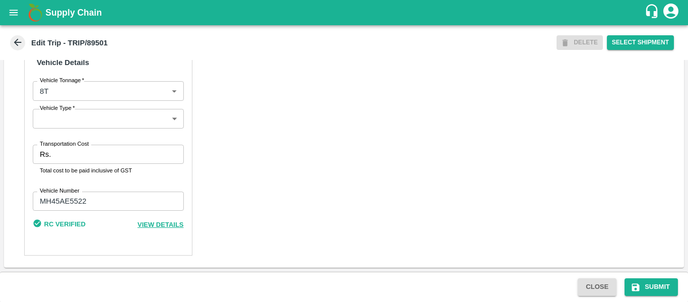
click at [66, 150] on input "Transportation Cost" at bounding box center [119, 153] width 128 height 19
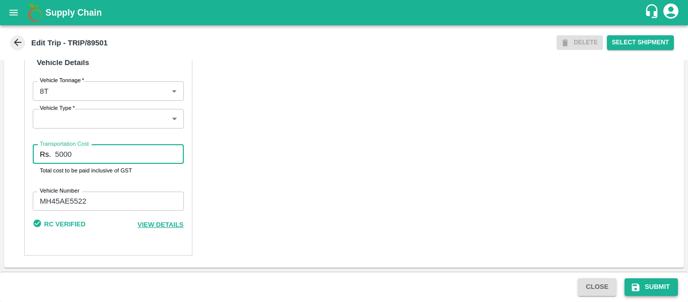
type input "5000"
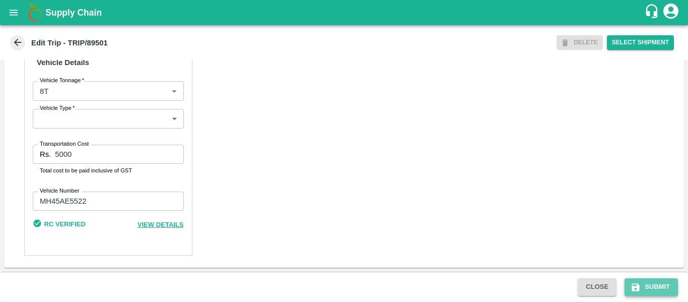
click at [643, 287] on button "Submit" at bounding box center [650, 287] width 53 height 18
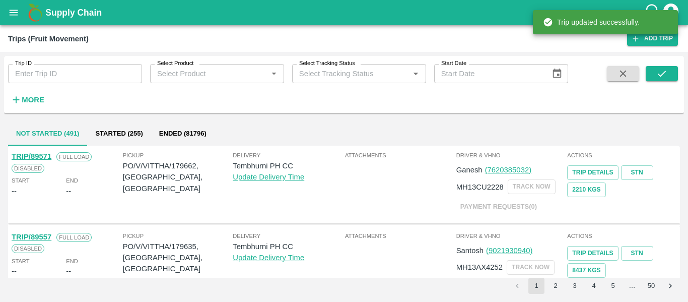
click at [44, 69] on input "Trip ID" at bounding box center [75, 73] width 134 height 19
paste input "89485"
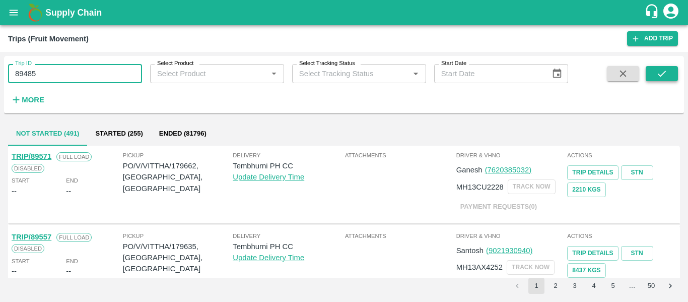
type input "89485"
click at [660, 81] on button "submit" at bounding box center [661, 73] width 32 height 15
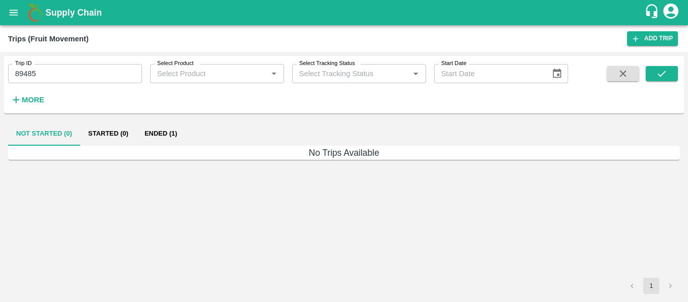
click at [174, 131] on button "Ended (1)" at bounding box center [160, 133] width 49 height 24
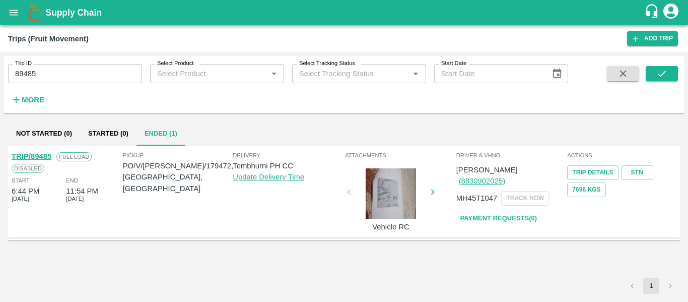
click at [39, 154] on link "TRIP/89485" at bounding box center [32, 156] width 40 height 8
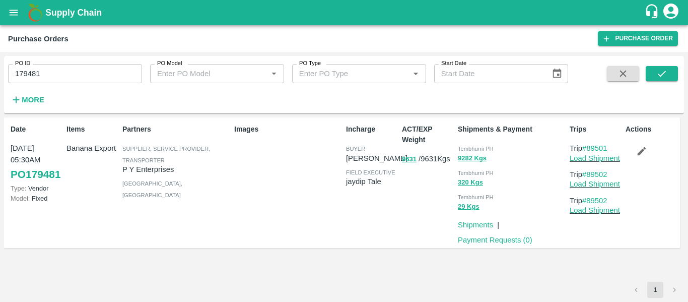
click at [29, 80] on input "179481" at bounding box center [75, 73] width 134 height 19
paste input "text"
type input "179472"
click at [652, 77] on button "submit" at bounding box center [661, 73] width 32 height 15
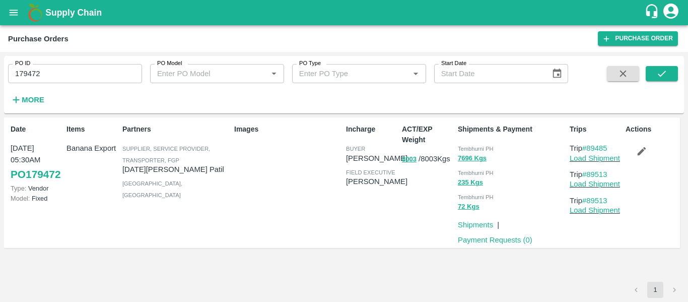
click at [635, 158] on button "button" at bounding box center [641, 150] width 32 height 17
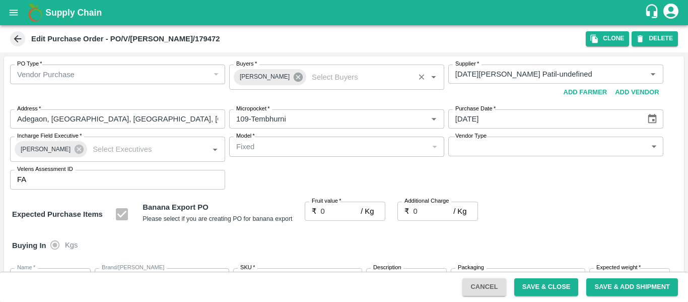
click at [294, 78] on icon at bounding box center [297, 76] width 9 height 9
click at [264, 74] on input "Buyers   *" at bounding box center [328, 73] width 192 height 13
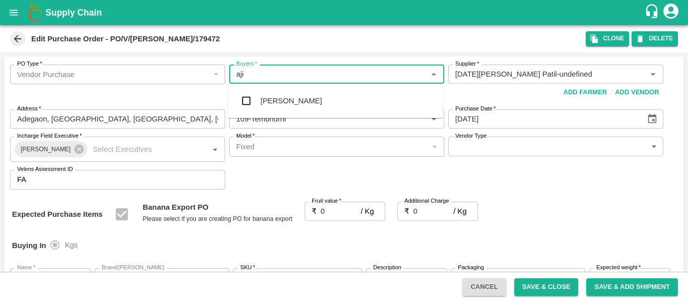
type input "ajit"
click at [266, 93] on div "[PERSON_NAME]" at bounding box center [335, 101] width 214 height 26
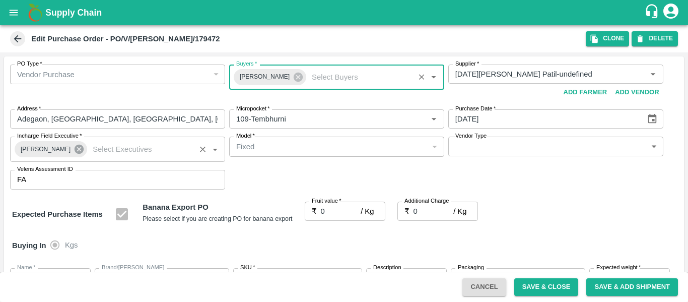
click at [75, 150] on icon at bounding box center [78, 148] width 11 height 11
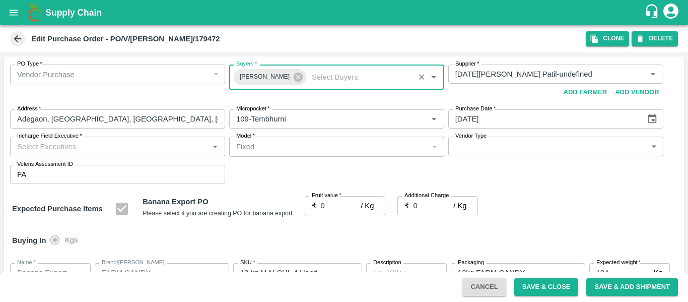
click at [48, 149] on input "Incharge Field Executive   *" at bounding box center [109, 145] width 192 height 13
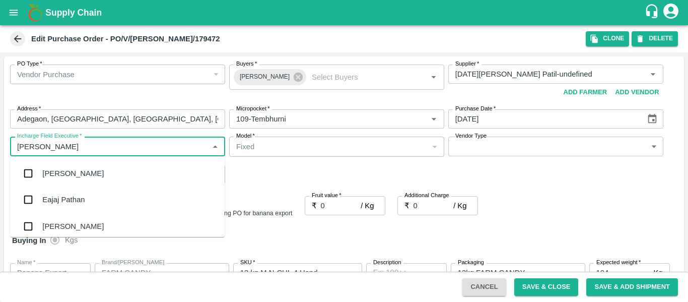
type input "jayd"
click at [52, 173] on div "jaydip Tale" at bounding box center [59, 173] width 35 height 11
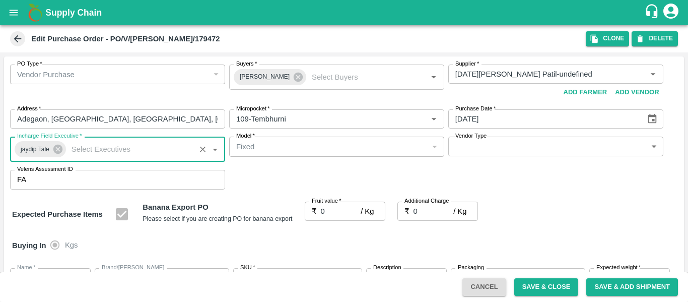
click at [332, 209] on input "0" at bounding box center [341, 210] width 40 height 19
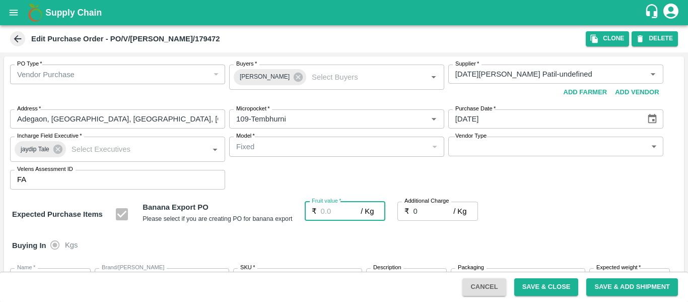
type input "2"
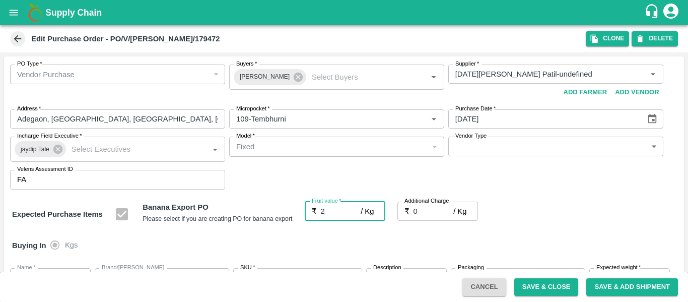
type input "2"
type input "21"
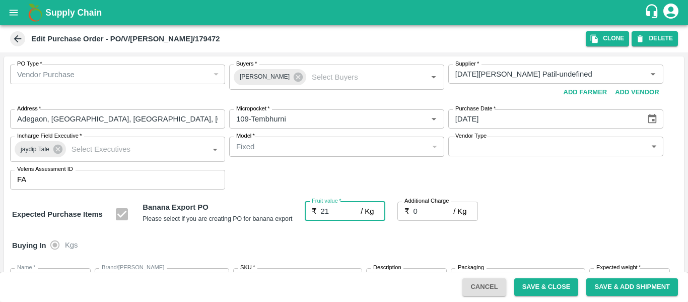
type input "21"
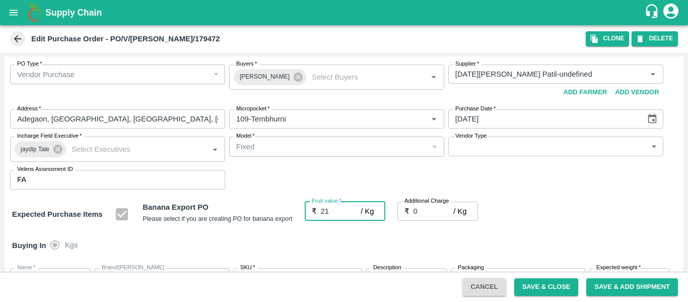
type input "21"
click at [420, 211] on input "0" at bounding box center [433, 210] width 40 height 19
type input "2"
type input "23"
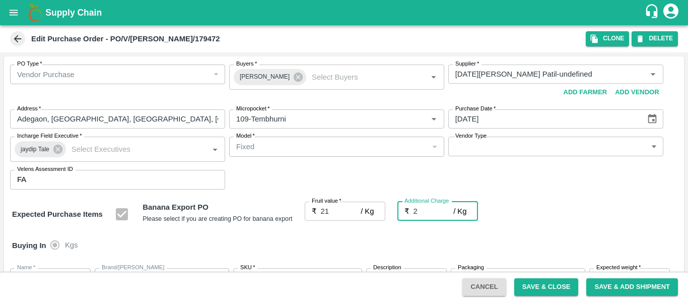
type input "23"
type input "2.7"
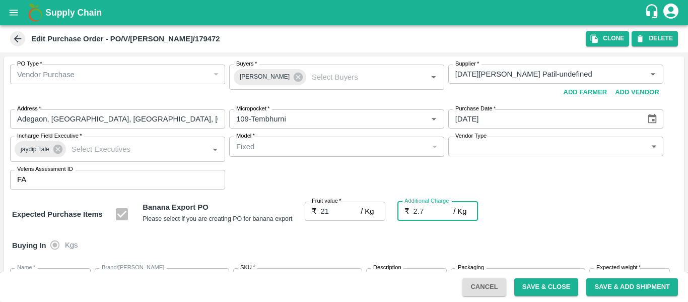
type input "23.7"
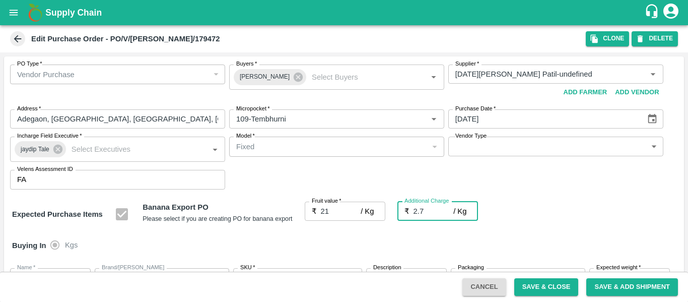
type input "2.75"
type input "23.75"
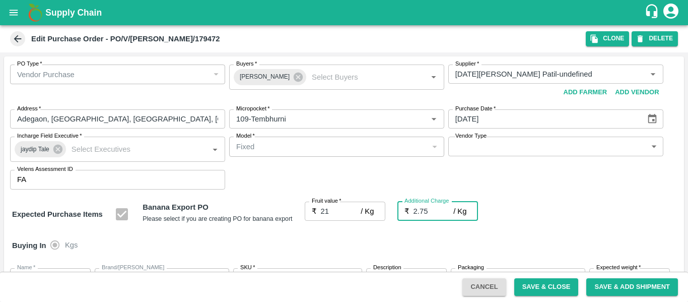
type input "23.75"
type input "2.75"
click at [639, 236] on div "Buying In Kgs" at bounding box center [344, 245] width 680 height 29
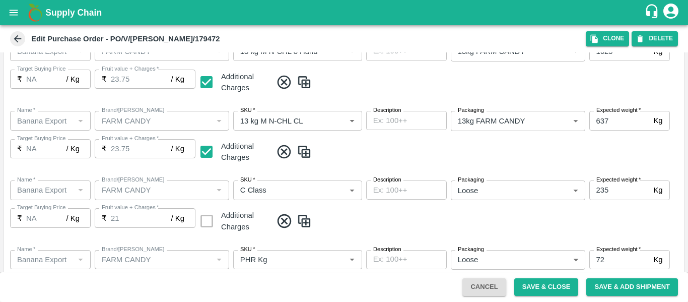
scroll to position [600, 0]
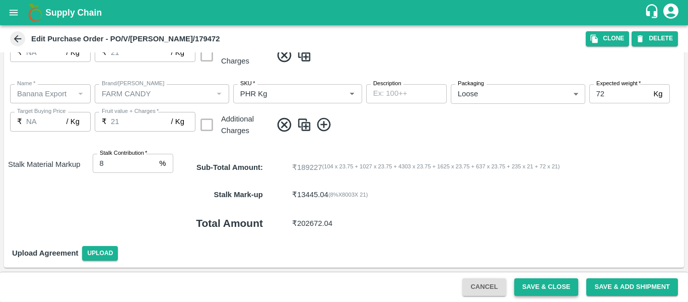
click at [553, 281] on button "Save & Close" at bounding box center [546, 287] width 64 height 18
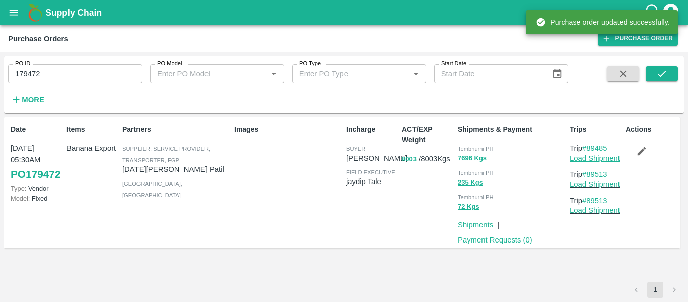
click at [591, 160] on link "Load Shipment" at bounding box center [594, 158] width 50 height 8
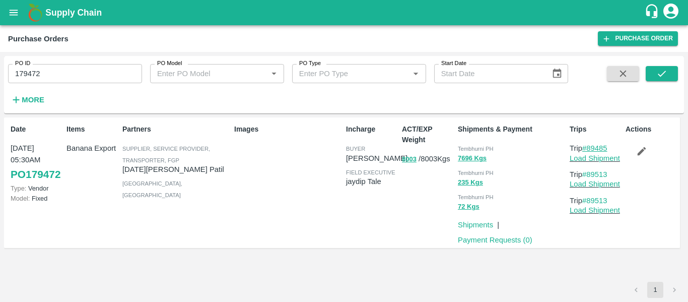
drag, startPoint x: 611, startPoint y: 148, endPoint x: 589, endPoint y: 149, distance: 22.2
click at [589, 149] on p "Trip #89485" at bounding box center [595, 147] width 52 height 11
copy link "89485"
click at [61, 66] on input "179472" at bounding box center [75, 73] width 134 height 19
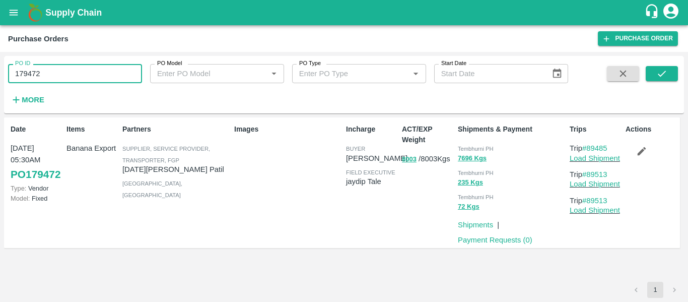
paste input "text"
type input "179487"
click at [673, 70] on button "submit" at bounding box center [661, 73] width 32 height 15
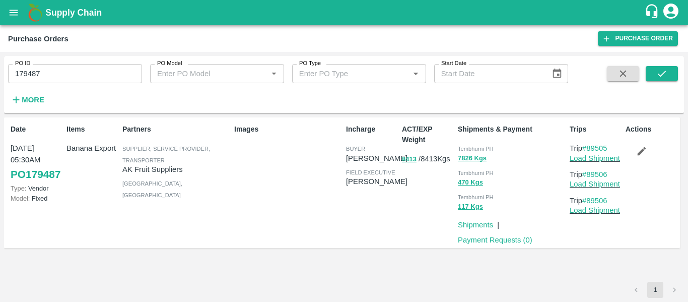
click at [644, 154] on icon "button" at bounding box center [641, 150] width 11 height 11
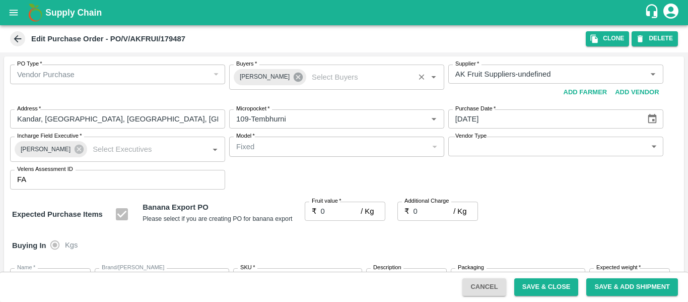
click at [293, 77] on icon at bounding box center [297, 76] width 9 height 9
click at [252, 72] on input "Buyers   *" at bounding box center [328, 73] width 192 height 13
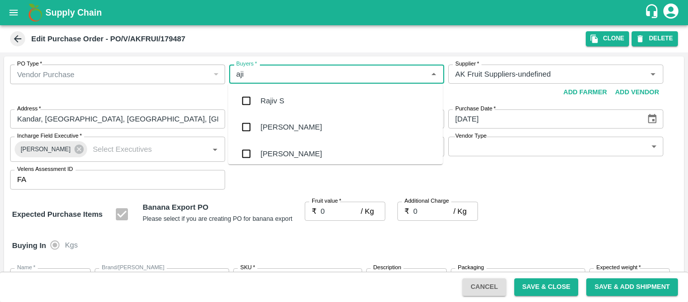
type input "ajit"
click at [261, 102] on div "[PERSON_NAME]" at bounding box center [290, 100] width 61 height 11
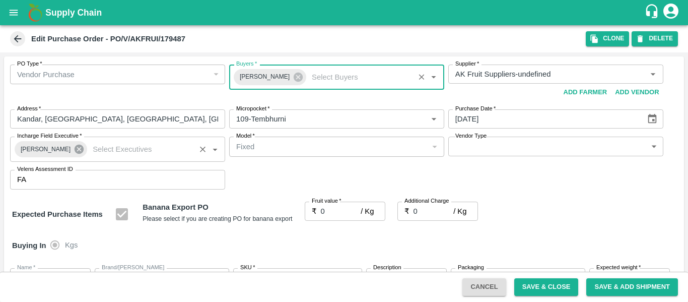
click at [74, 150] on icon at bounding box center [78, 148] width 11 height 11
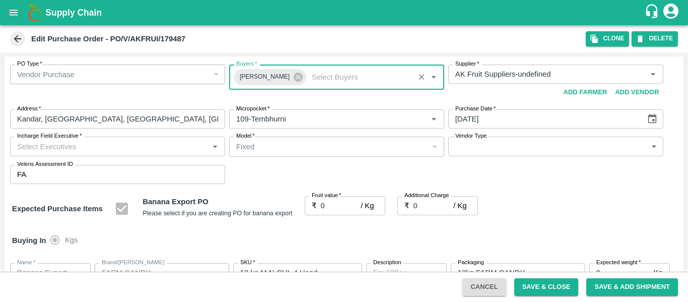
click at [47, 148] on input "Incharge Field Executive   *" at bounding box center [109, 145] width 192 height 13
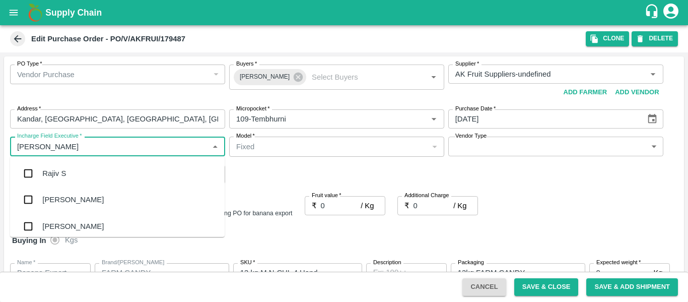
type input "jayd"
click at [55, 175] on div "jaydip Tale" at bounding box center [59, 173] width 35 height 11
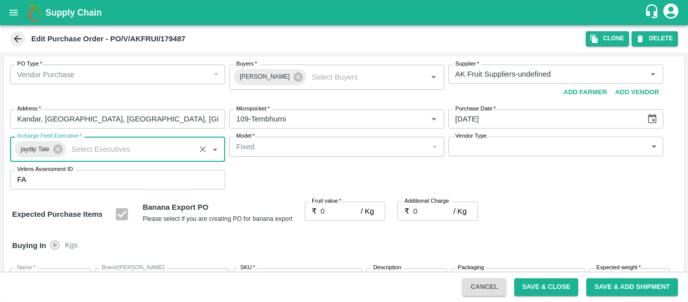
click at [321, 210] on input "0" at bounding box center [341, 210] width 40 height 19
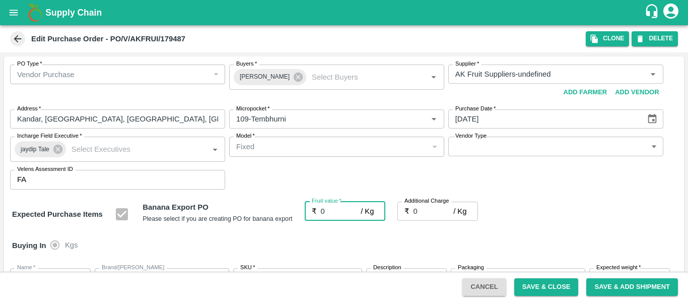
click at [328, 212] on input "0" at bounding box center [341, 210] width 40 height 19
type input "2"
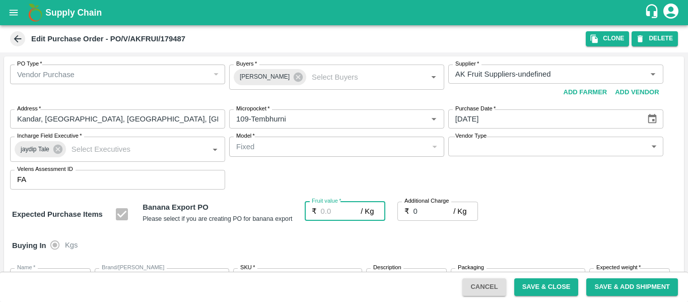
type input "2"
type input "21"
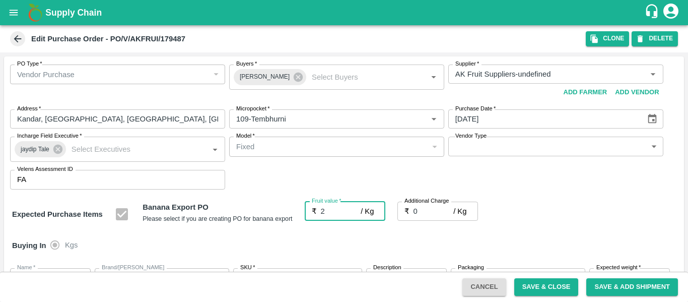
type input "21"
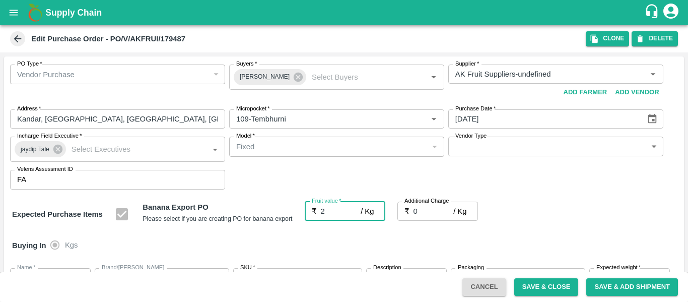
type input "21"
click at [422, 212] on input "0" at bounding box center [433, 210] width 40 height 19
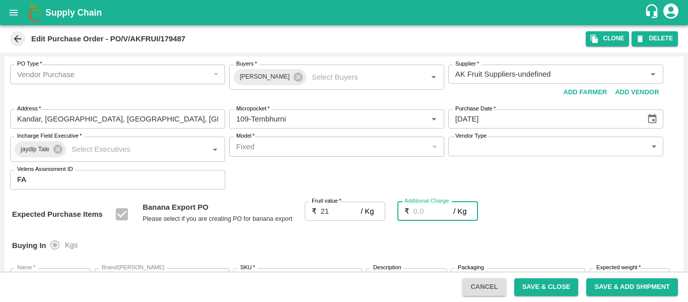
type input "2"
type input "23"
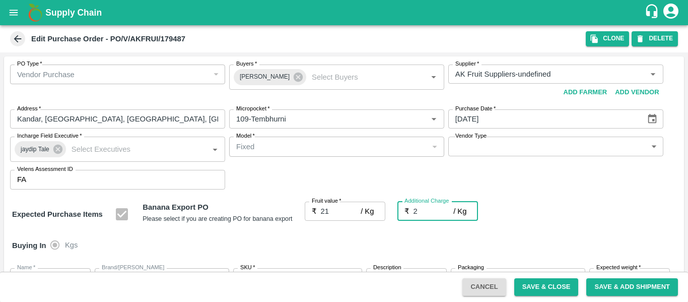
type input "23"
type input "2.7"
type input "23.7"
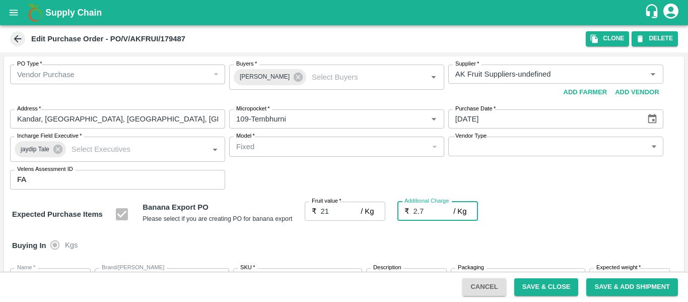
type input "23.7"
type input "2.75"
type input "23.75"
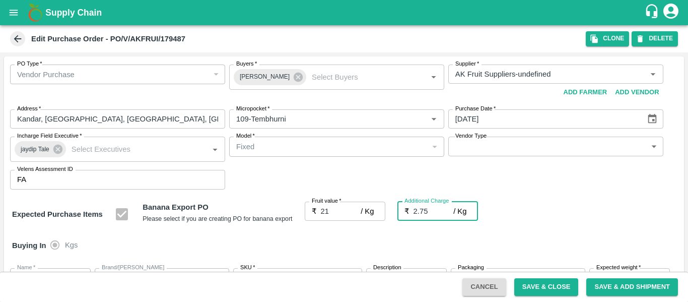
type input "23.75"
type input "2.75"
click at [562, 220] on div "Expected Purchase Items Banana Export PO Please select if you are creating PO f…" at bounding box center [344, 214] width 664 height 26
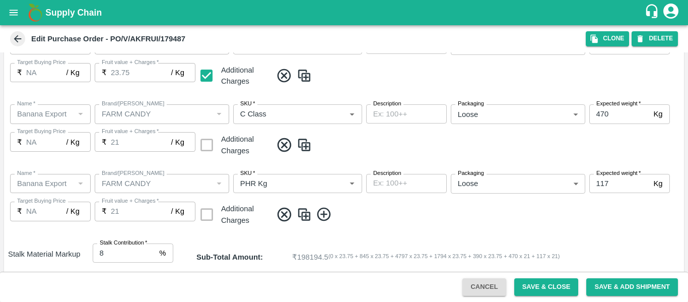
scroll to position [600, 0]
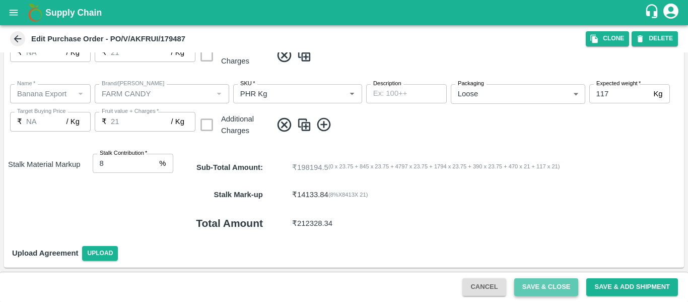
click at [534, 284] on button "Save & Close" at bounding box center [546, 287] width 64 height 18
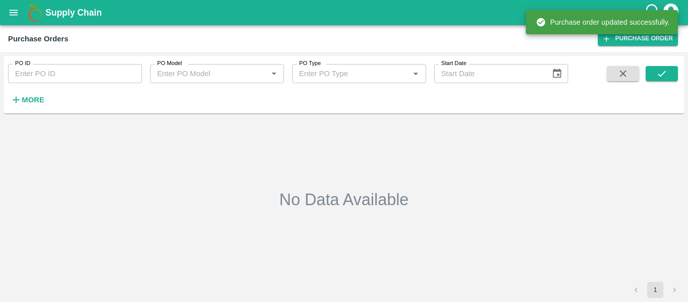
type input "179487"
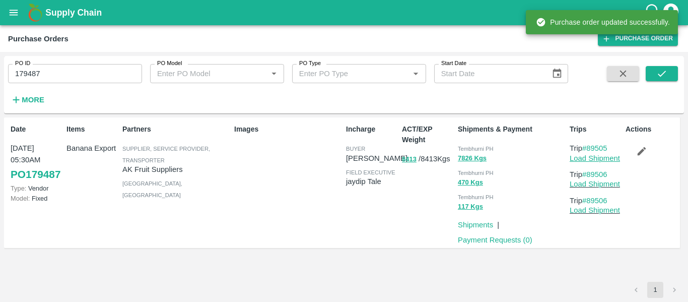
click at [584, 159] on link "Load Shipment" at bounding box center [594, 158] width 50 height 8
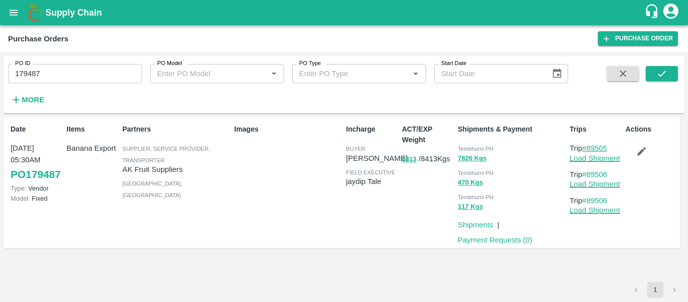
drag, startPoint x: 620, startPoint y: 146, endPoint x: 588, endPoint y: 149, distance: 31.8
click at [588, 149] on p "Trip #89505" at bounding box center [595, 147] width 52 height 11
copy link "89505"
drag, startPoint x: 614, startPoint y: 173, endPoint x: 589, endPoint y: 175, distance: 25.2
click at [589, 175] on p "Trip #89506" at bounding box center [595, 174] width 52 height 11
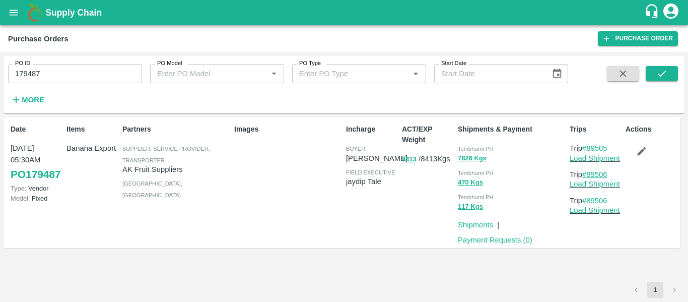
copy link "89506"
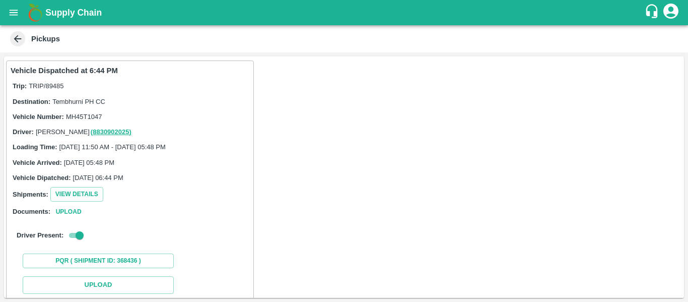
scroll to position [148, 0]
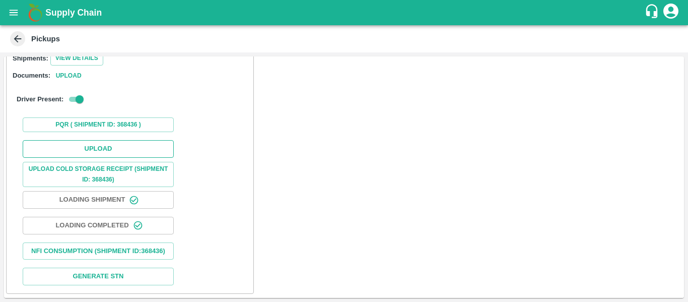
click at [110, 143] on button "Upload" at bounding box center [98, 149] width 151 height 18
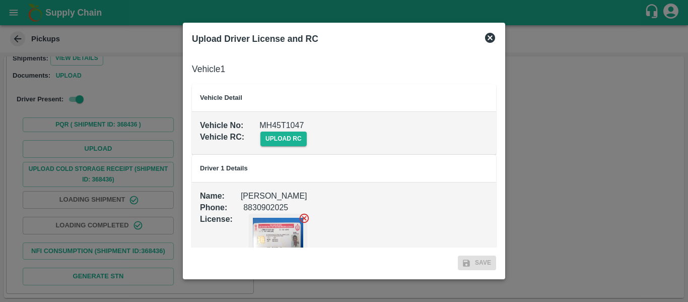
click at [280, 150] on td "Vehicle No : MH45T1047 Vehicle RC : upload rc" at bounding box center [344, 133] width 304 height 43
click at [276, 138] on span "upload rc" at bounding box center [283, 138] width 46 height 15
click at [0, 0] on input "upload rc" at bounding box center [0, 0] width 0 height 0
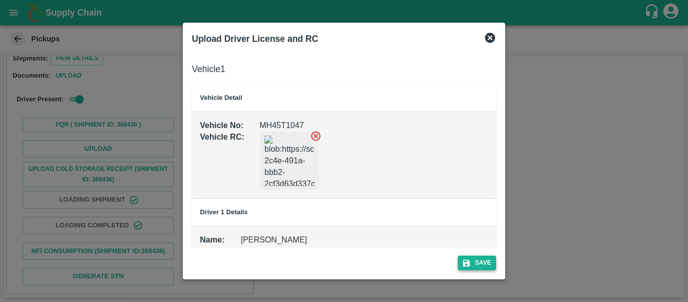
click at [481, 264] on button "Save" at bounding box center [477, 262] width 38 height 15
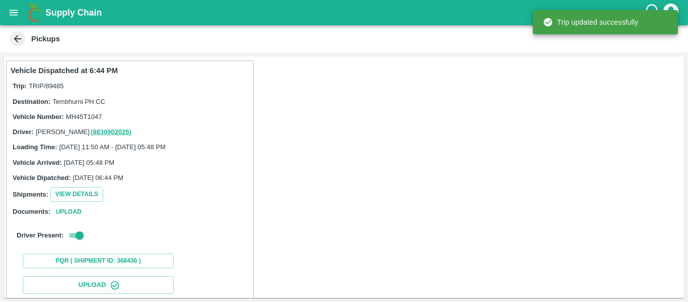
scroll to position [173, 0]
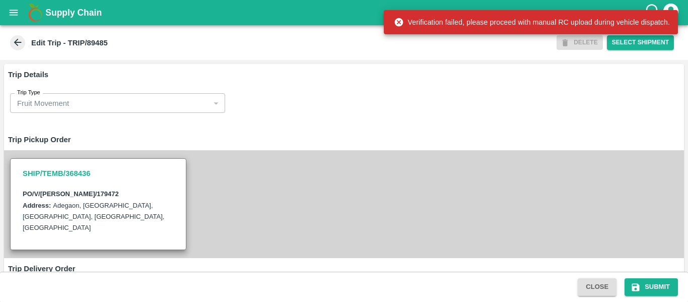
click at [256, 209] on div "SHIP/TEMB/368436 PO/V/ASHVIN/179472 Address: Adegaon, Madha, Solapur, Maharasht…" at bounding box center [344, 203] width 680 height 107
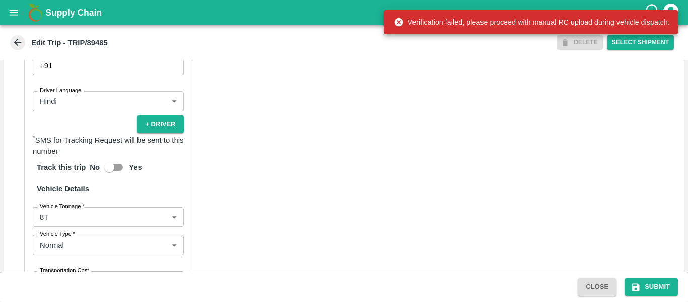
scroll to position [779, 0]
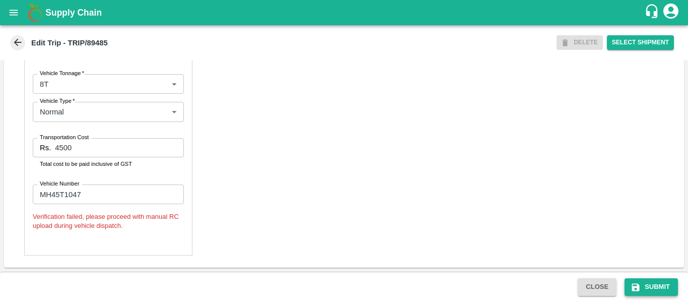
click at [636, 286] on icon "submit" at bounding box center [636, 287] width 8 height 8
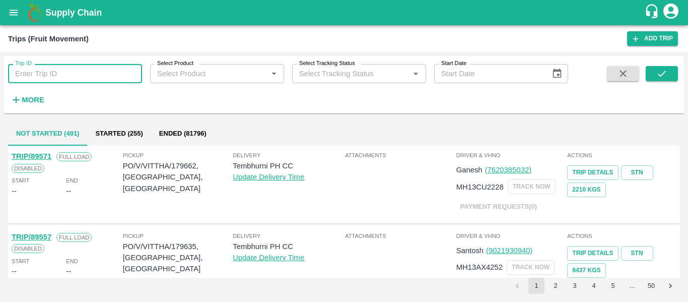
click at [73, 72] on input "Trip ID" at bounding box center [75, 73] width 134 height 19
paste input "89505"
type input "89505"
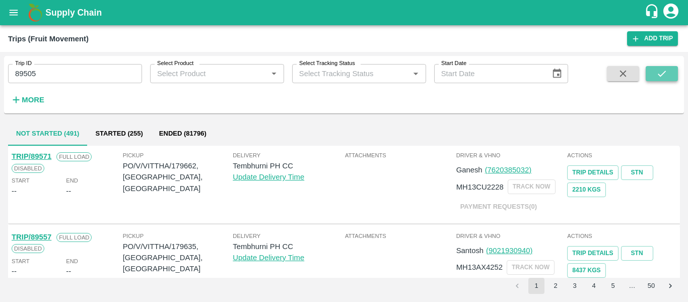
click at [664, 76] on icon "submit" at bounding box center [661, 73] width 11 height 11
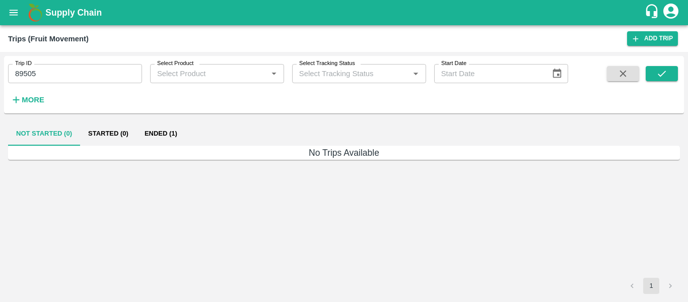
click at [170, 137] on button "Ended (1)" at bounding box center [160, 133] width 49 height 24
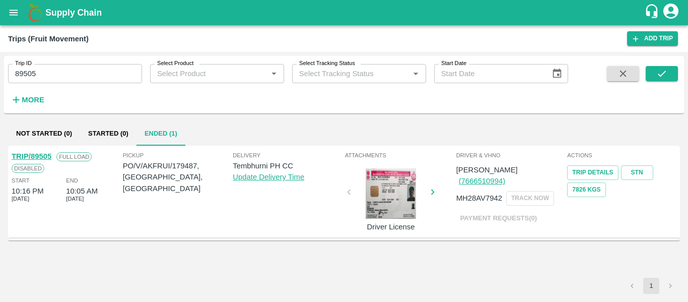
click at [40, 155] on link "TRIP/89505" at bounding box center [32, 156] width 40 height 8
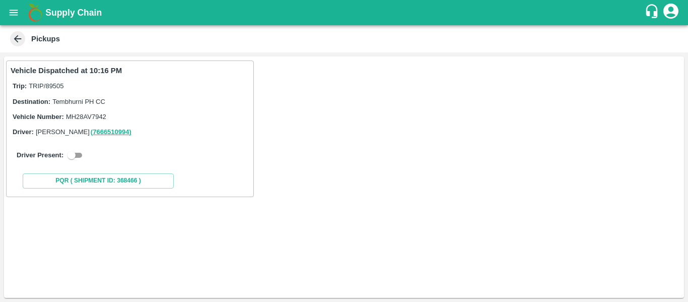
click at [78, 161] on input "checkbox" at bounding box center [71, 155] width 36 height 12
checkbox input "true"
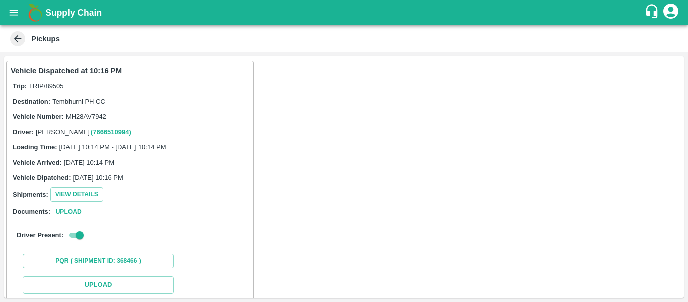
scroll to position [135, 0]
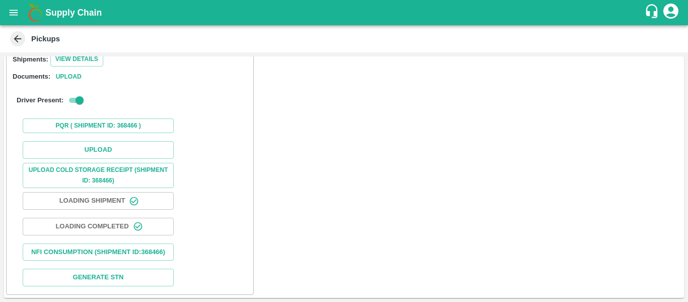
click at [98, 138] on div "Upload Upload Cold Storage Receipt (SHIPMENT ID: 368466) Loading Shipment Loadi…" at bounding box center [130, 213] width 239 height 153
click at [102, 148] on button "Upload" at bounding box center [98, 150] width 151 height 18
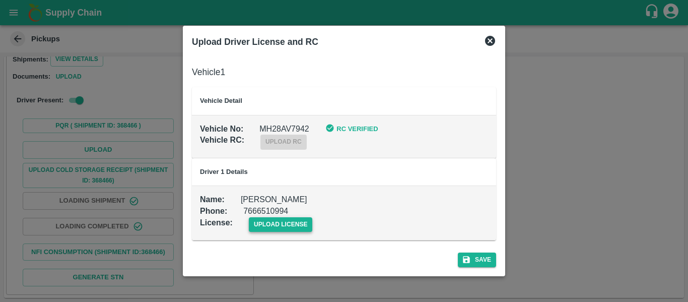
click at [296, 224] on span "upload license" at bounding box center [281, 224] width 64 height 15
click at [0, 0] on input "upload license" at bounding box center [0, 0] width 0 height 0
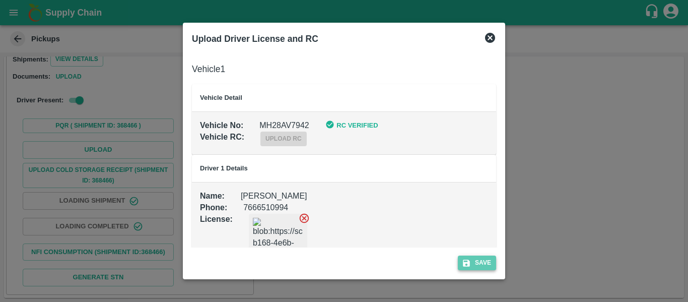
click at [478, 260] on button "Save" at bounding box center [477, 262] width 38 height 15
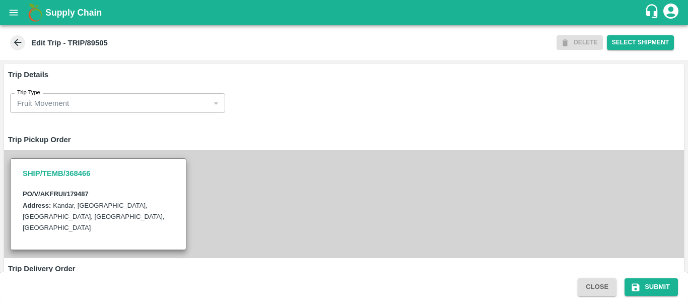
click at [231, 180] on div "SHIP/TEMB/368466 PO/V/AKFRUI/179487 Address: [GEOGRAPHIC_DATA], [GEOGRAPHIC_DAT…" at bounding box center [344, 203] width 680 height 107
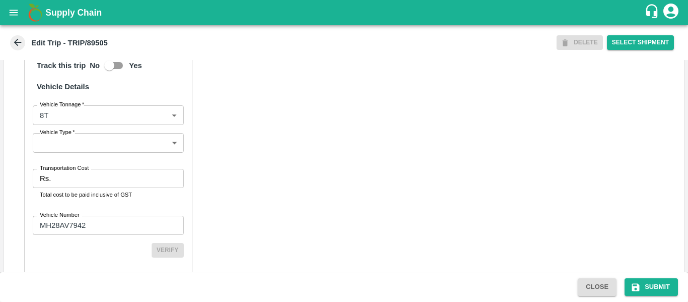
scroll to position [774, 0]
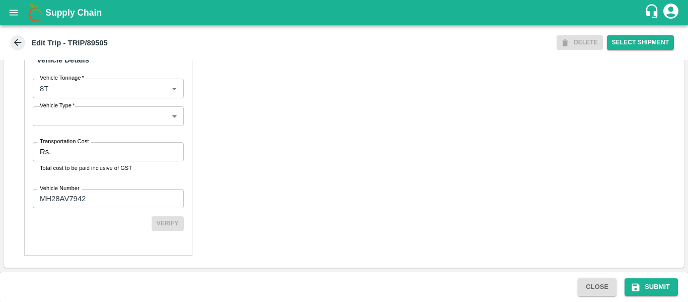
click at [59, 146] on input "Transportation Cost" at bounding box center [119, 151] width 128 height 19
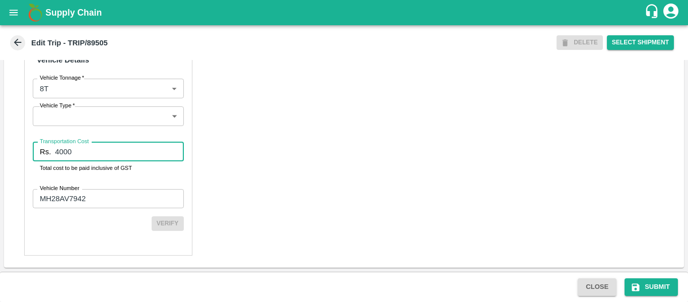
scroll to position [772, 0]
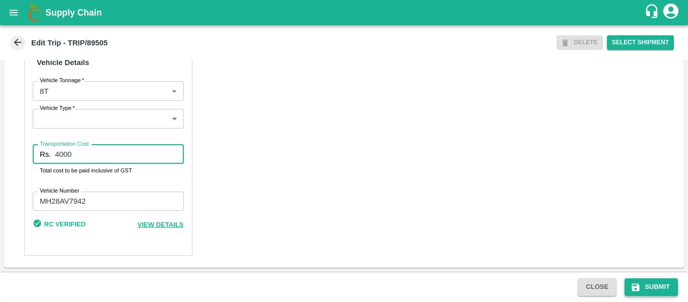
type input "4000"
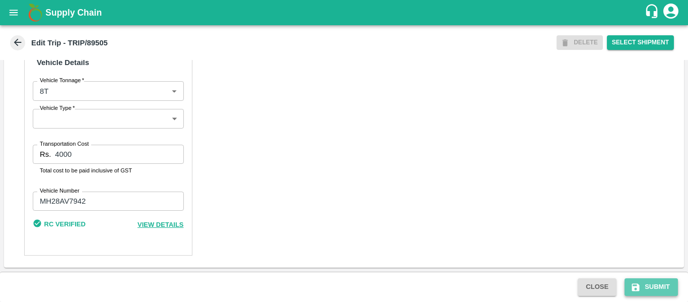
click at [657, 292] on button "Submit" at bounding box center [650, 287] width 53 height 18
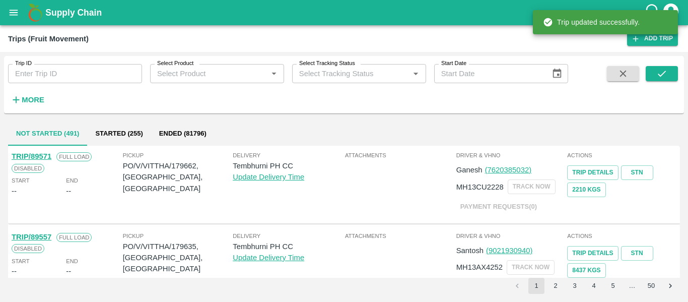
click at [71, 68] on input "Trip ID" at bounding box center [75, 73] width 134 height 19
paste input "89506"
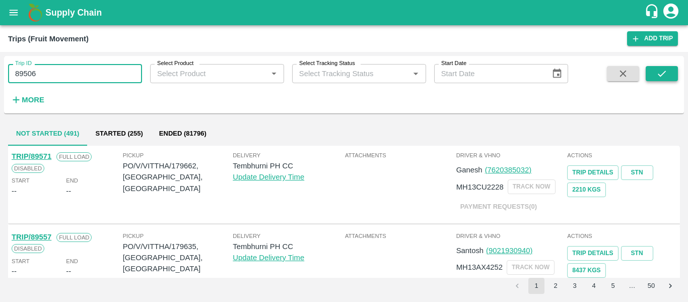
type input "89506"
click at [672, 73] on button "submit" at bounding box center [661, 73] width 32 height 15
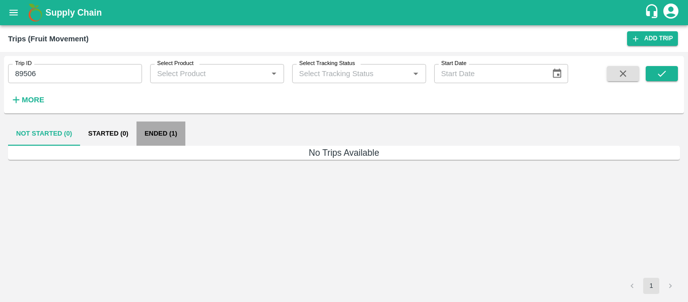
click at [165, 130] on button "Ended (1)" at bounding box center [160, 133] width 49 height 24
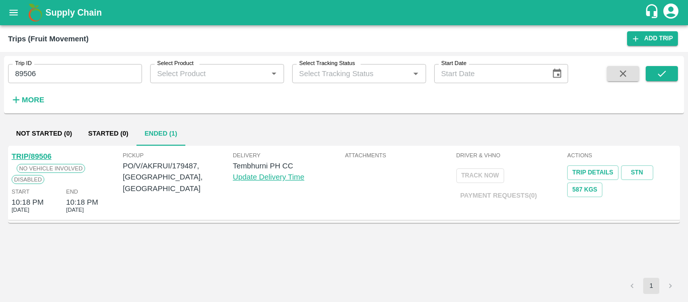
click at [27, 157] on link "TRIP/89506" at bounding box center [32, 156] width 40 height 8
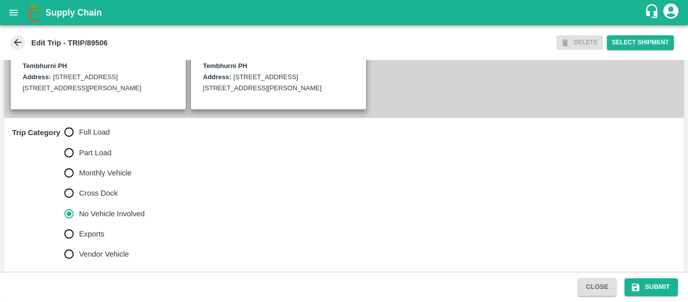
scroll to position [257, 0]
click at [78, 141] on input "Full Load" at bounding box center [69, 131] width 20 height 20
radio input "true"
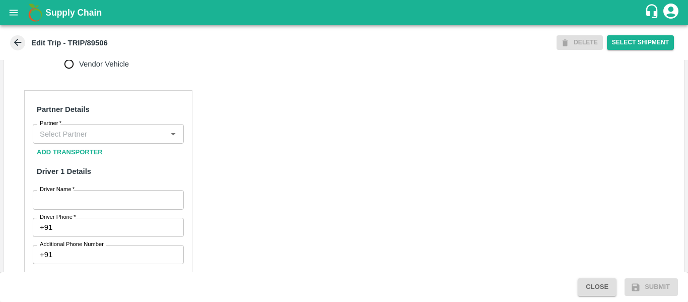
scroll to position [447, 0]
click at [78, 137] on div "Partner" at bounding box center [108, 132] width 151 height 19
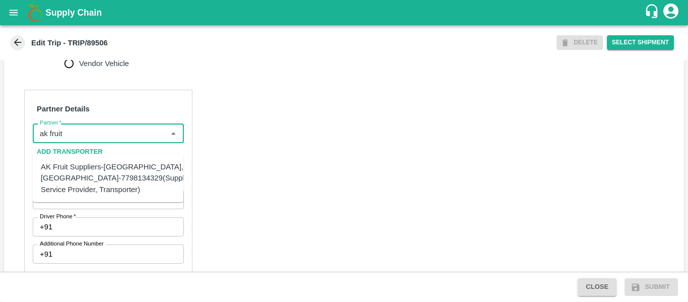
click at [80, 179] on div "AK Fruit Suppliers-[GEOGRAPHIC_DATA], [GEOGRAPHIC_DATA]-7798134329(Supplier, Se…" at bounding box center [118, 178] width 154 height 34
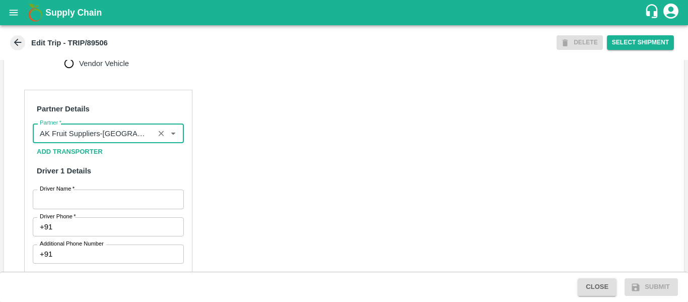
type input "AK Fruit Suppliers-[GEOGRAPHIC_DATA], [GEOGRAPHIC_DATA]-7798134329(Supplier, Se…"
click at [100, 208] on input "Driver Name   *" at bounding box center [108, 198] width 151 height 19
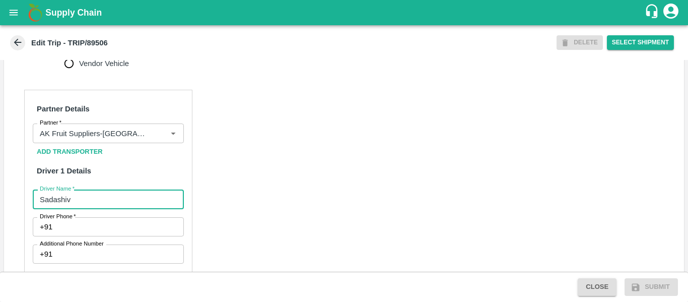
type input "Sadashiv"
click at [101, 235] on input "Driver Phone   *" at bounding box center [119, 226] width 127 height 19
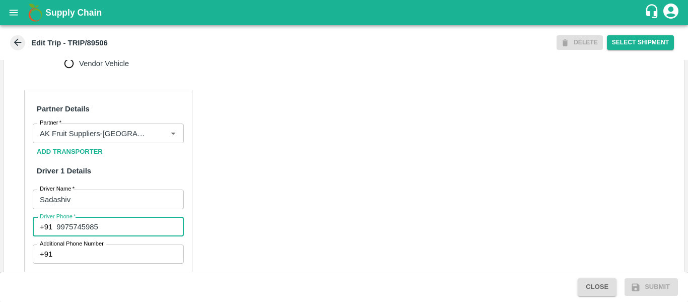
type input "9975745985"
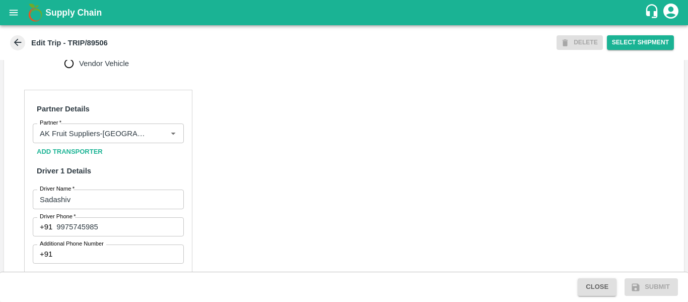
scroll to position [774, 0]
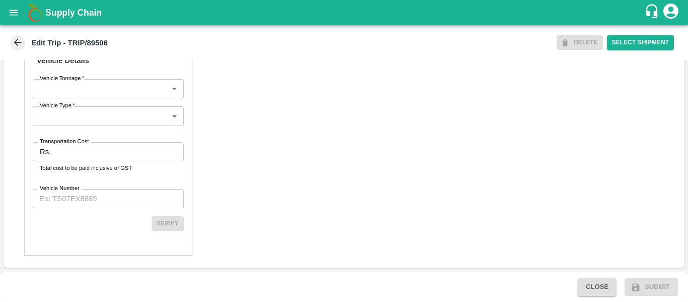
click at [56, 155] on input "Transportation Cost" at bounding box center [119, 151] width 128 height 19
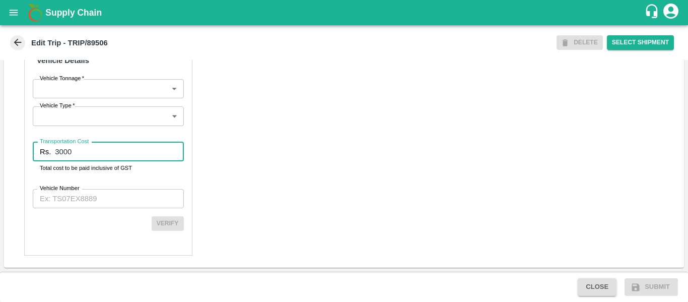
type input "3000"
click at [66, 190] on label "Vehicle Number" at bounding box center [60, 188] width 40 height 8
click at [66, 190] on input "Vehicle Number" at bounding box center [108, 198] width 151 height 19
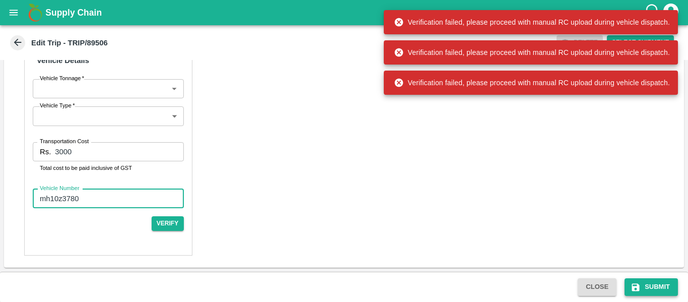
type input "mh10z3780"
click at [631, 282] on icon "submit" at bounding box center [635, 287] width 10 height 10
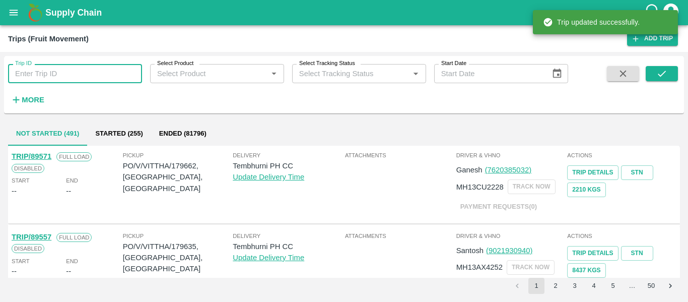
click at [43, 73] on input "Trip ID" at bounding box center [75, 73] width 134 height 19
paste input "89506"
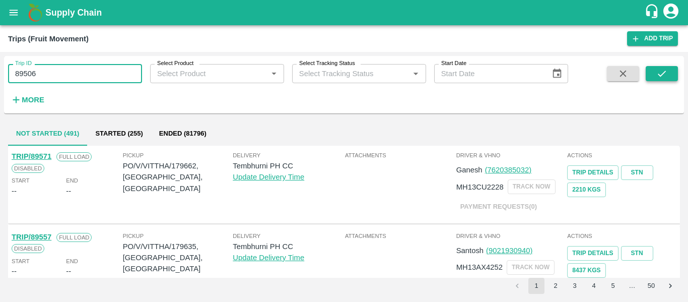
type input "89506"
click at [666, 77] on icon "submit" at bounding box center [661, 73] width 11 height 11
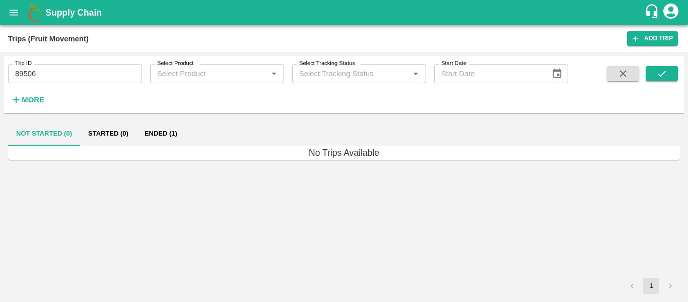
click at [172, 134] on button "Ended (1)" at bounding box center [160, 133] width 49 height 24
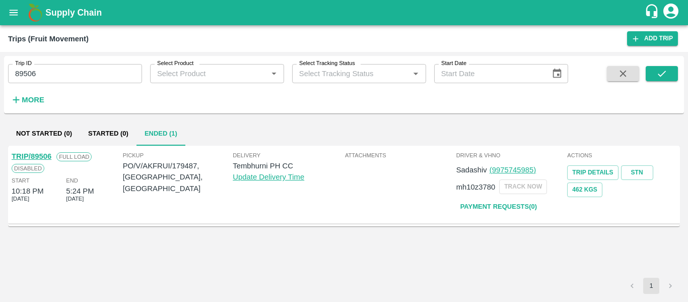
click at [27, 156] on link "TRIP/89506" at bounding box center [32, 156] width 40 height 8
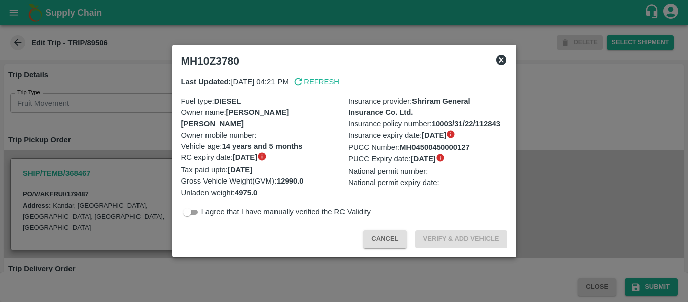
click at [99, 143] on div at bounding box center [344, 151] width 688 height 302
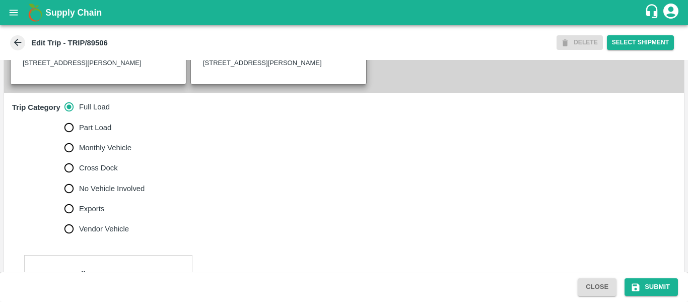
scroll to position [282, 0]
click at [96, 193] on span "No Vehicle Involved" at bounding box center [111, 187] width 65 height 11
click at [79, 195] on input "No Vehicle Involved" at bounding box center [69, 188] width 20 height 20
radio input "true"
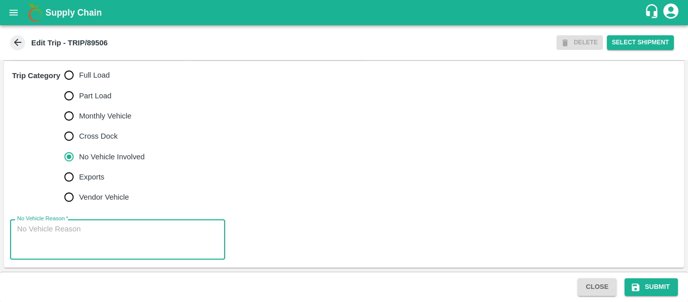
click at [66, 235] on textarea "No Vehicle Reason   *" at bounding box center [117, 240] width 201 height 32
type textarea "Field Dump"
click at [641, 291] on button "Submit" at bounding box center [650, 287] width 53 height 18
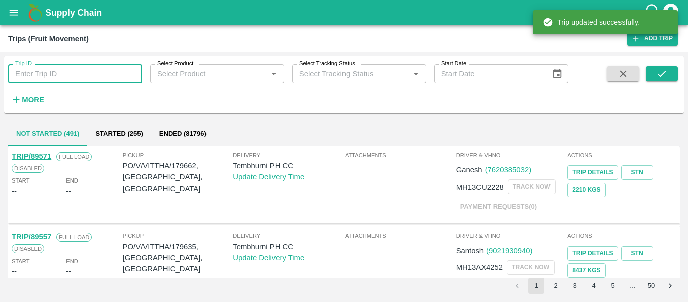
click at [82, 72] on input "Trip ID" at bounding box center [75, 73] width 134 height 19
paste input "89491"
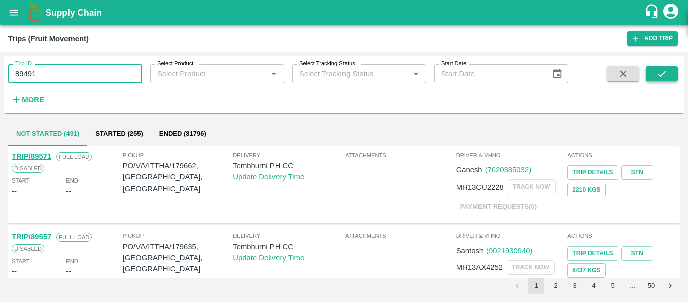
type input "89491"
click at [657, 77] on icon "submit" at bounding box center [661, 73] width 11 height 11
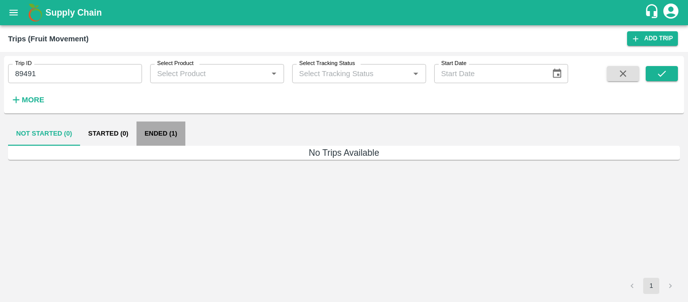
click at [162, 133] on button "Ended (1)" at bounding box center [160, 133] width 49 height 24
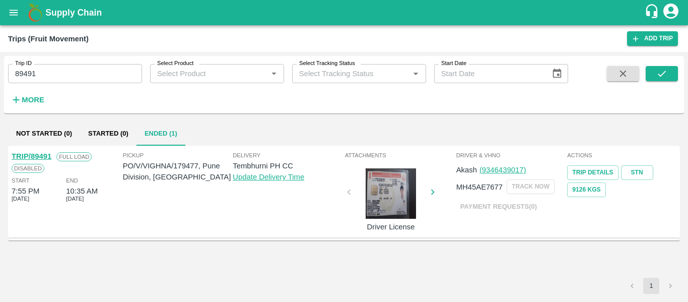
click at [32, 158] on link "TRIP/89491" at bounding box center [32, 156] width 40 height 8
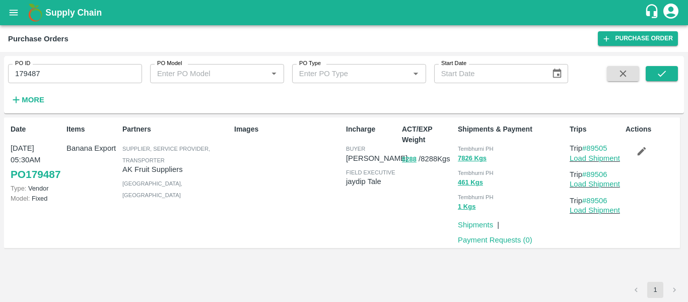
click at [45, 75] on input "179487" at bounding box center [75, 73] width 134 height 19
paste input "text"
type input "179543"
click at [654, 75] on button "submit" at bounding box center [661, 73] width 32 height 15
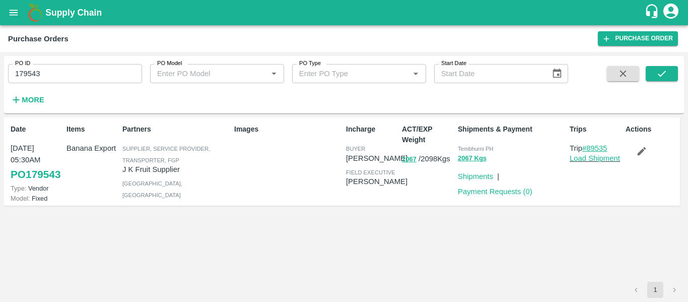
click at [590, 146] on link "#89535" at bounding box center [594, 148] width 25 height 8
click at [63, 76] on input "179543" at bounding box center [75, 73] width 134 height 19
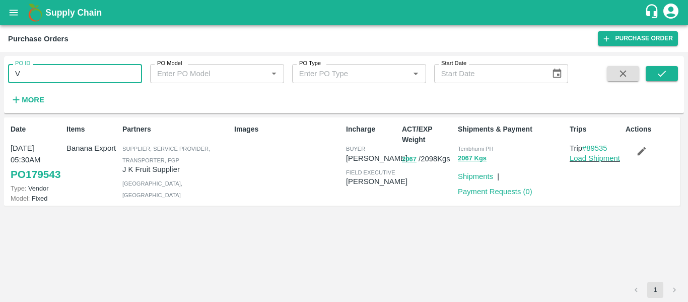
type input "V"
paste input "text"
type input "179477"
click at [660, 65] on div "PO ID 179477 PO ID PO Model PO Model   * PO Type PO Type   * Start Date Start D…" at bounding box center [344, 84] width 680 height 49
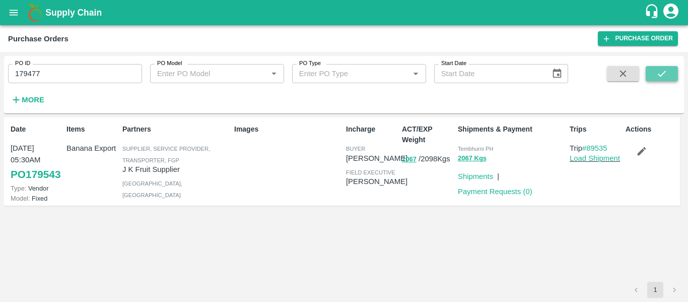
click at [661, 73] on icon "submit" at bounding box center [661, 73] width 11 height 11
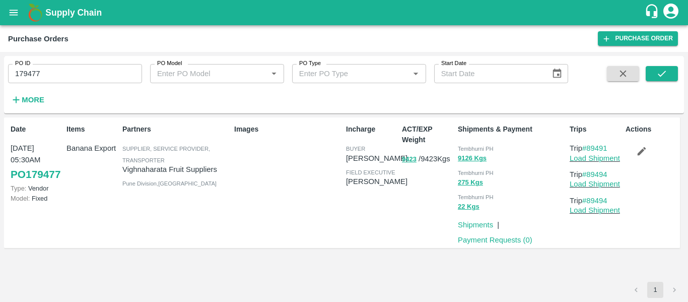
click at [643, 145] on button "button" at bounding box center [641, 150] width 32 height 17
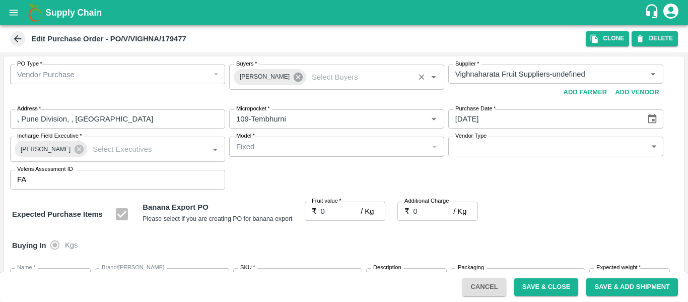
click at [293, 77] on icon at bounding box center [297, 76] width 9 height 9
click at [274, 76] on input "Buyers   *" at bounding box center [328, 73] width 192 height 13
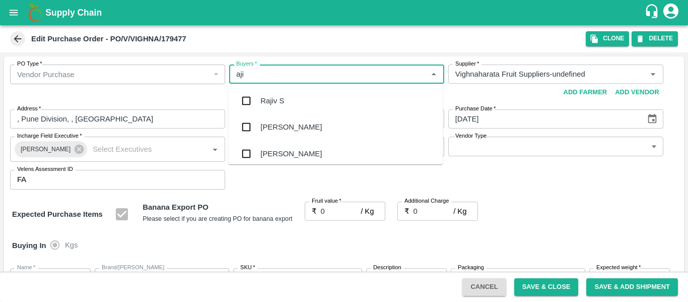
type input "ajit"
click at [275, 96] on div "[PERSON_NAME]" at bounding box center [290, 100] width 61 height 11
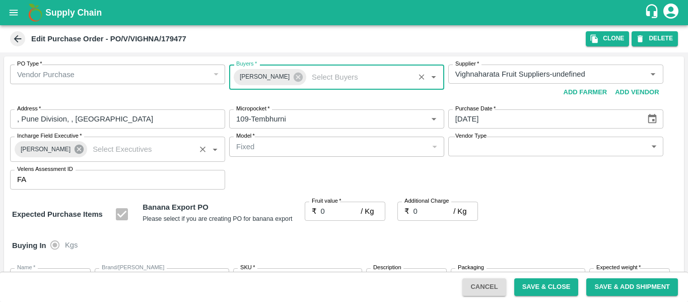
click at [75, 148] on icon at bounding box center [79, 148] width 9 height 9
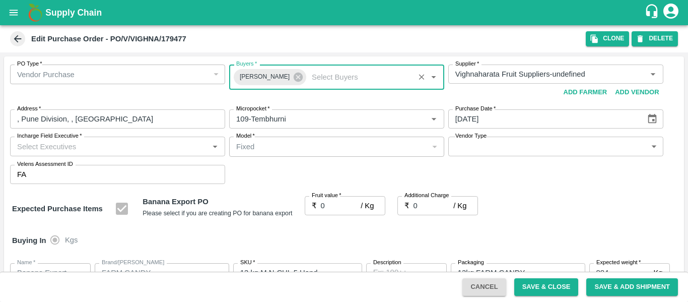
click at [46, 148] on input "Incharge Field Executive   *" at bounding box center [109, 145] width 192 height 13
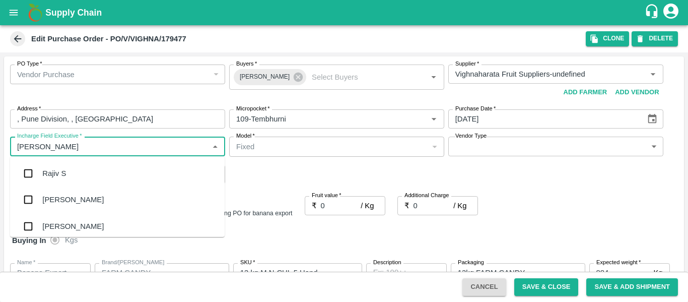
type input "jayd"
click at [51, 180] on div "jaydip Tale" at bounding box center [117, 173] width 214 height 26
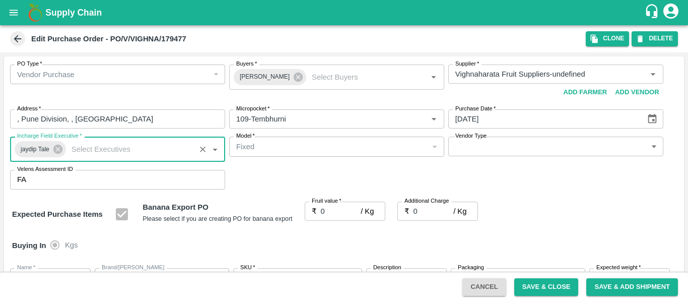
click at [325, 210] on input "0" at bounding box center [341, 210] width 40 height 19
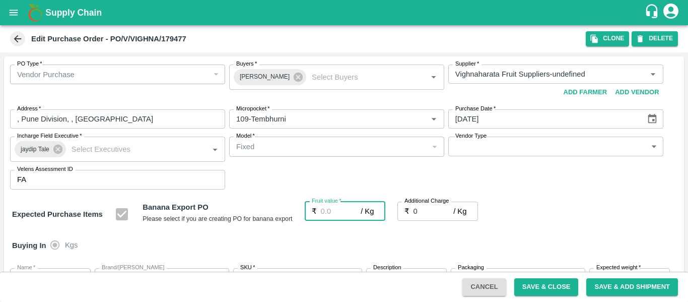
type input "2"
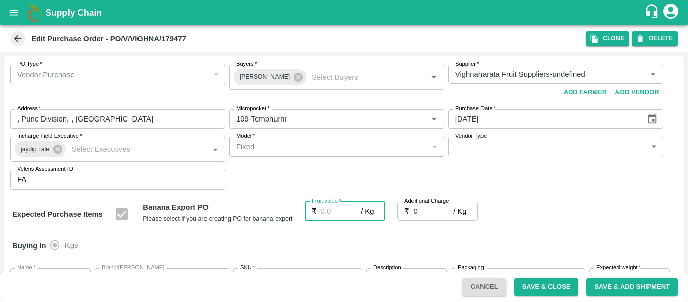
type input "2"
type input "21"
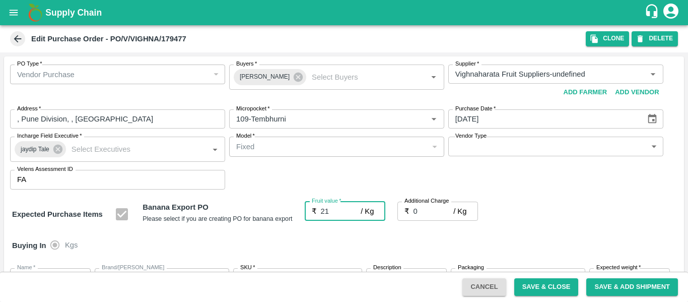
type input "21"
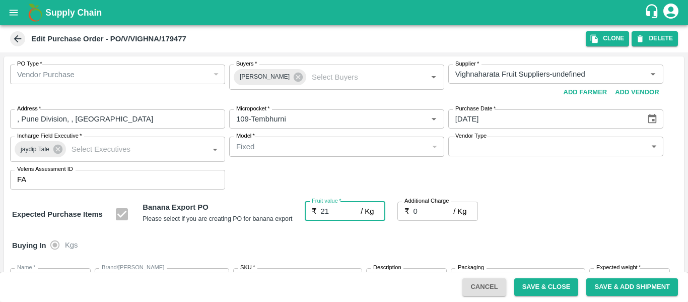
click at [430, 212] on input "0" at bounding box center [433, 210] width 40 height 19
type input "2"
type input "23"
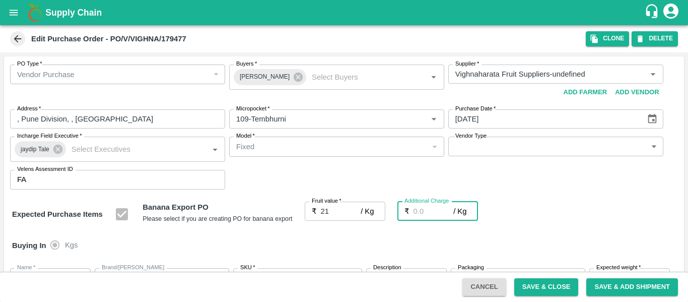
type input "23"
type input "2.7"
type input "23.7"
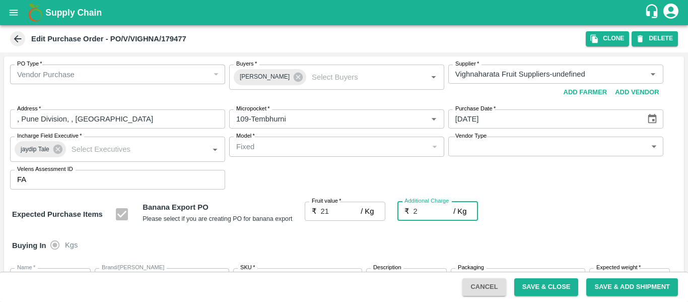
type input "23.7"
type input "2.75"
type input "23.75"
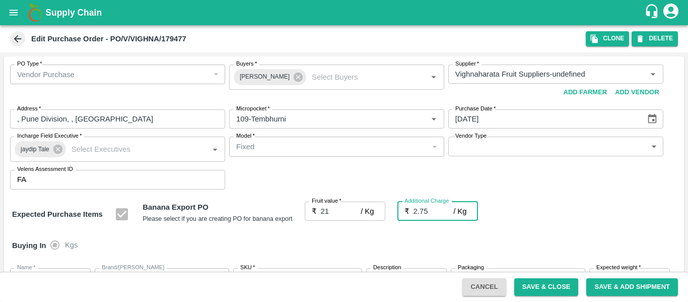
type input "23.75"
type input "2.75"
click at [585, 215] on div "Expected Purchase Items Banana Export PO Please select if you are creating PO f…" at bounding box center [344, 214] width 664 height 26
click at [535, 187] on div "PO Type   * Vendor Purchase 2 PO Type Buyers   * Ajit Otari Buyers   * Supplier…" at bounding box center [344, 126] width 680 height 141
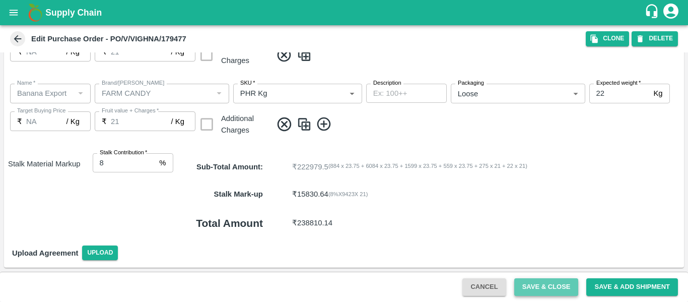
click at [523, 285] on button "Save & Close" at bounding box center [546, 287] width 64 height 18
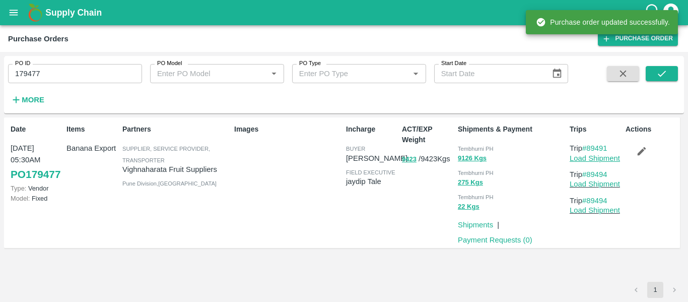
click at [585, 158] on link "Load Shipment" at bounding box center [594, 158] width 50 height 8
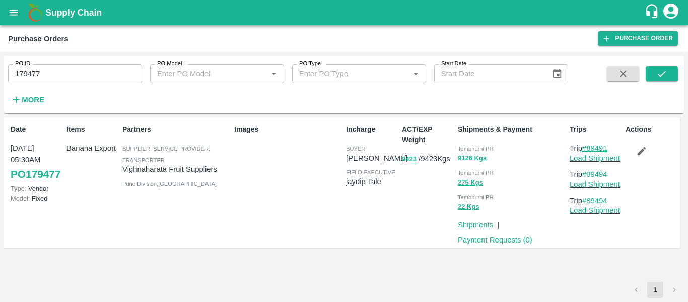
drag, startPoint x: 615, startPoint y: 149, endPoint x: 588, endPoint y: 150, distance: 26.7
click at [588, 150] on p "Trip #89491" at bounding box center [595, 147] width 52 height 11
copy link "89491"
click at [600, 159] on link "Load Shipment" at bounding box center [594, 158] width 50 height 8
click at [75, 77] on input "179477" at bounding box center [75, 73] width 134 height 19
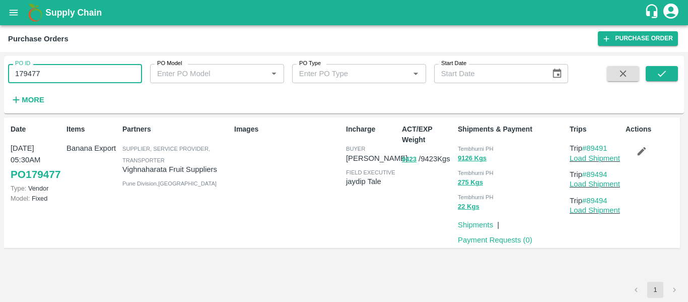
click at [75, 77] on input "179477" at bounding box center [75, 73] width 134 height 19
click at [25, 73] on input "179477" at bounding box center [75, 73] width 134 height 19
paste input "text"
type input "179489"
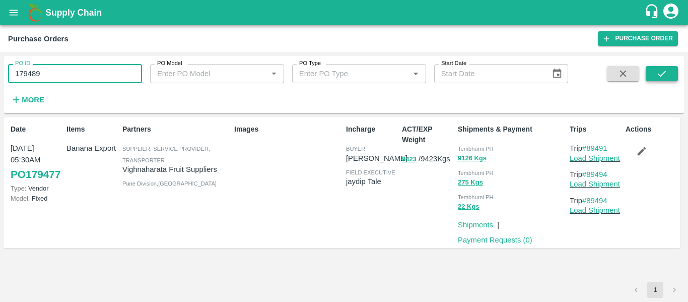
click at [645, 78] on button "submit" at bounding box center [661, 73] width 32 height 15
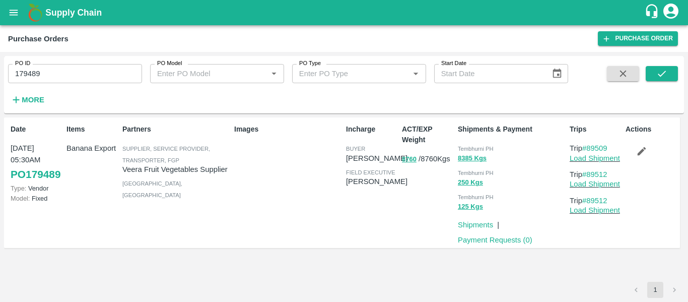
click at [640, 155] on icon "button" at bounding box center [641, 150] width 11 height 11
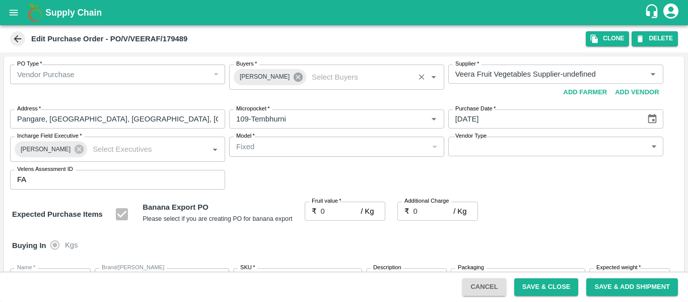
click at [293, 75] on icon at bounding box center [297, 76] width 9 height 9
click at [263, 75] on input "Buyers   *" at bounding box center [328, 73] width 192 height 13
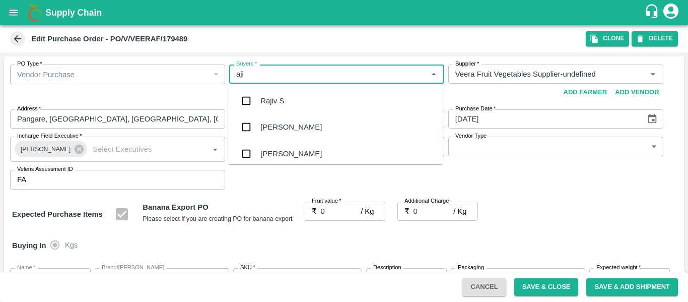
type input "ajit"
click at [265, 99] on div "Ajit Otari" at bounding box center [290, 100] width 61 height 11
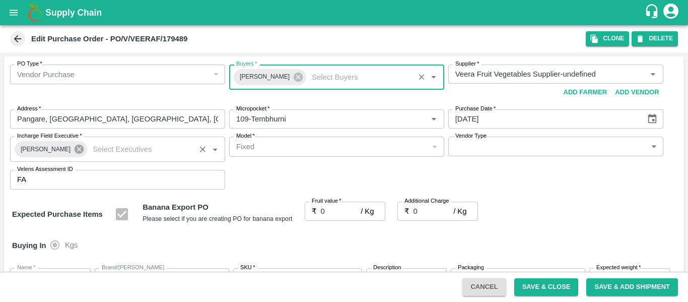
click at [75, 151] on icon at bounding box center [79, 148] width 9 height 9
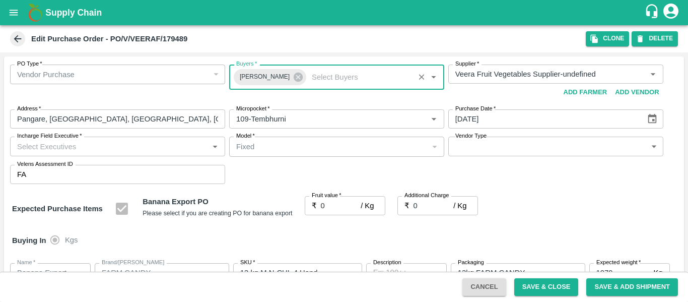
click at [38, 145] on input "Incharge Field Executive   *" at bounding box center [109, 145] width 192 height 13
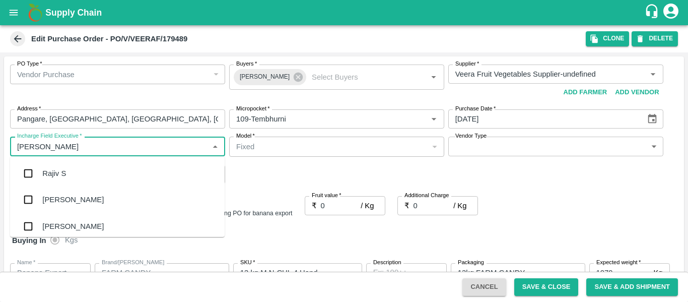
type input "jayd"
click at [45, 170] on div "jaydip Tale" at bounding box center [59, 173] width 35 height 11
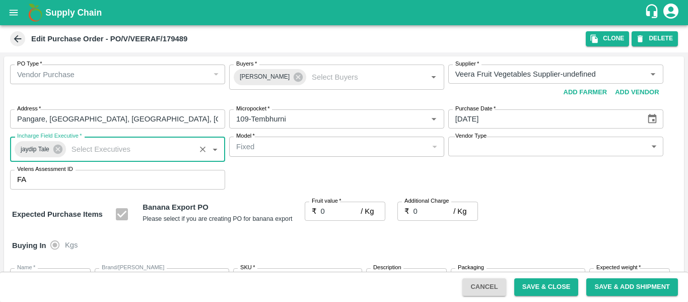
click at [326, 209] on input "0" at bounding box center [341, 210] width 40 height 19
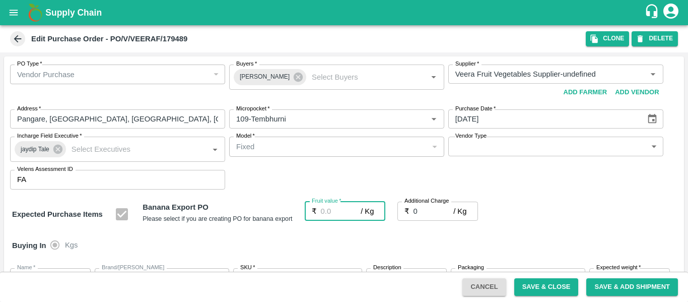
type input "2"
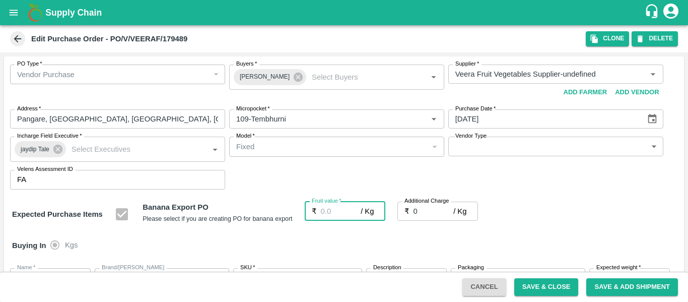
type input "2"
type input "21"
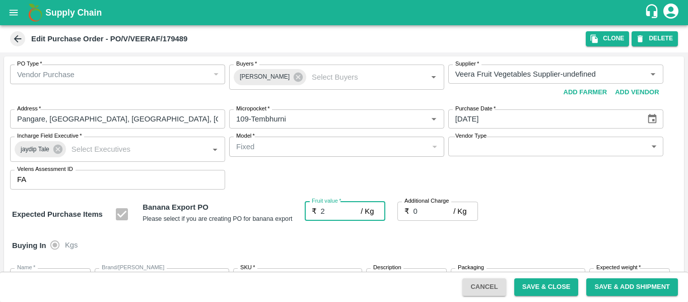
type input "21"
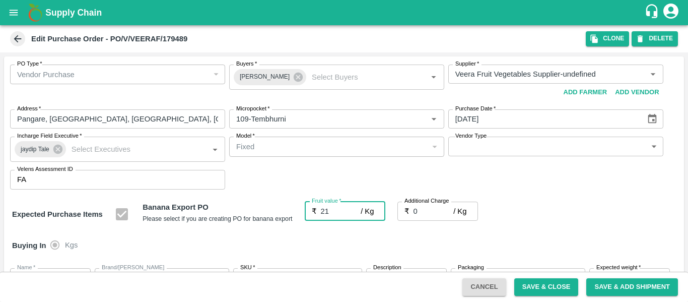
click at [416, 212] on input "0" at bounding box center [433, 210] width 40 height 19
type input "2"
type input "23"
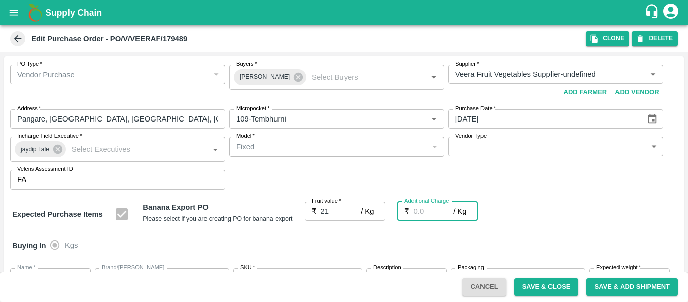
type input "23"
type input "2.7"
type input "23.7"
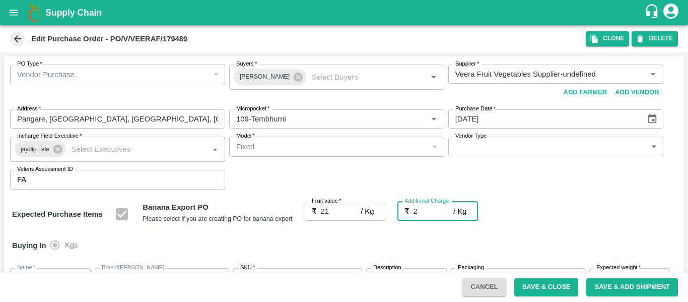
type input "23.7"
type input "2.75"
type input "23.75"
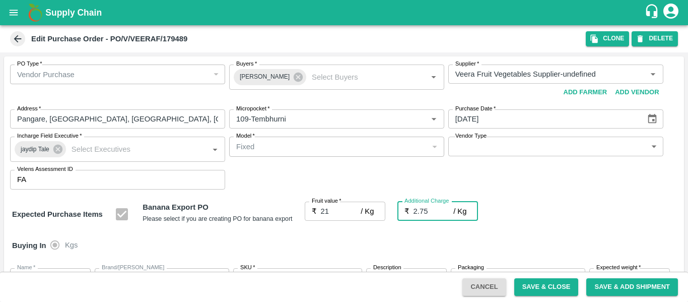
type input "23.75"
type input "2.75"
click at [532, 222] on div "Expected Purchase Items Banana Export PO Please select if you are creating PO f…" at bounding box center [344, 214] width 664 height 26
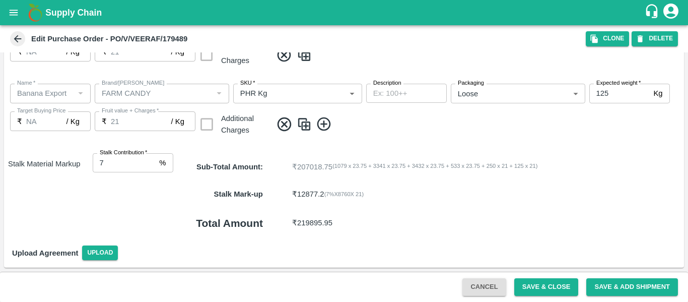
type input "8"
click at [150, 159] on input "8" at bounding box center [124, 162] width 63 height 19
click at [540, 288] on button "Save & Close" at bounding box center [546, 287] width 64 height 18
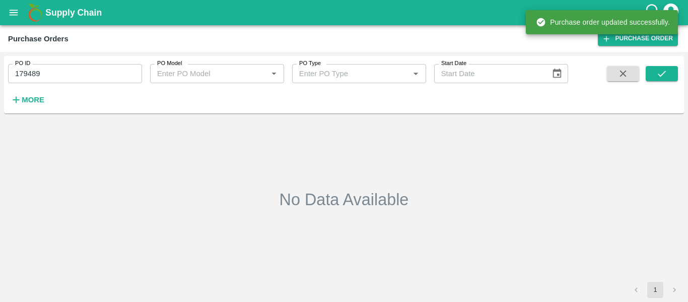
type input "179489"
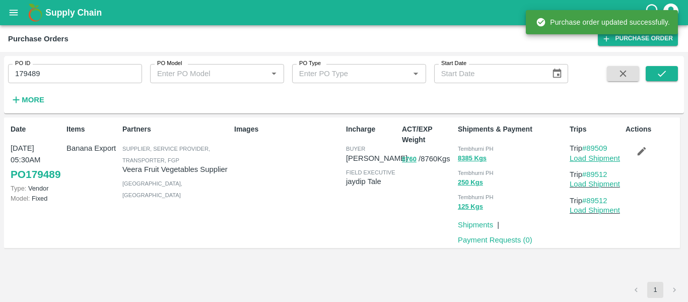
click at [577, 158] on link "Load Shipment" at bounding box center [594, 158] width 50 height 8
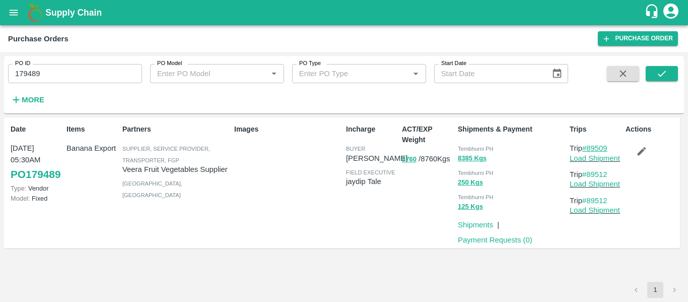
drag, startPoint x: 612, startPoint y: 146, endPoint x: 590, endPoint y: 146, distance: 21.6
click at [590, 146] on p "Trip #89509" at bounding box center [595, 147] width 52 height 11
copy link "89509"
drag, startPoint x: 617, startPoint y: 176, endPoint x: 589, endPoint y: 173, distance: 27.9
click at [589, 173] on p "Trip #89512" at bounding box center [595, 174] width 52 height 11
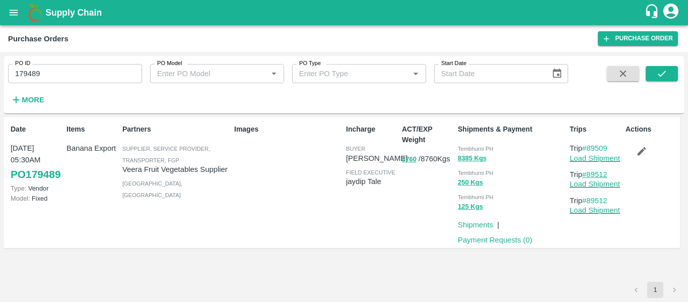
copy link "89512"
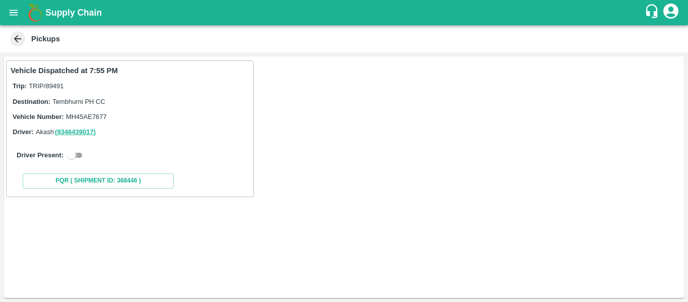
click at [80, 161] on input "checkbox" at bounding box center [71, 155] width 36 height 12
checkbox input "true"
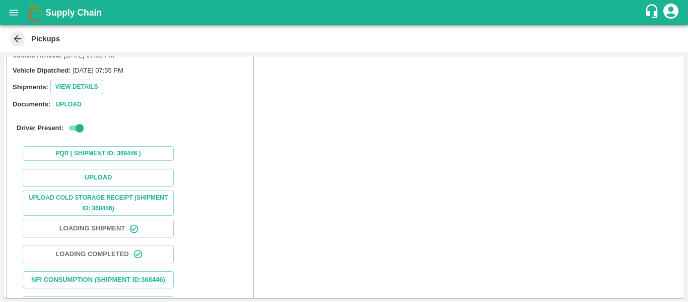
scroll to position [108, 0]
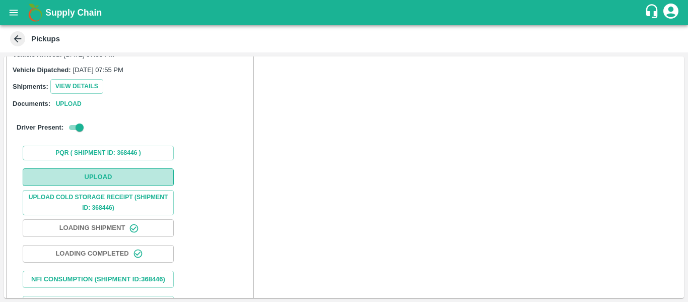
click at [103, 174] on button "Upload" at bounding box center [98, 177] width 151 height 18
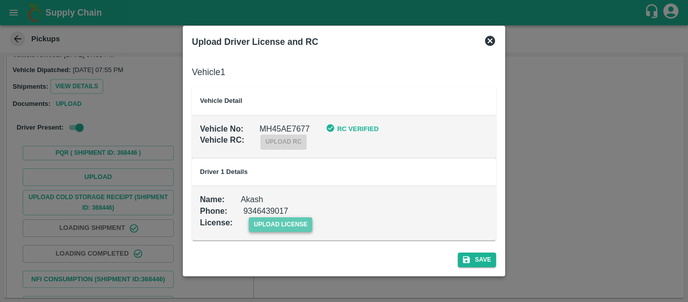
click at [275, 223] on span "upload license" at bounding box center [281, 224] width 64 height 15
click at [0, 0] on input "upload license" at bounding box center [0, 0] width 0 height 0
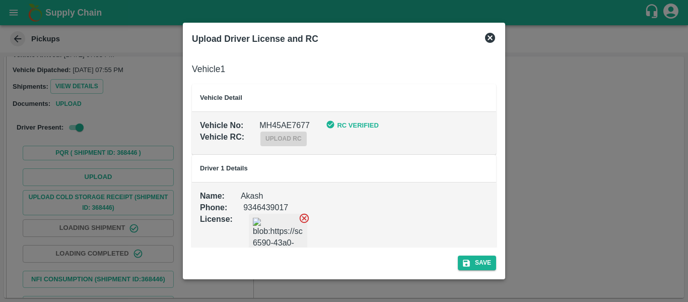
click at [494, 272] on div "Save" at bounding box center [344, 260] width 312 height 27
click at [489, 270] on button "Save" at bounding box center [477, 262] width 38 height 15
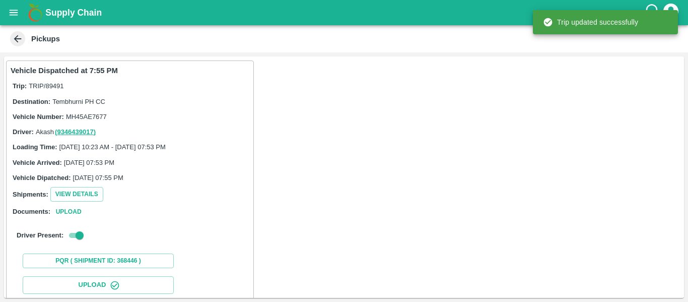
scroll to position [173, 0]
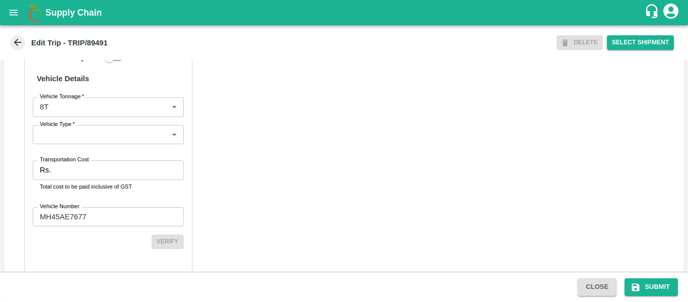
scroll to position [763, 0]
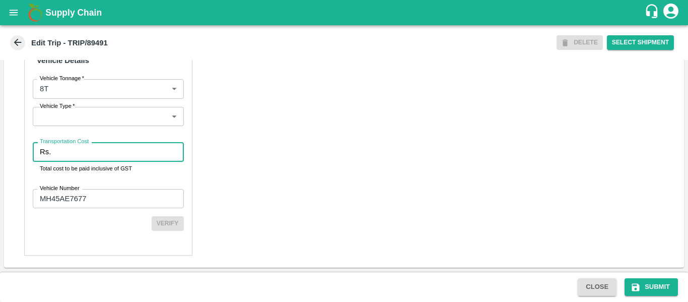
click at [92, 156] on input "Transportation Cost" at bounding box center [119, 151] width 128 height 19
type input "5000"
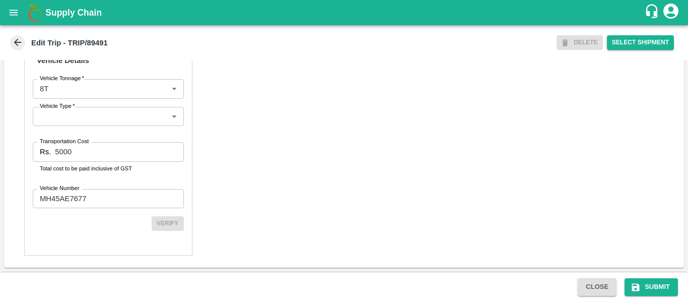
click at [666, 274] on div "Close Submit" at bounding box center [344, 286] width 688 height 30
click at [661, 288] on button "Submit" at bounding box center [650, 287] width 53 height 18
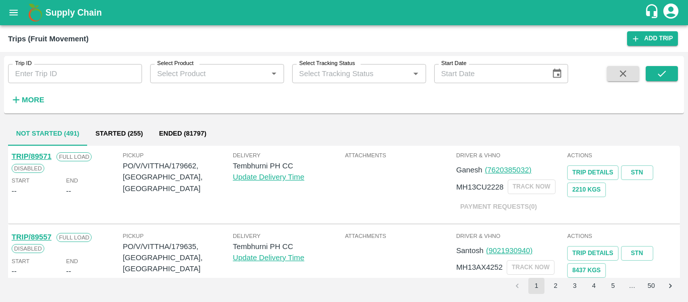
click at [68, 61] on div "Trip ID Trip ID" at bounding box center [71, 69] width 142 height 27
click at [70, 73] on input "Trip ID" at bounding box center [75, 73] width 134 height 19
paste input "89509"
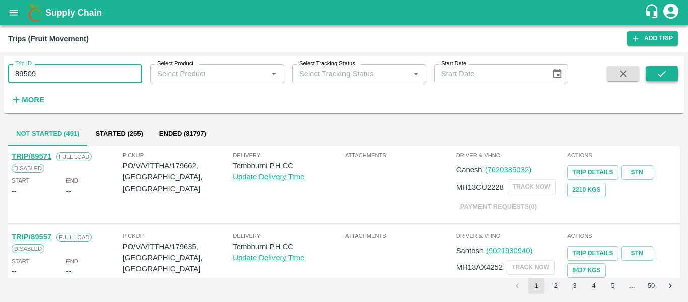
type input "89509"
click at [667, 74] on icon "submit" at bounding box center [661, 73] width 11 height 11
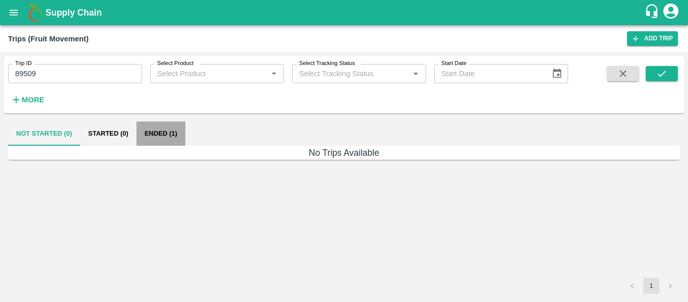
click at [162, 130] on button "Ended (1)" at bounding box center [160, 133] width 49 height 24
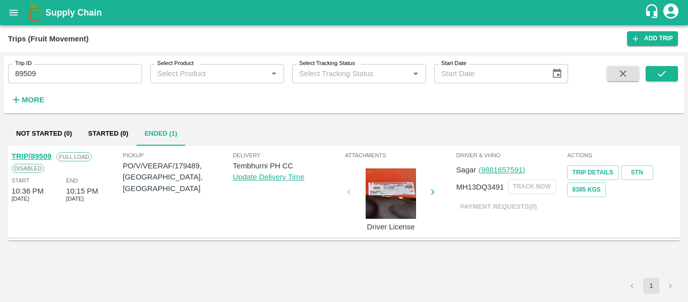
click at [34, 154] on link "TRIP/89509" at bounding box center [32, 156] width 40 height 8
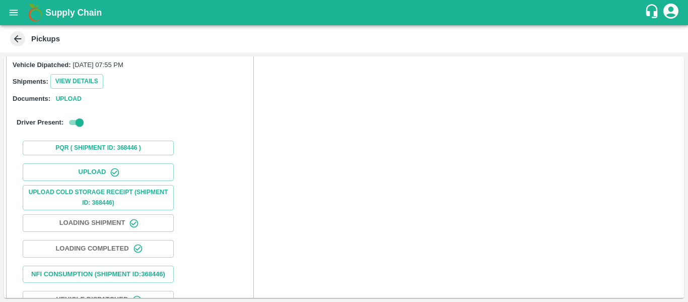
scroll to position [119, 0]
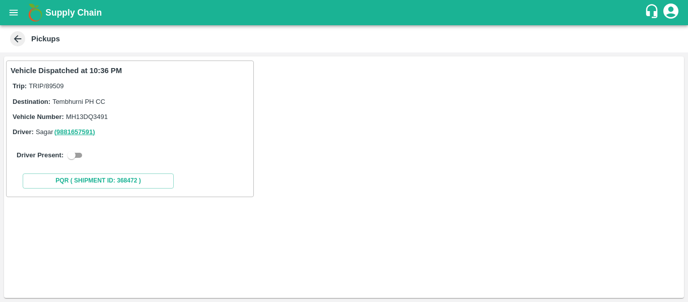
click at [72, 159] on input "checkbox" at bounding box center [71, 155] width 36 height 12
checkbox input "true"
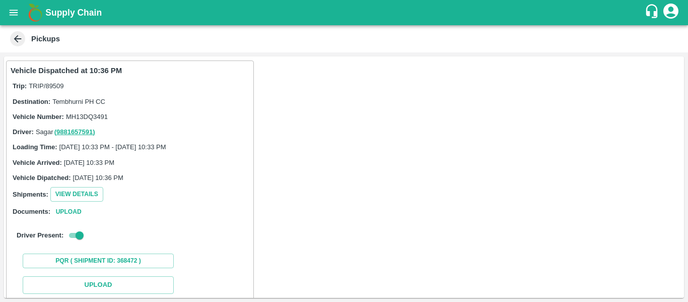
scroll to position [148, 0]
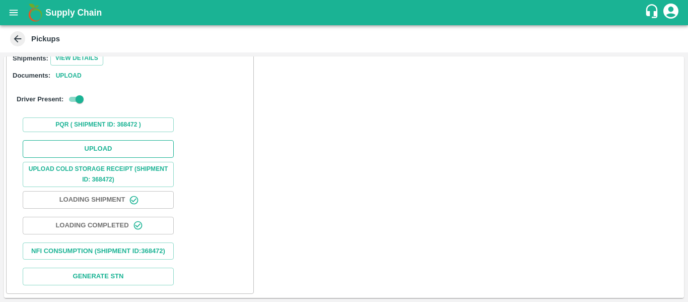
click at [103, 140] on button "Upload" at bounding box center [98, 149] width 151 height 18
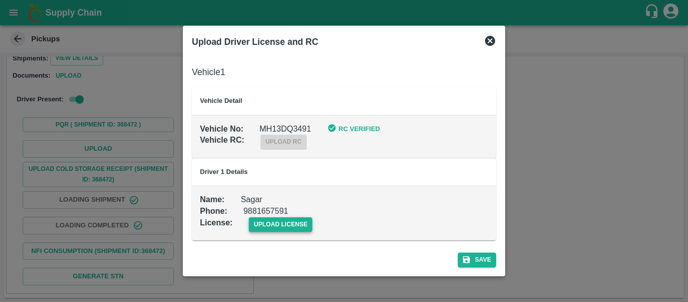
click at [285, 218] on span "upload license" at bounding box center [281, 224] width 64 height 15
click at [0, 0] on input "upload license" at bounding box center [0, 0] width 0 height 0
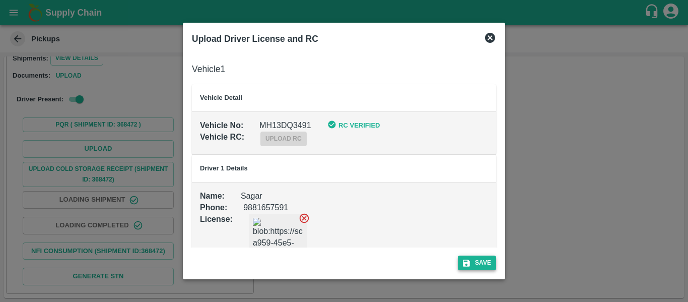
click at [491, 256] on button "Save" at bounding box center [477, 262] width 38 height 15
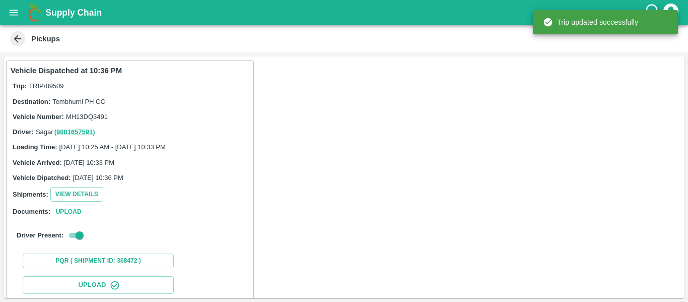
scroll to position [173, 0]
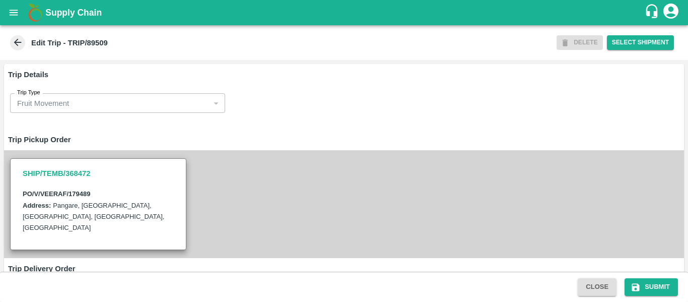
click at [251, 172] on div "SHIP/TEMB/368472 PO/V/VEERAF/179489 Address: [GEOGRAPHIC_DATA], [GEOGRAPHIC_DAT…" at bounding box center [344, 203] width 680 height 107
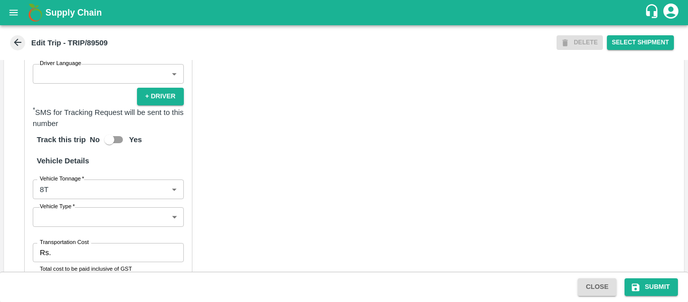
scroll to position [772, 0]
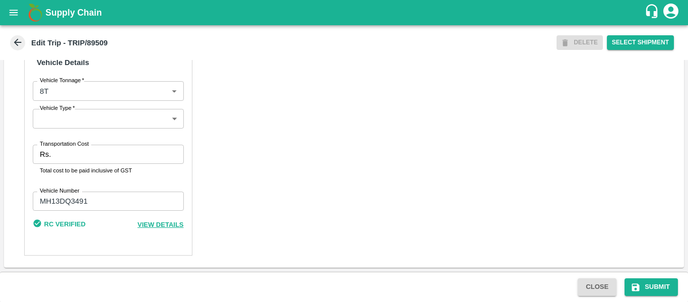
click at [92, 153] on input "Transportation Cost" at bounding box center [119, 153] width 128 height 19
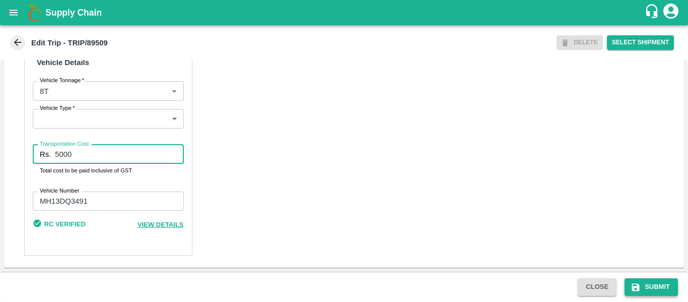
type input "5000"
click at [650, 278] on button "Submit" at bounding box center [650, 287] width 53 height 18
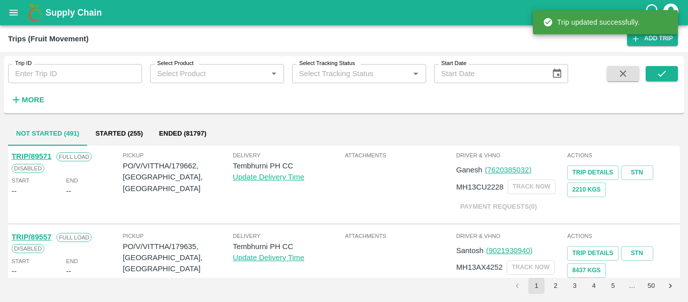
click at [58, 80] on input "Trip ID" at bounding box center [75, 73] width 134 height 19
paste input "89512"
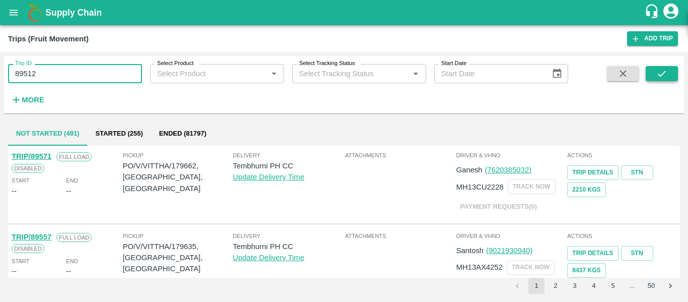
type input "89512"
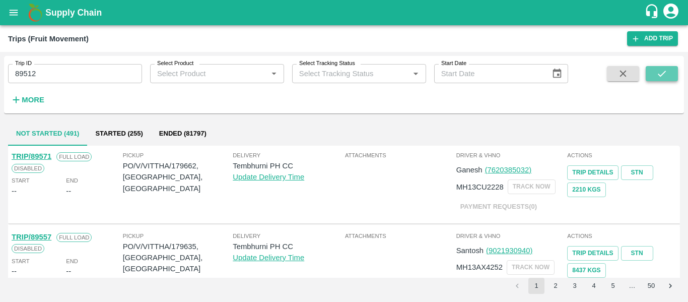
click at [666, 75] on icon "submit" at bounding box center [661, 73] width 11 height 11
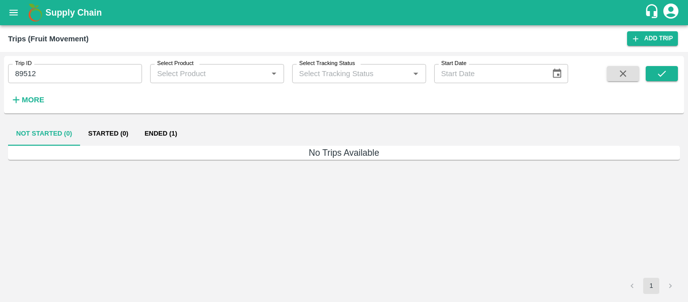
click at [152, 130] on button "Ended (1)" at bounding box center [160, 133] width 49 height 24
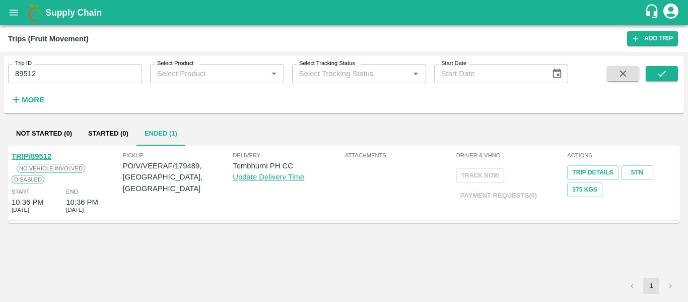
click at [31, 159] on link "TRIP/89512" at bounding box center [32, 156] width 40 height 8
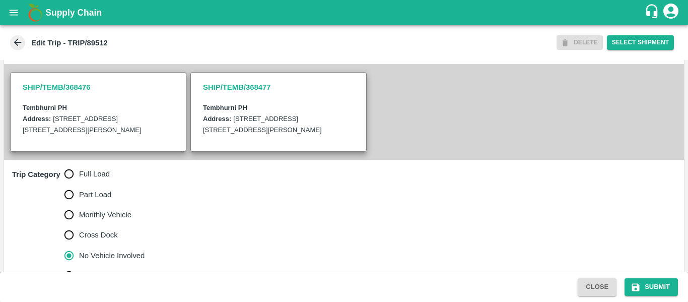
scroll to position [324, 0]
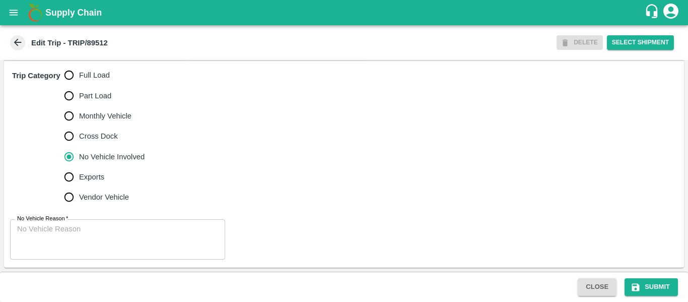
click at [92, 74] on span "Full Load" at bounding box center [94, 74] width 31 height 11
click at [79, 74] on input "Full Load" at bounding box center [69, 75] width 20 height 20
radio input "true"
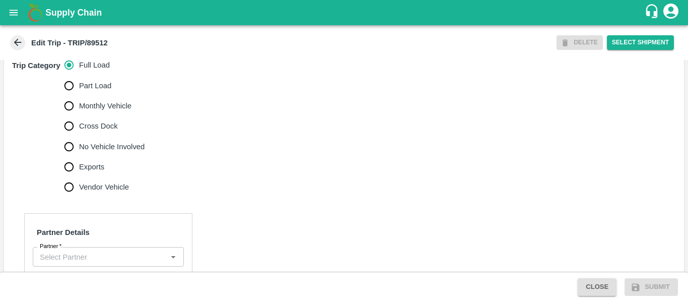
scroll to position [401, 0]
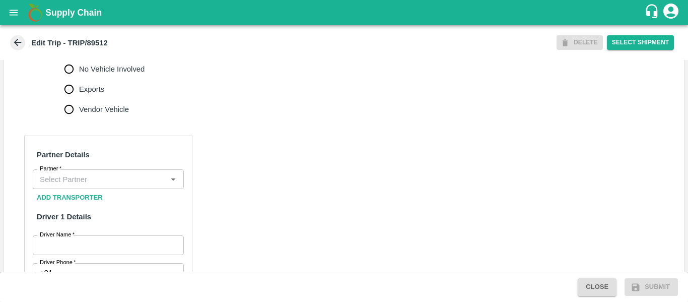
click at [68, 185] on input "Partner   *" at bounding box center [100, 178] width 128 height 13
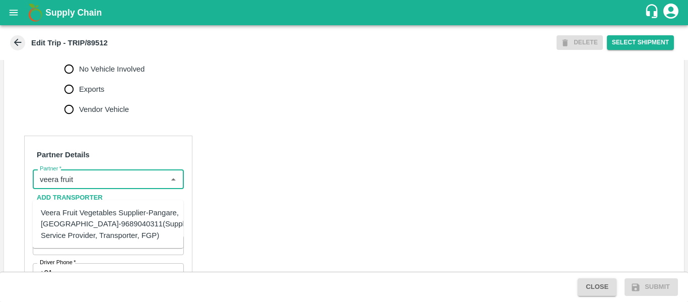
click at [92, 214] on div "Veera Fruit Vegetables Supplier-Pangare, [GEOGRAPHIC_DATA]-9689040311(Supplier,…" at bounding box center [118, 224] width 154 height 34
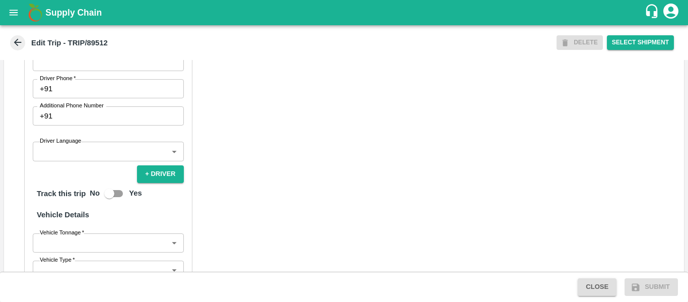
scroll to position [585, 0]
type input "Veera Fruit Vegetables Supplier-Pangare, [GEOGRAPHIC_DATA]-9689040311(Supplier,…"
click at [104, 70] on input "Driver Name   *" at bounding box center [108, 60] width 151 height 19
type input "[PERSON_NAME]"
click at [106, 98] on input "Driver Phone   *" at bounding box center [119, 88] width 127 height 19
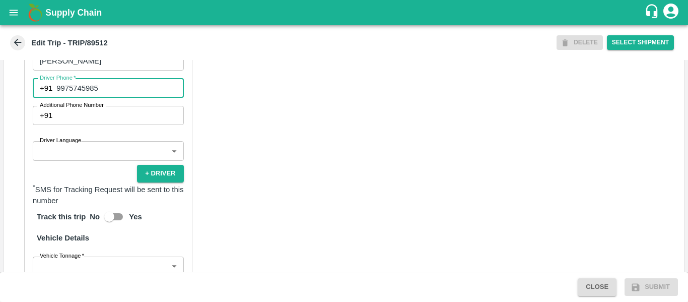
type input "9975745985"
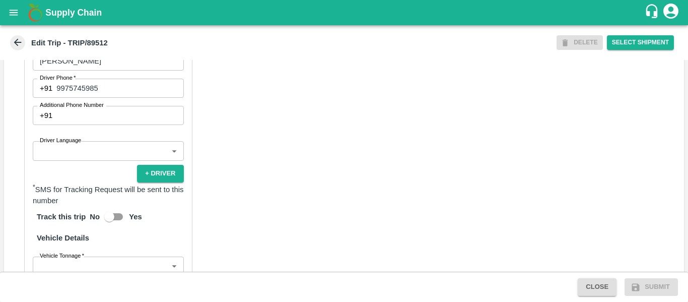
click at [293, 189] on div "Partner Details Partner   * Partner Add Transporter Driver 1 Details Driver Nam…" at bounding box center [344, 191] width 680 height 505
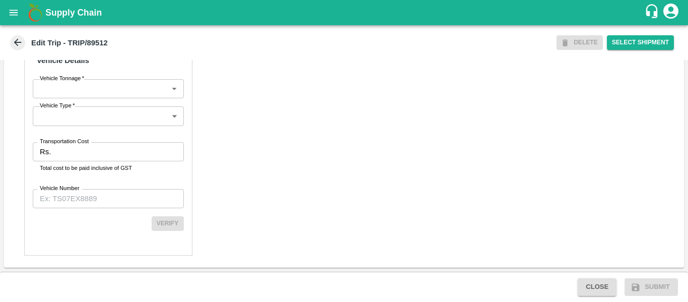
click at [100, 148] on input "Transportation Cost" at bounding box center [119, 151] width 128 height 19
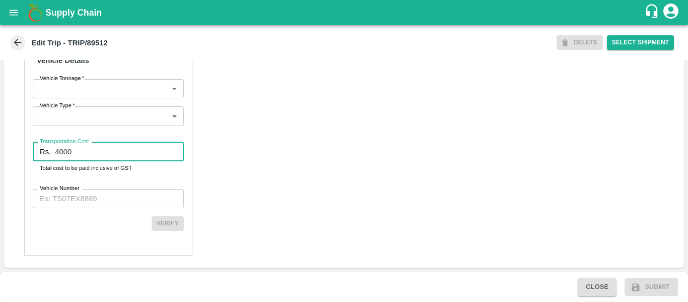
type input "4000"
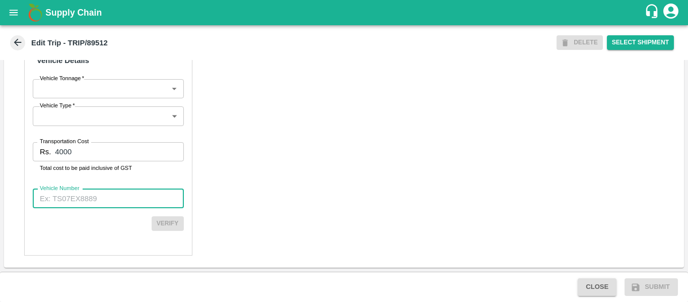
click at [103, 189] on input "Vehicle Number" at bounding box center [108, 198] width 151 height 19
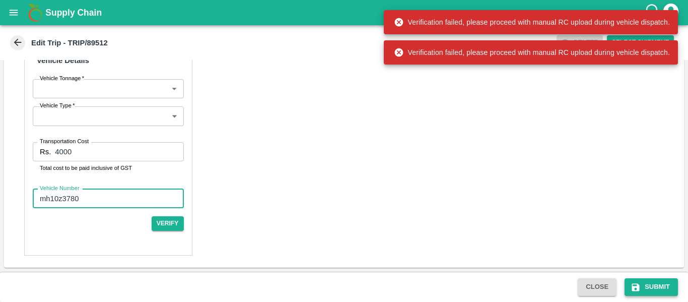
type input "mh10z3780"
click at [641, 280] on button "Submit" at bounding box center [650, 287] width 53 height 18
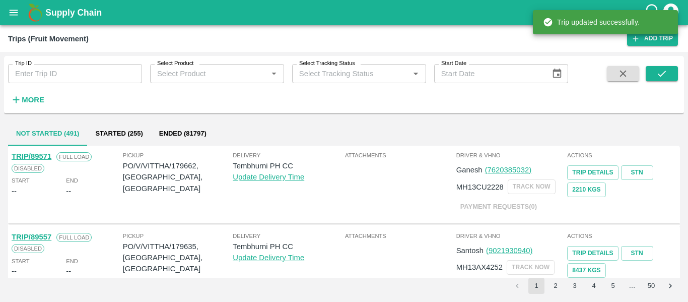
click at [86, 59] on div "Trip ID Trip ID" at bounding box center [71, 69] width 142 height 27
click at [85, 80] on input "Trip ID" at bounding box center [75, 73] width 134 height 19
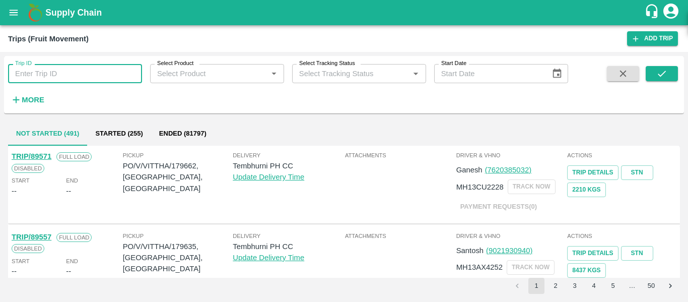
paste input "89512"
type input "89512"
click at [644, 78] on div at bounding box center [650, 86] width 56 height 41
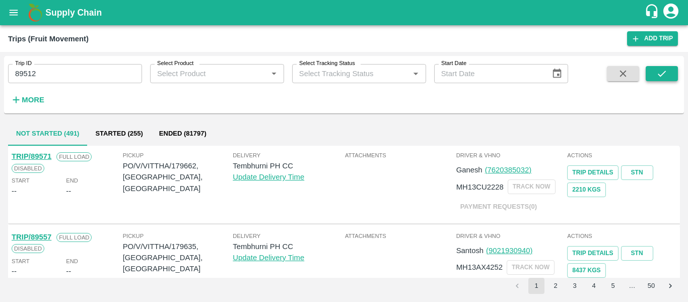
click at [653, 78] on button "submit" at bounding box center [661, 73] width 32 height 15
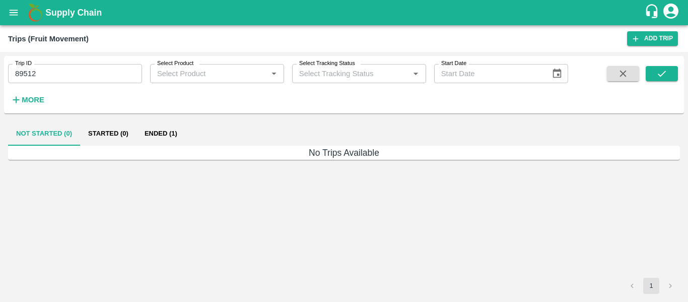
click at [162, 136] on button "Ended (1)" at bounding box center [160, 133] width 49 height 24
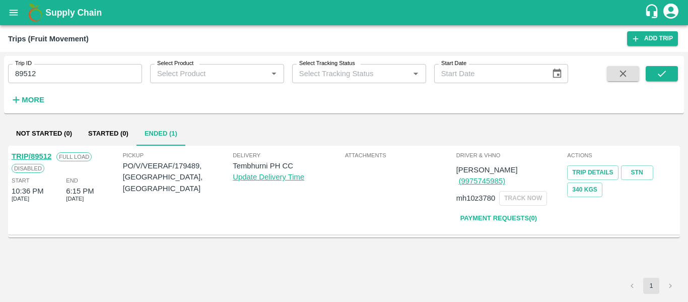
click at [22, 156] on link "TRIP/89512" at bounding box center [32, 156] width 40 height 8
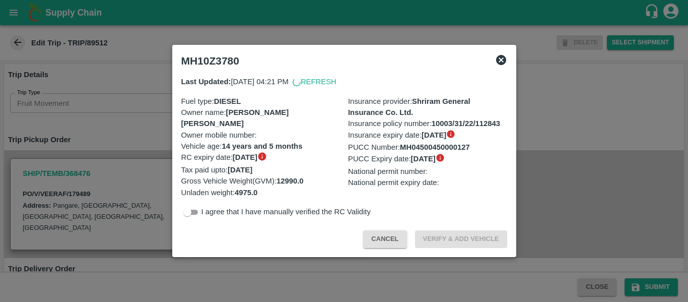
click at [252, 157] on b "[DATE]" at bounding box center [245, 157] width 25 height 8
click at [83, 153] on div at bounding box center [344, 151] width 688 height 302
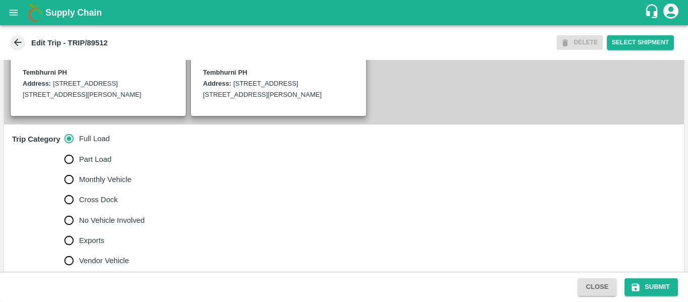
scroll to position [251, 0]
click at [107, 225] on span "No Vehicle Involved" at bounding box center [111, 219] width 65 height 11
click at [79, 226] on input "No Vehicle Involved" at bounding box center [69, 219] width 20 height 20
radio input "true"
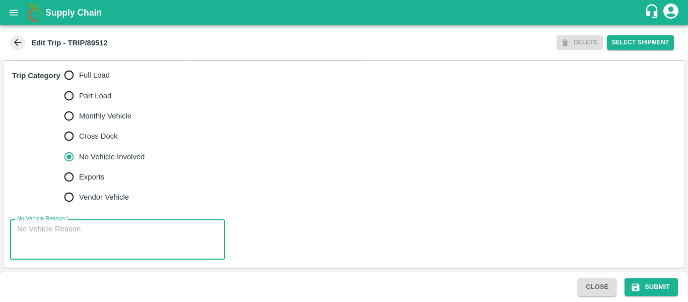
click at [129, 238] on textarea "No Vehicle Reason   *" at bounding box center [117, 240] width 201 height 32
type textarea "Field Dump"
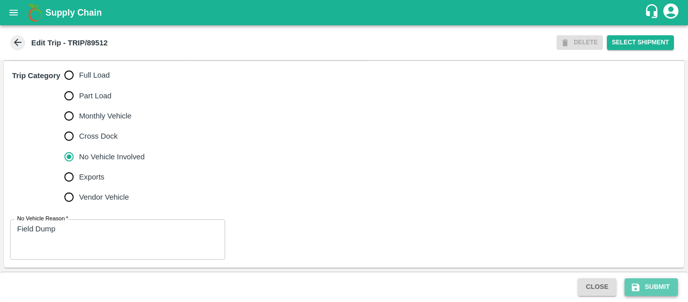
click at [661, 289] on button "Submit" at bounding box center [650, 287] width 53 height 18
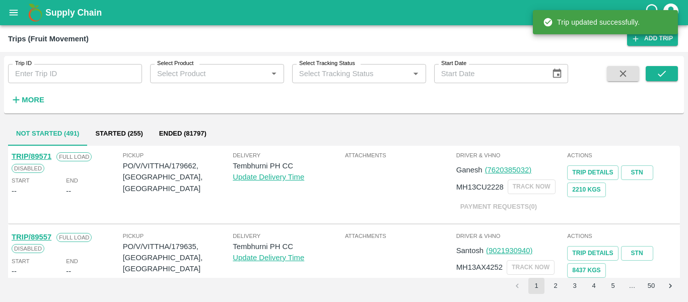
click at [47, 80] on input "Trip ID" at bounding box center [75, 73] width 134 height 19
paste input "89535"
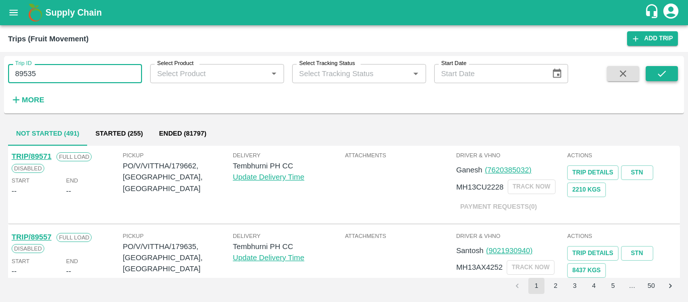
type input "89535"
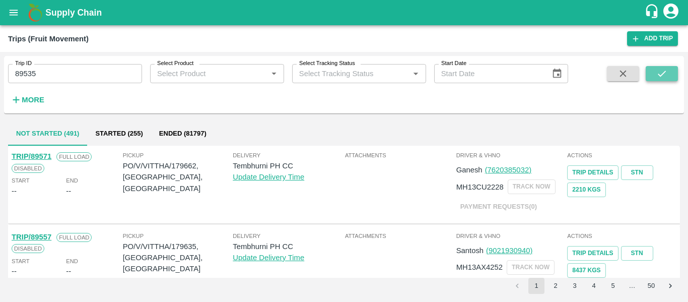
click at [666, 72] on icon "submit" at bounding box center [661, 73] width 11 height 11
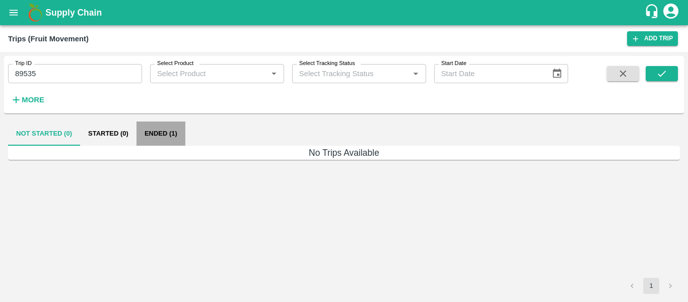
click at [161, 139] on button "Ended (1)" at bounding box center [160, 133] width 49 height 24
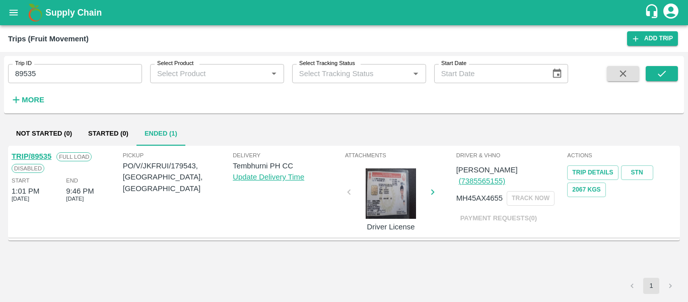
click at [34, 149] on div "TRIP/89535 Full Load Disabled Start 1:01 PM [DATE] End 9:46 PM [DATE]" at bounding box center [66, 191] width 111 height 87
click at [45, 154] on link "TRIP/89535" at bounding box center [32, 156] width 40 height 8
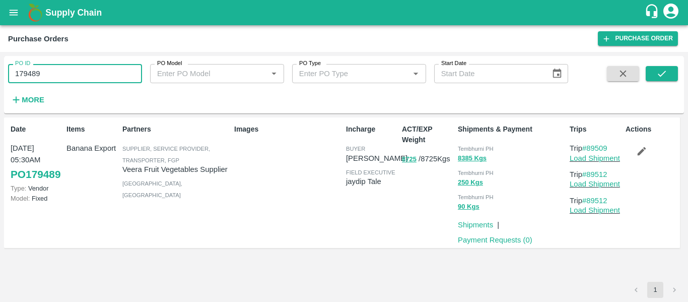
click at [48, 65] on input "179489" at bounding box center [75, 73] width 134 height 19
paste input "text"
type input "179543"
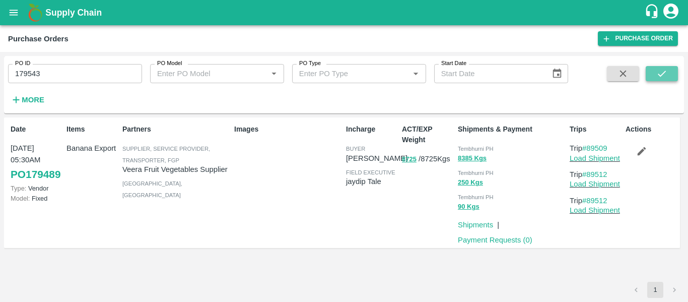
click at [663, 67] on button "submit" at bounding box center [661, 73] width 32 height 15
click at [640, 153] on icon "button" at bounding box center [641, 151] width 9 height 9
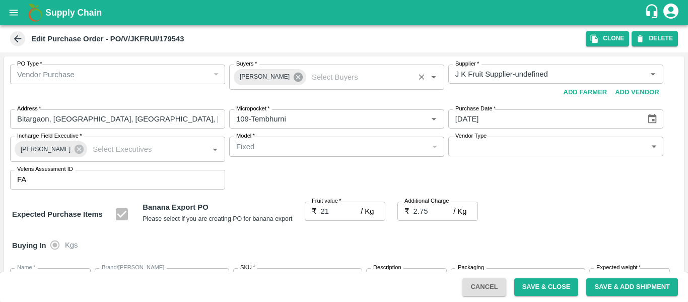
click at [293, 80] on icon at bounding box center [297, 76] width 9 height 9
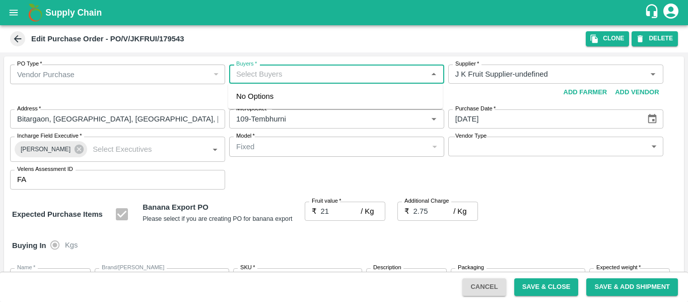
click at [245, 73] on input "Buyers   *" at bounding box center [328, 73] width 192 height 13
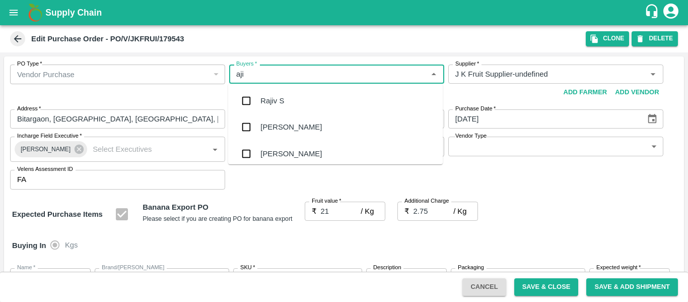
type input "ajit"
click at [251, 95] on input "checkbox" at bounding box center [246, 101] width 20 height 20
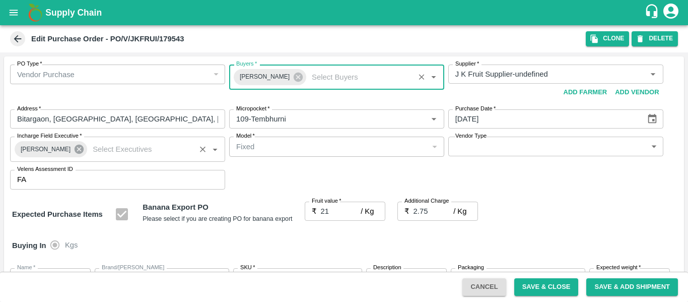
click at [75, 148] on icon at bounding box center [79, 148] width 9 height 9
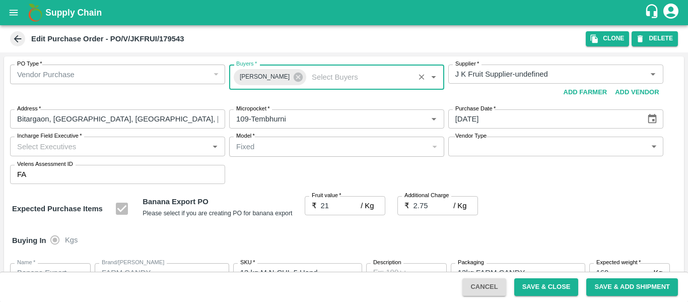
click at [45, 145] on input "Incharge Field Executive   *" at bounding box center [109, 145] width 192 height 13
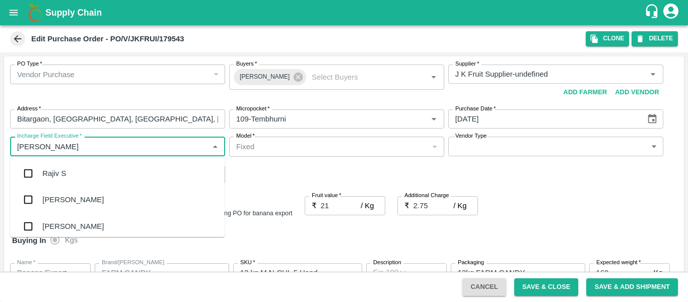
type input "jayd"
click at [50, 165] on div "jaydip Tale" at bounding box center [117, 173] width 214 height 26
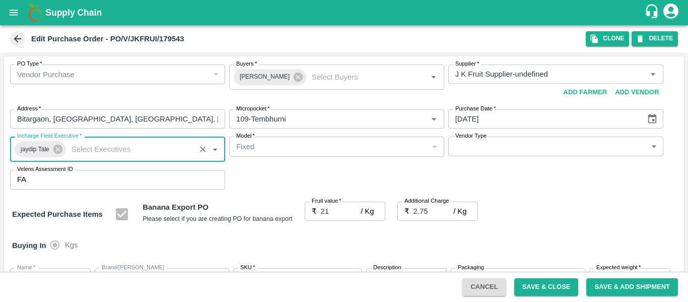
click at [332, 207] on input "21" at bounding box center [341, 210] width 40 height 19
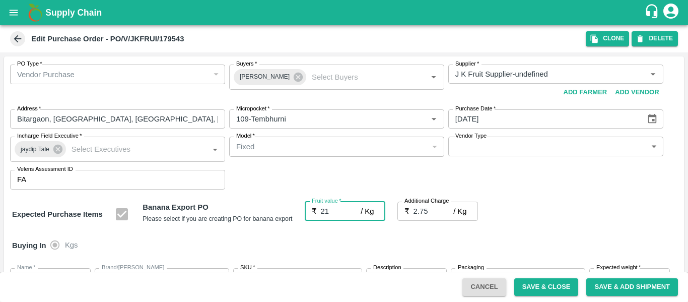
click at [500, 204] on div "Expected Purchase Items Banana Export PO Please select if you are creating PO f…" at bounding box center [344, 214] width 664 height 26
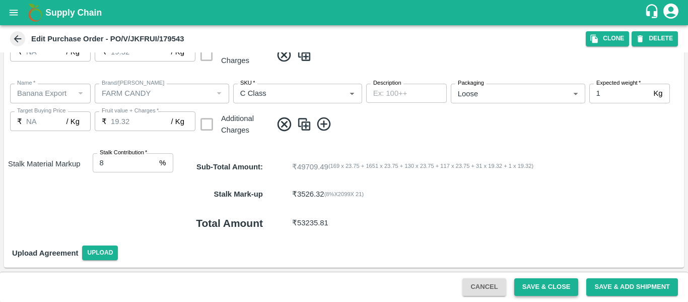
click at [556, 290] on button "Save & Close" at bounding box center [546, 287] width 64 height 18
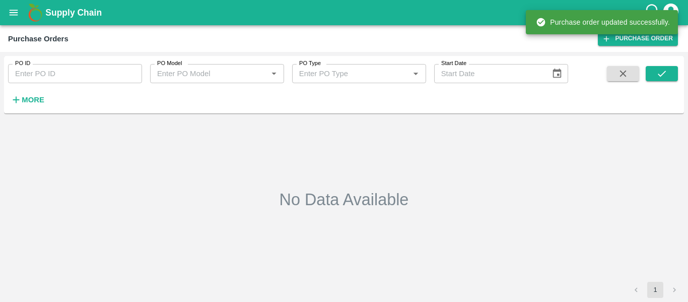
type input "179543"
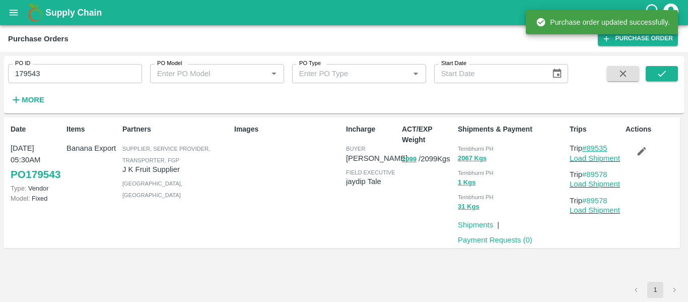
click at [583, 152] on link "#89535" at bounding box center [594, 148] width 25 height 8
click at [575, 162] on link "Load Shipment" at bounding box center [594, 158] width 50 height 8
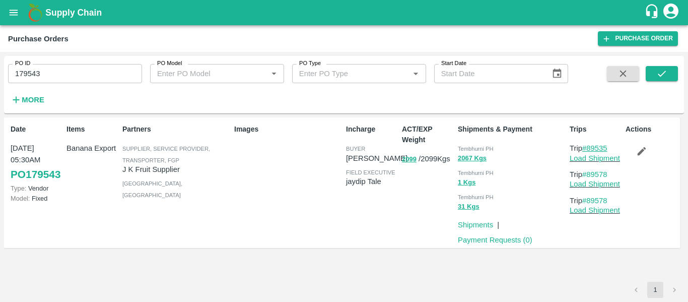
drag, startPoint x: 612, startPoint y: 149, endPoint x: 589, endPoint y: 150, distance: 22.7
click at [589, 150] on p "Trip #89535" at bounding box center [595, 147] width 52 height 11
copy link "89535"
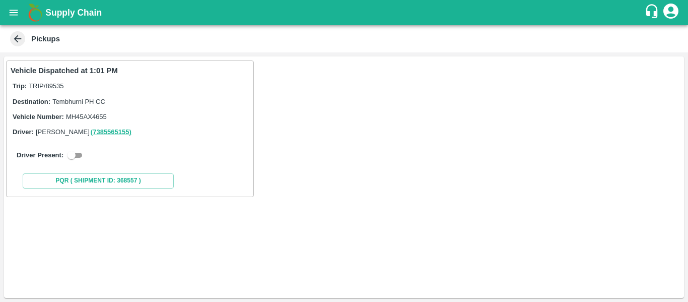
click at [69, 156] on input "checkbox" at bounding box center [71, 155] width 36 height 12
checkbox input "true"
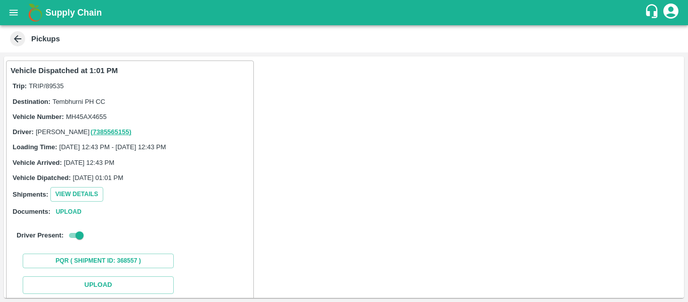
scroll to position [148, 0]
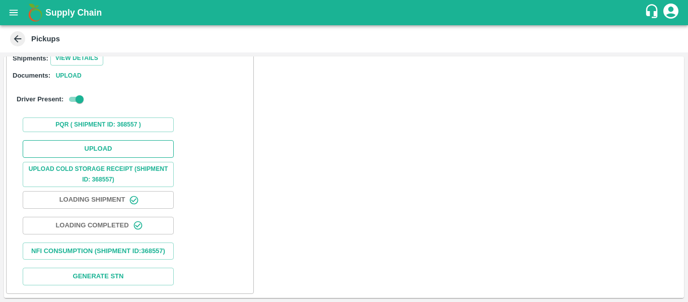
click at [118, 140] on button "Upload" at bounding box center [98, 149] width 151 height 18
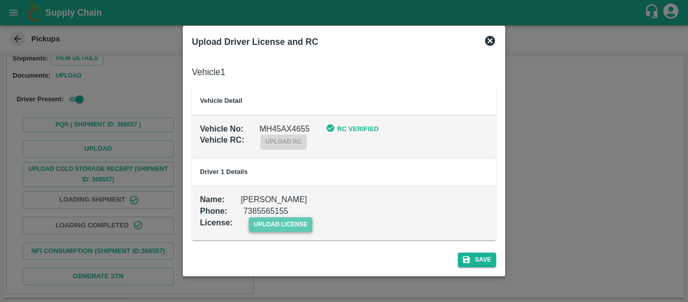
click at [285, 229] on span "upload license" at bounding box center [281, 224] width 64 height 15
click at [0, 0] on input "upload license" at bounding box center [0, 0] width 0 height 0
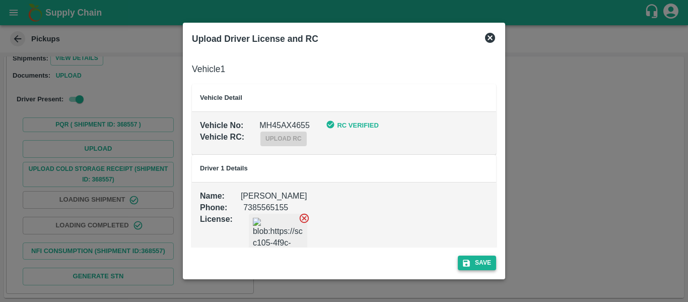
click at [479, 267] on button "Save" at bounding box center [477, 262] width 38 height 15
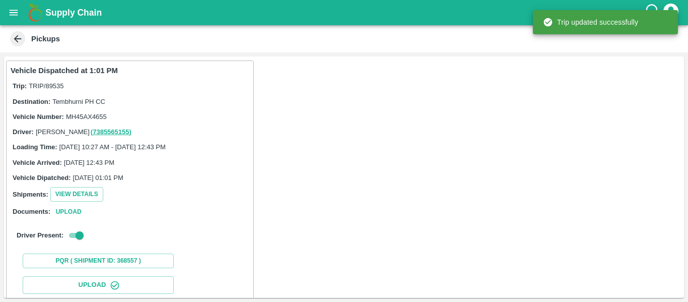
scroll to position [173, 0]
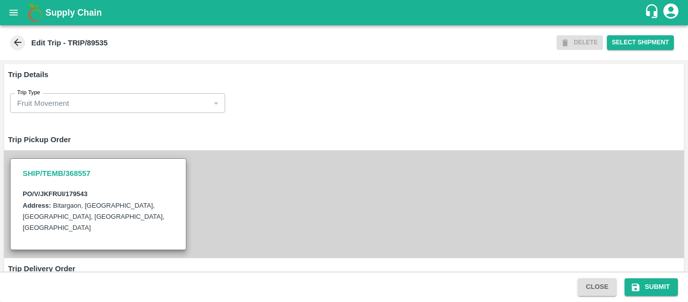
drag, startPoint x: 209, startPoint y: 203, endPoint x: 315, endPoint y: 217, distance: 107.2
click at [315, 217] on div "SHIP/TEMB/368557 PO/V/JKFRUI/179543 Address: [GEOGRAPHIC_DATA], [GEOGRAPHIC_DAT…" at bounding box center [344, 203] width 680 height 107
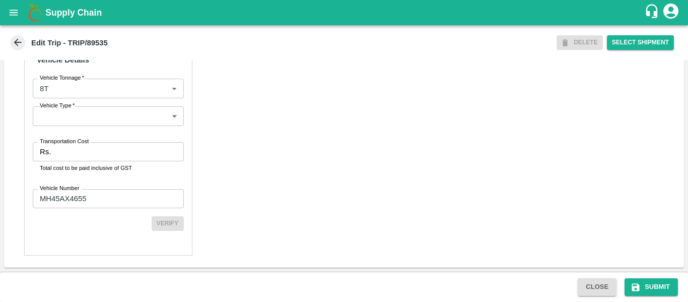
scroll to position [774, 0]
click at [108, 154] on input "Transportation Cost" at bounding box center [119, 151] width 128 height 19
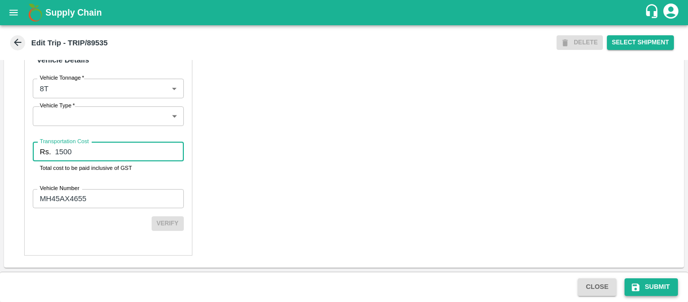
type input "1500"
click at [652, 287] on button "Submit" at bounding box center [650, 287] width 53 height 18
